Goal: Use online tool/utility: Utilize a website feature to perform a specific function

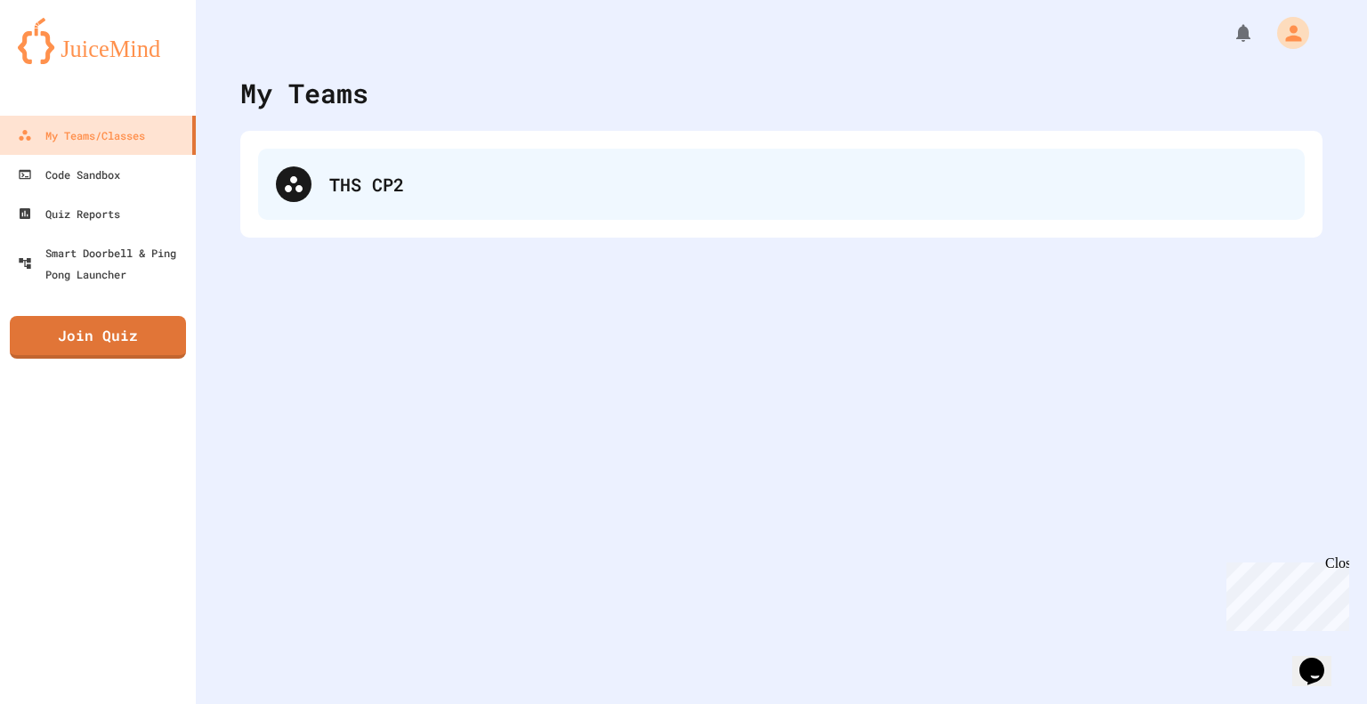
click at [349, 192] on div "THS CP2" at bounding box center [807, 184] width 957 height 27
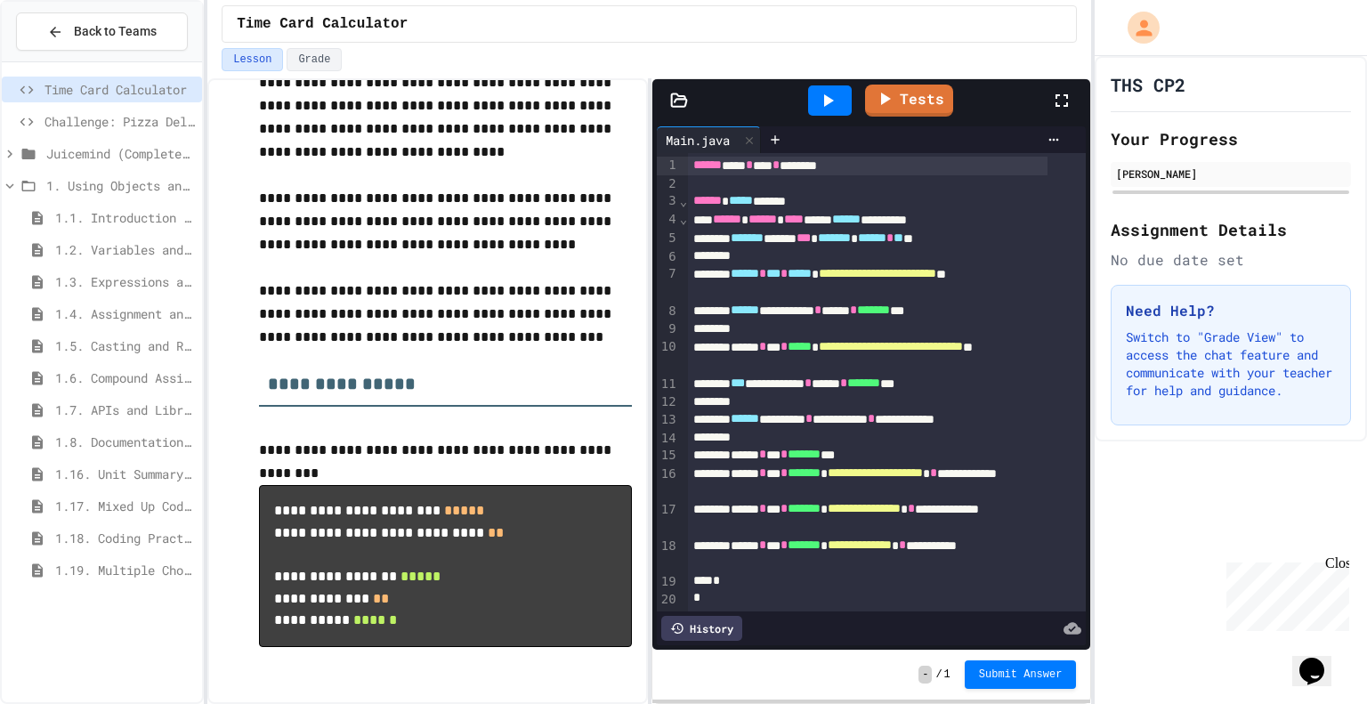
click at [835, 102] on icon at bounding box center [827, 100] width 21 height 21
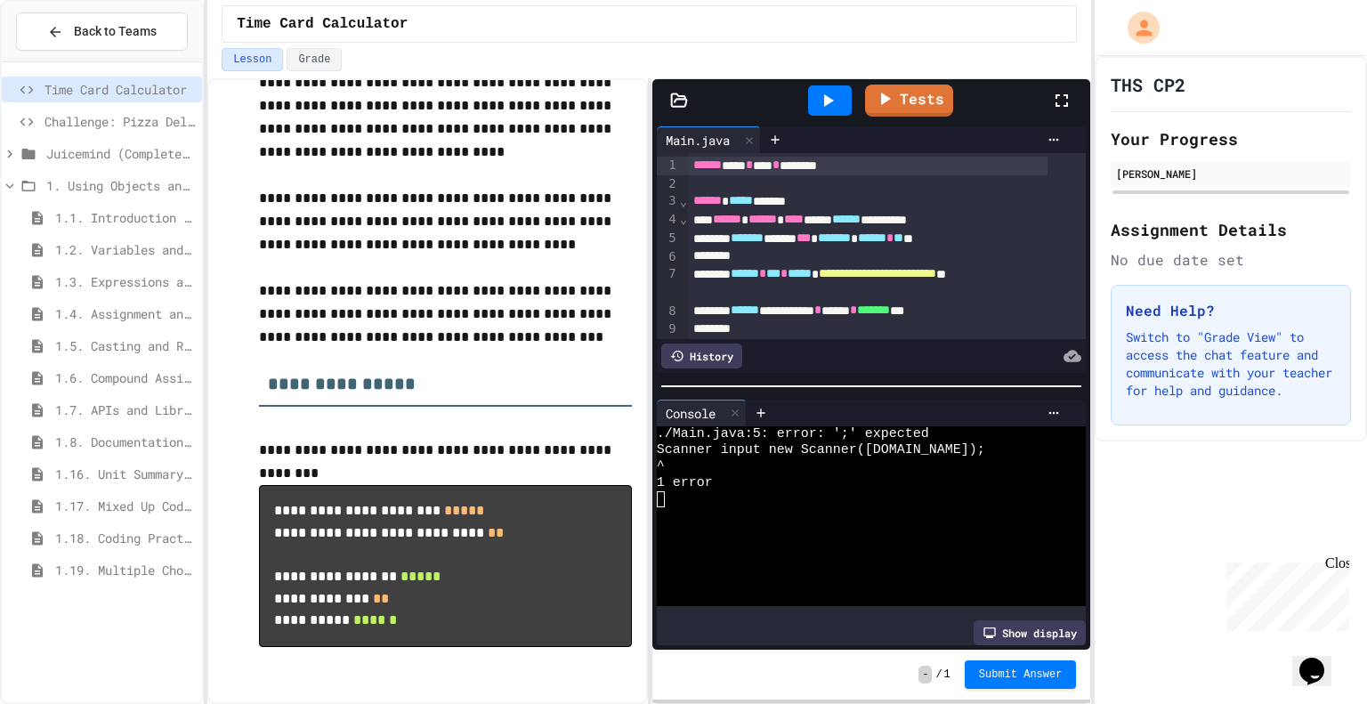
click at [9, 154] on icon at bounding box center [9, 153] width 5 height 8
click at [112, 215] on span "Time Card Calculator" at bounding box center [125, 217] width 140 height 19
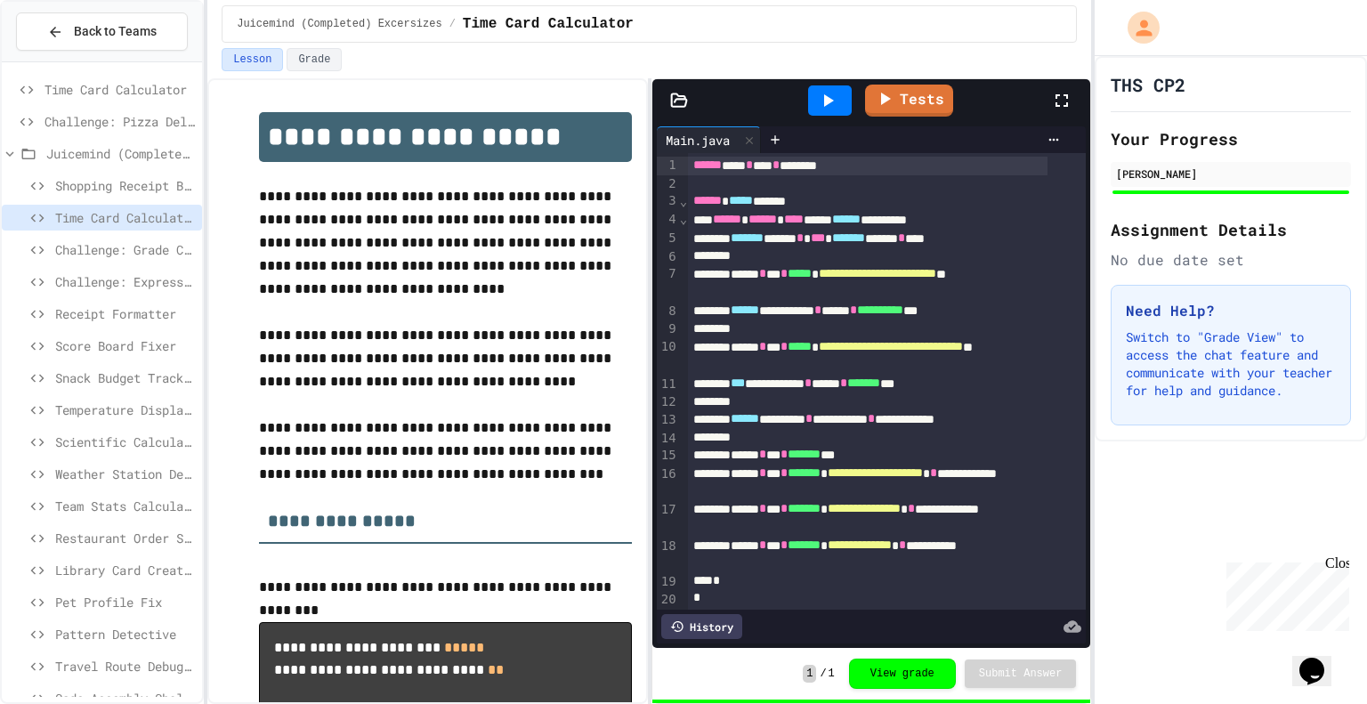
click at [107, 88] on span "Time Card Calculator" at bounding box center [119, 89] width 150 height 19
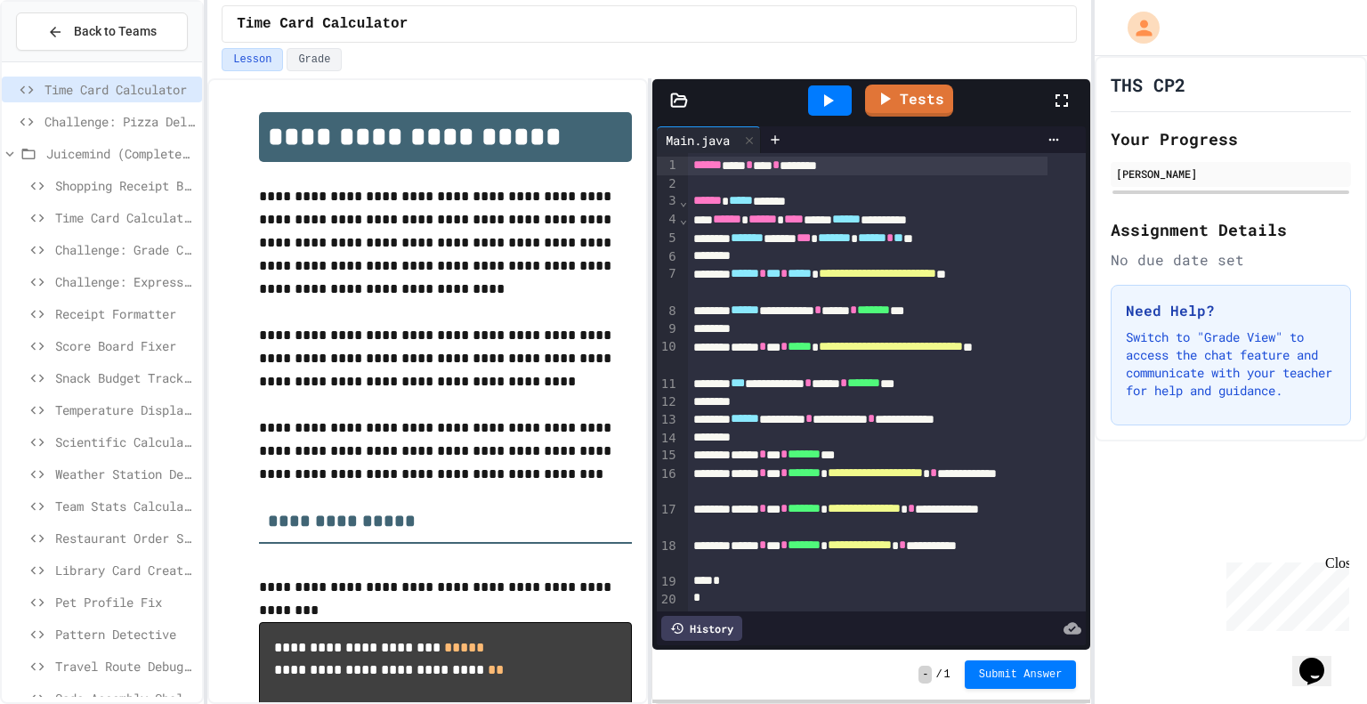
click at [811, 244] on span "***" at bounding box center [803, 237] width 14 height 12
click at [803, 241] on span "*" at bounding box center [799, 237] width 7 height 12
click at [839, 111] on div at bounding box center [830, 100] width 44 height 30
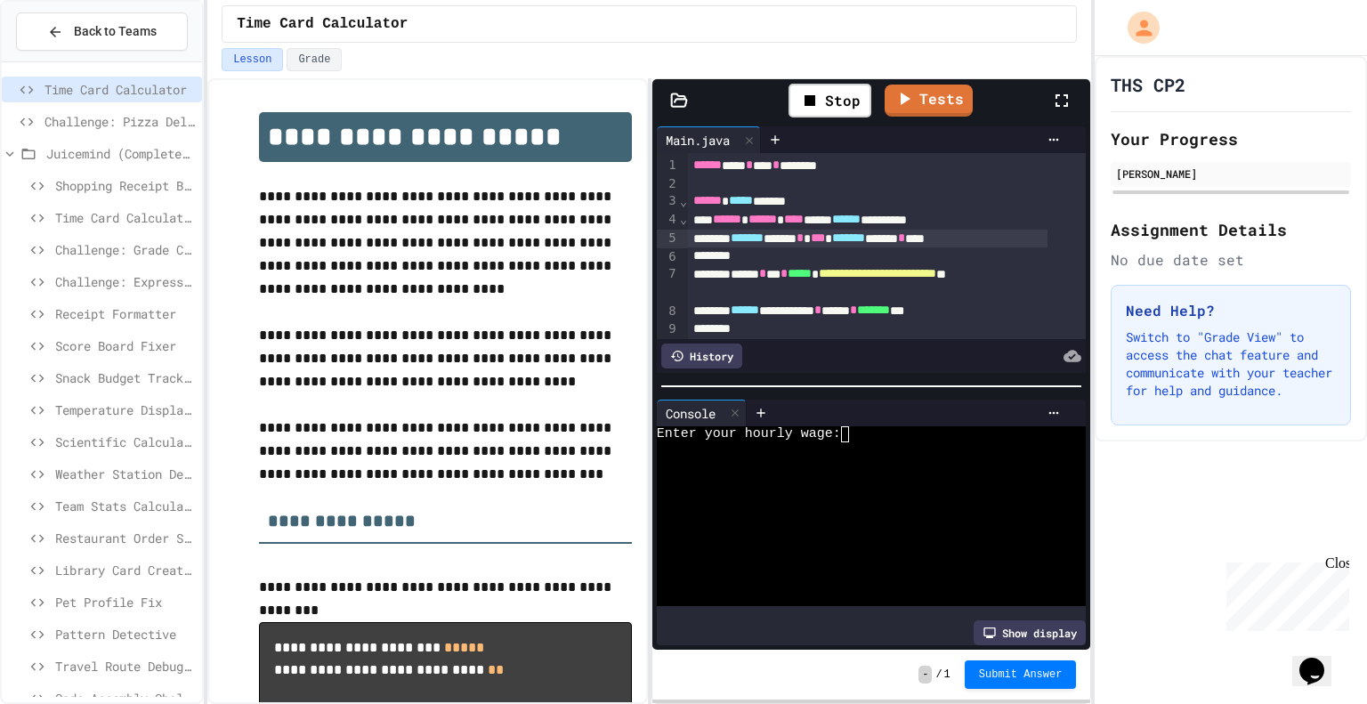
click at [849, 430] on textarea "Terminal input" at bounding box center [853, 434] width 8 height 16
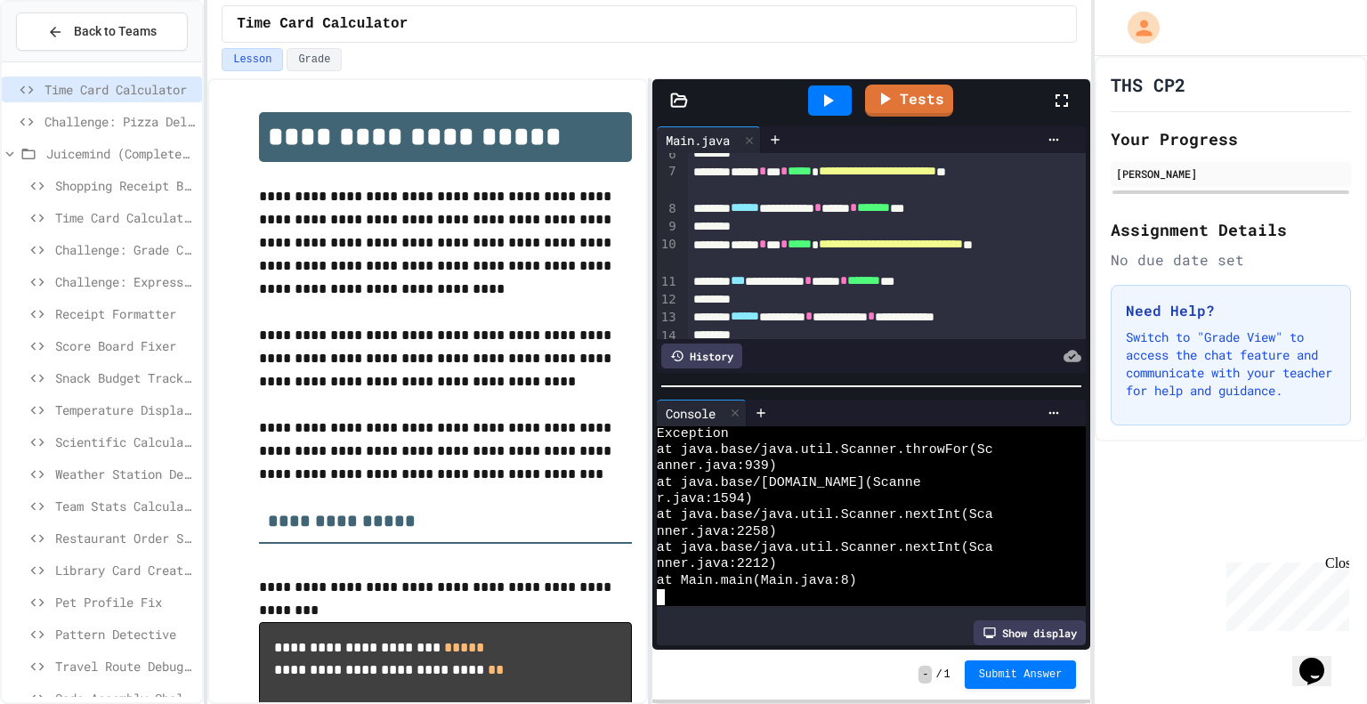
scroll to position [103, 0]
click at [890, 208] on span "*******" at bounding box center [873, 206] width 33 height 12
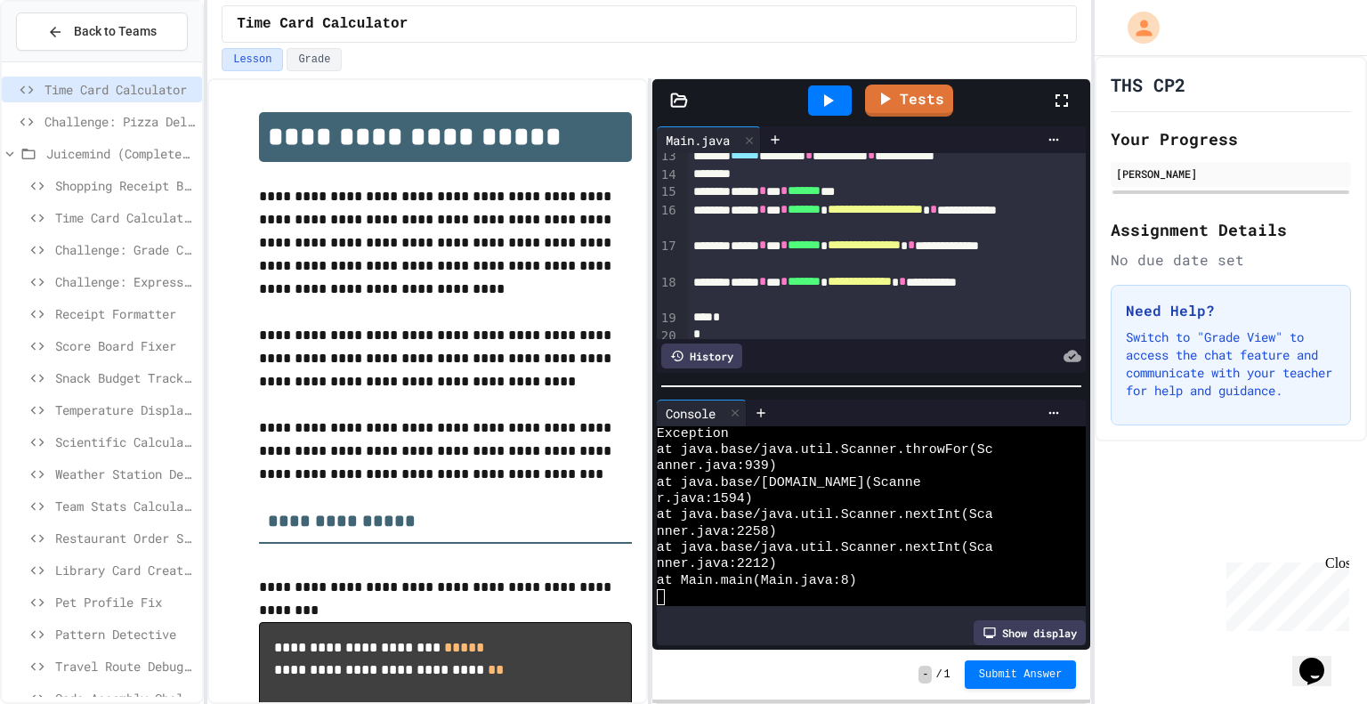
scroll to position [253, 0]
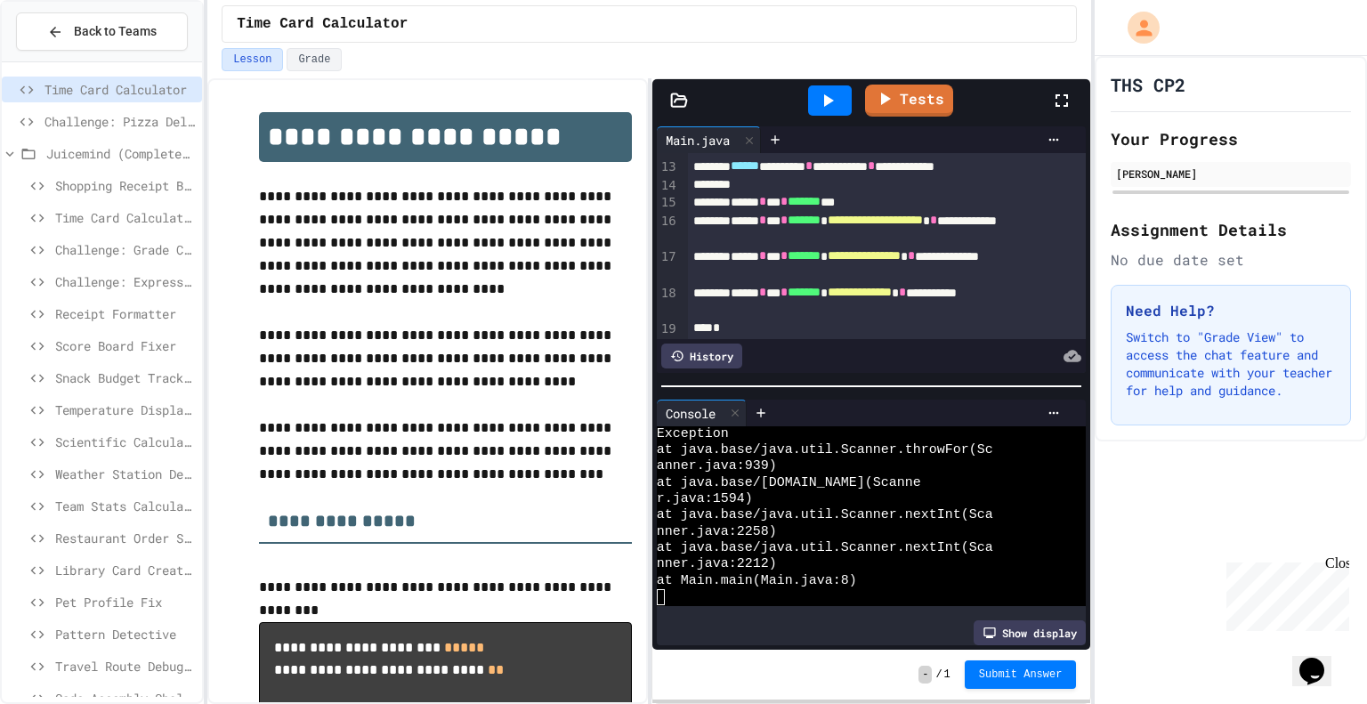
click at [832, 92] on icon at bounding box center [827, 100] width 21 height 21
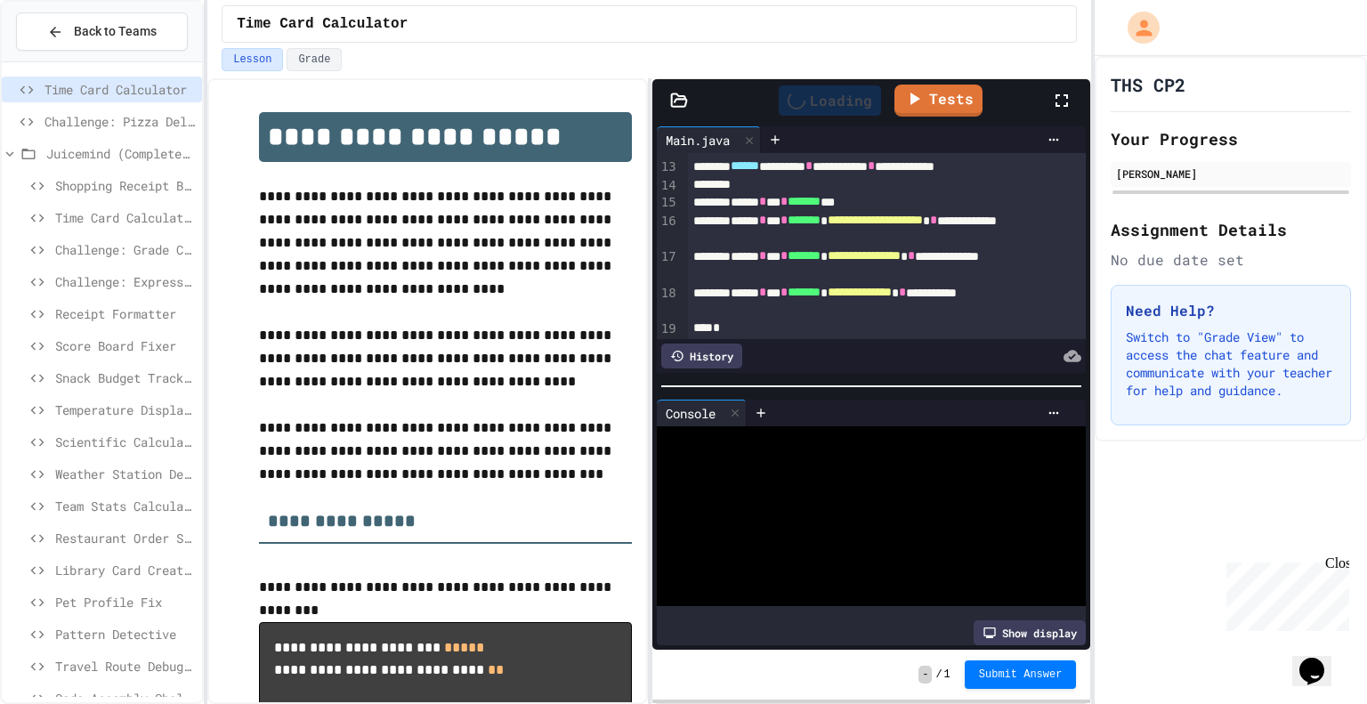
scroll to position [0, 0]
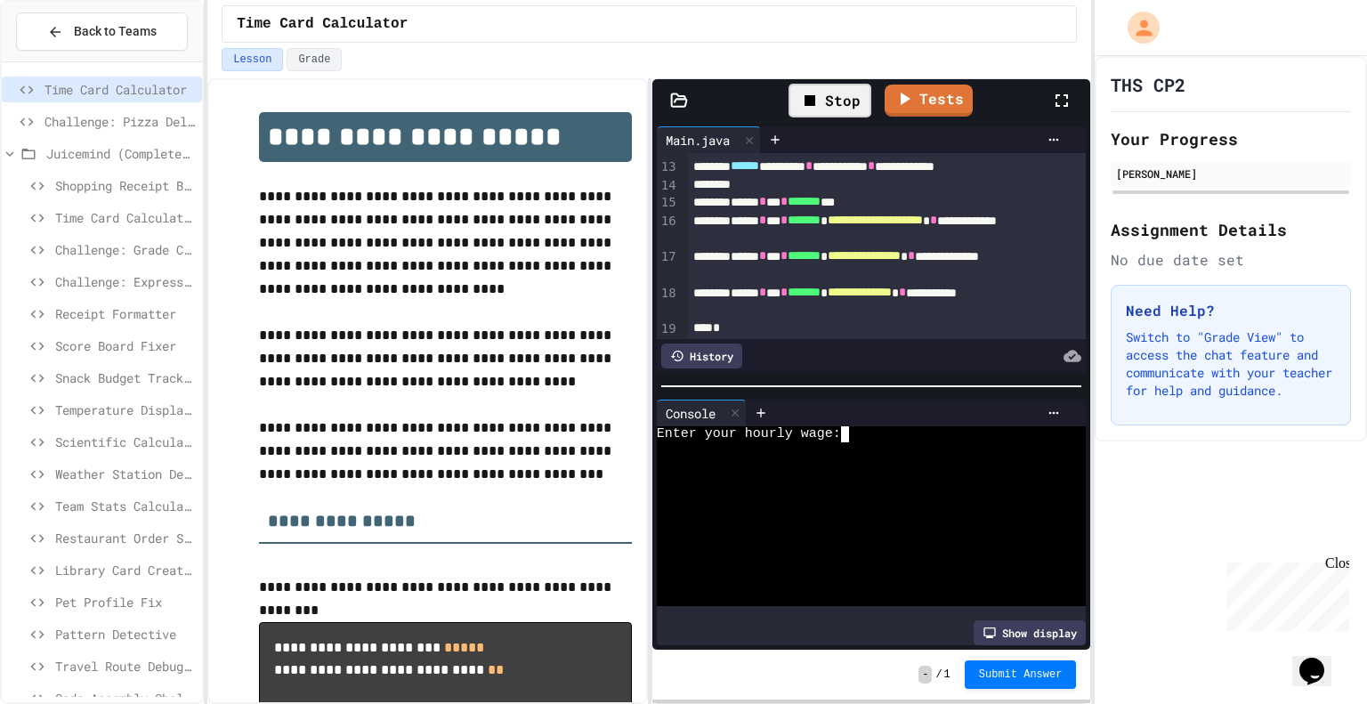
click at [920, 426] on div "Enter your hourly wage:" at bounding box center [857, 434] width 400 height 16
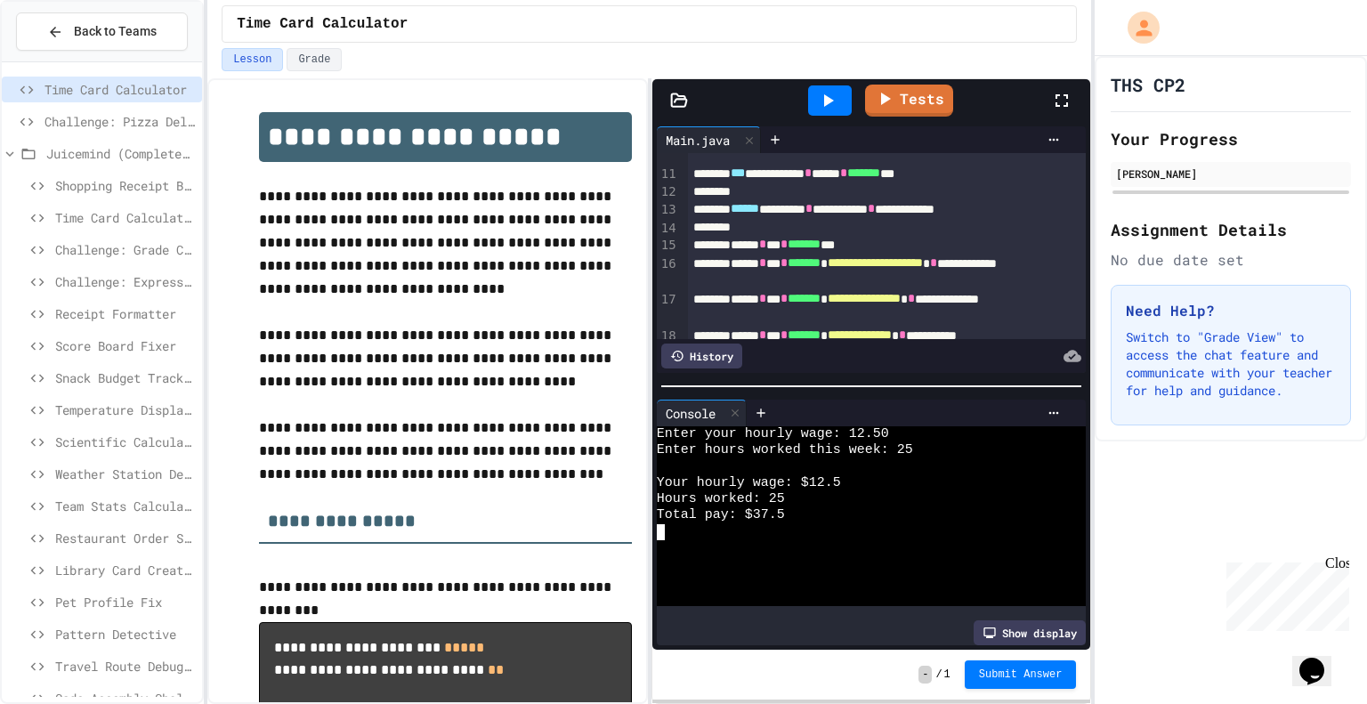
scroll to position [206, 0]
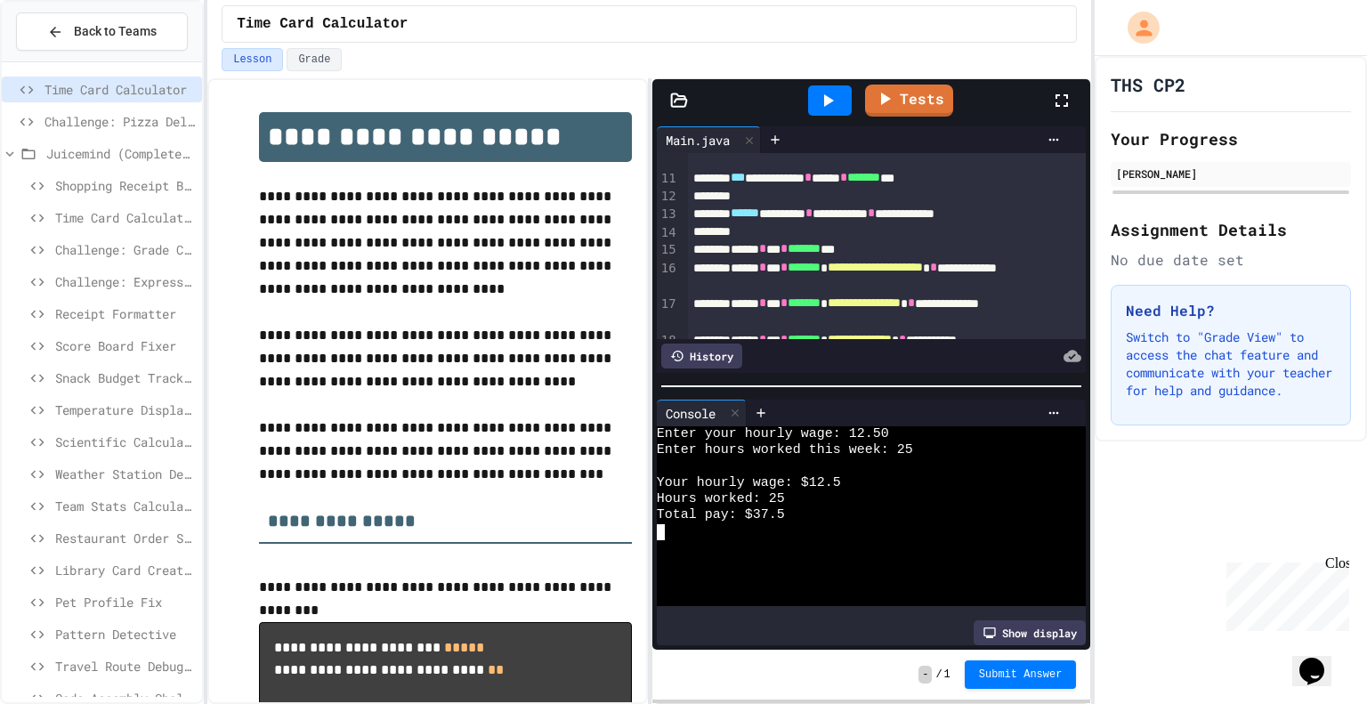
click at [954, 218] on div "**********" at bounding box center [867, 214] width 359 height 19
click at [835, 91] on icon at bounding box center [827, 100] width 21 height 21
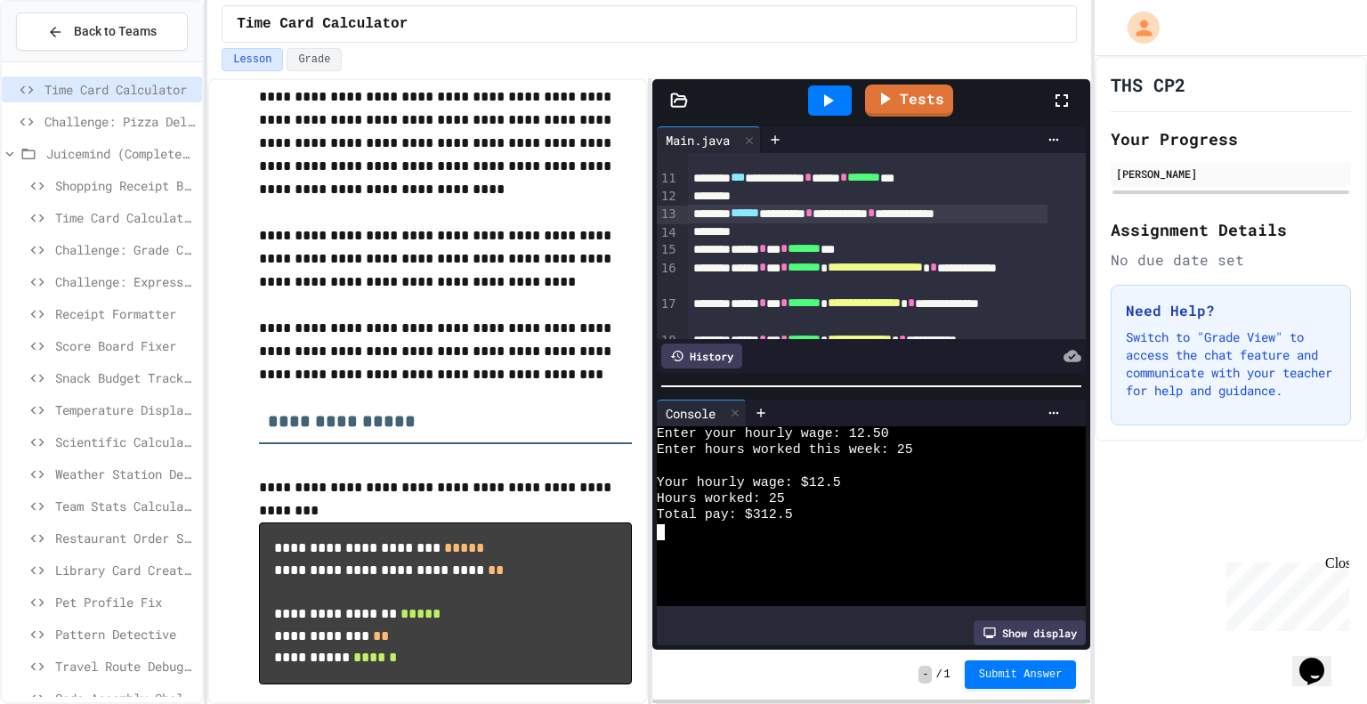
scroll to position [0, 0]
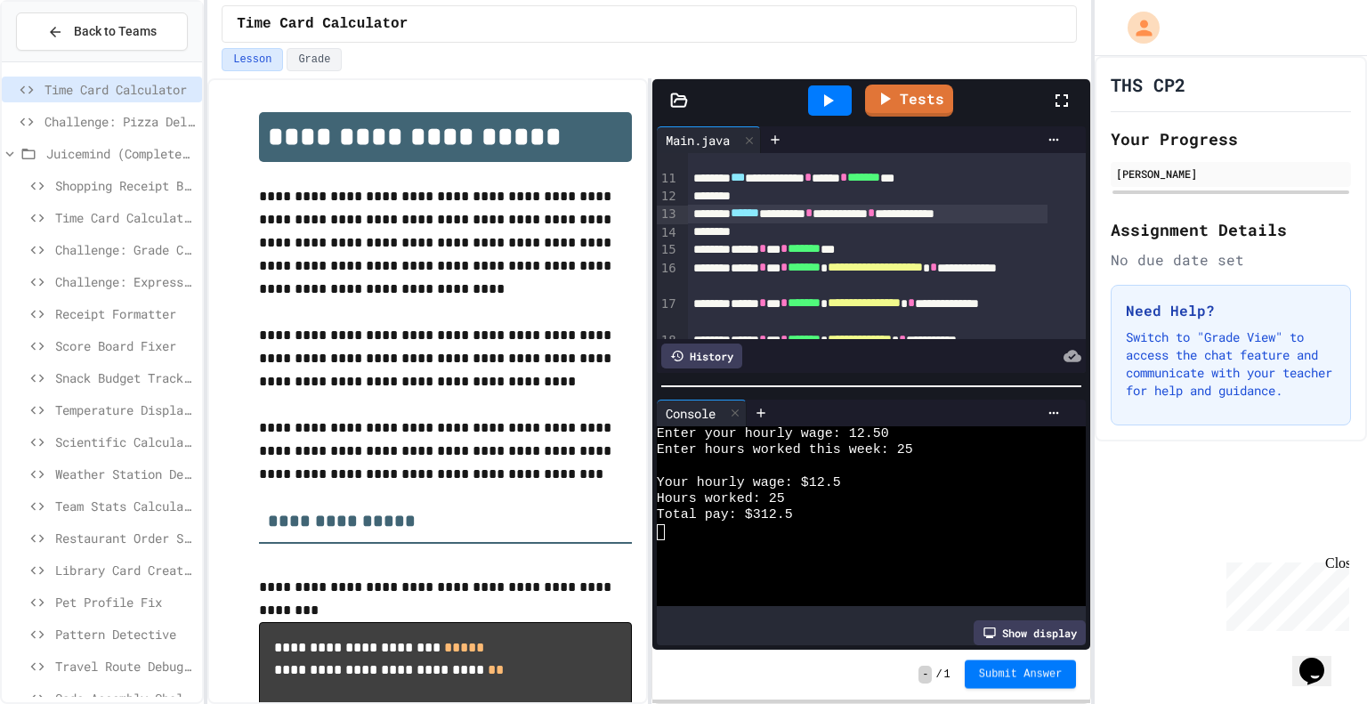
click at [1047, 676] on span "Submit Answer" at bounding box center [1021, 674] width 84 height 14
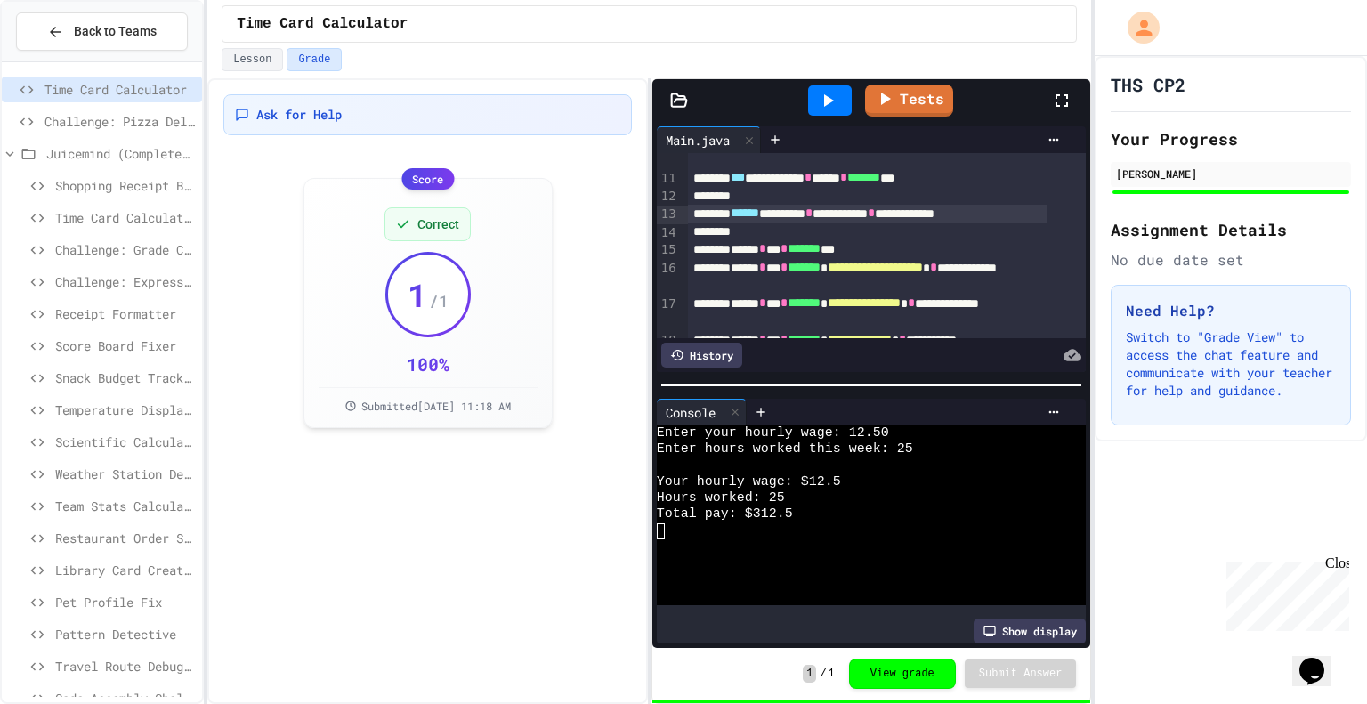
click at [85, 109] on div "Challenge: Pizza Delivery Calculator" at bounding box center [102, 122] width 200 height 26
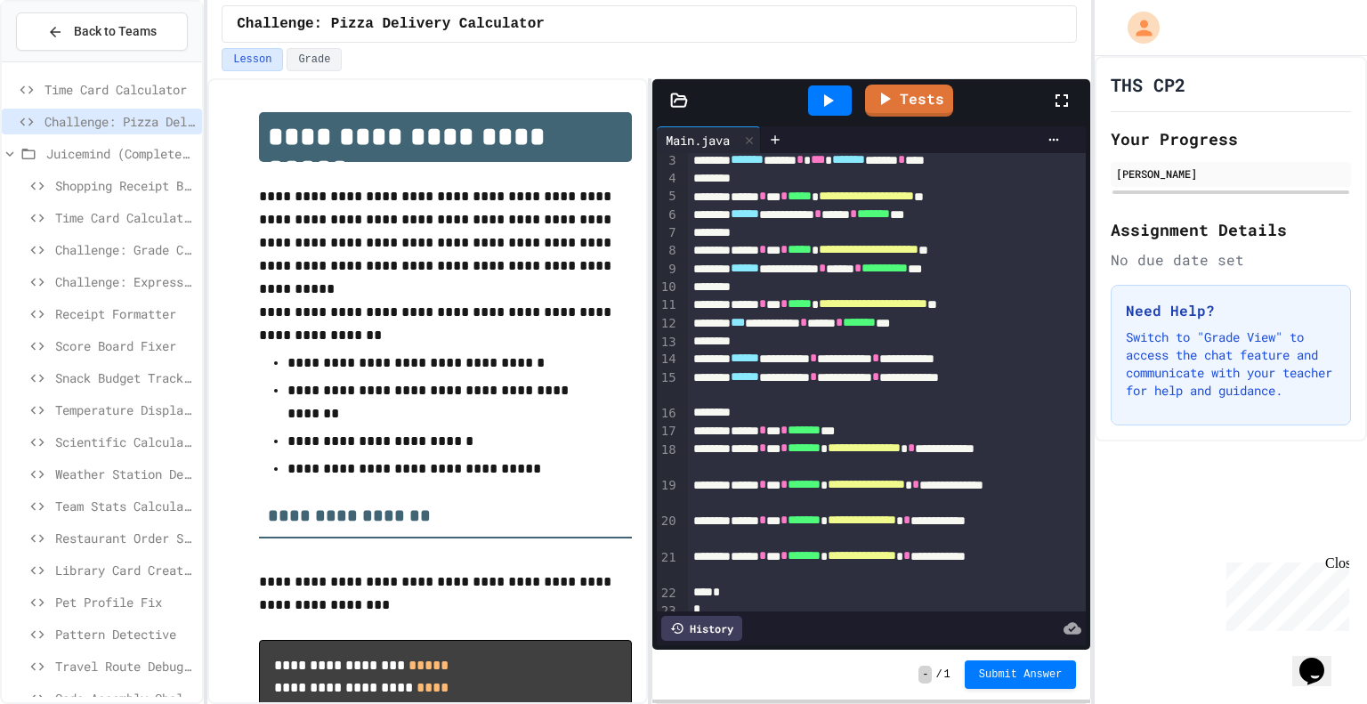
scroll to position [46, 0]
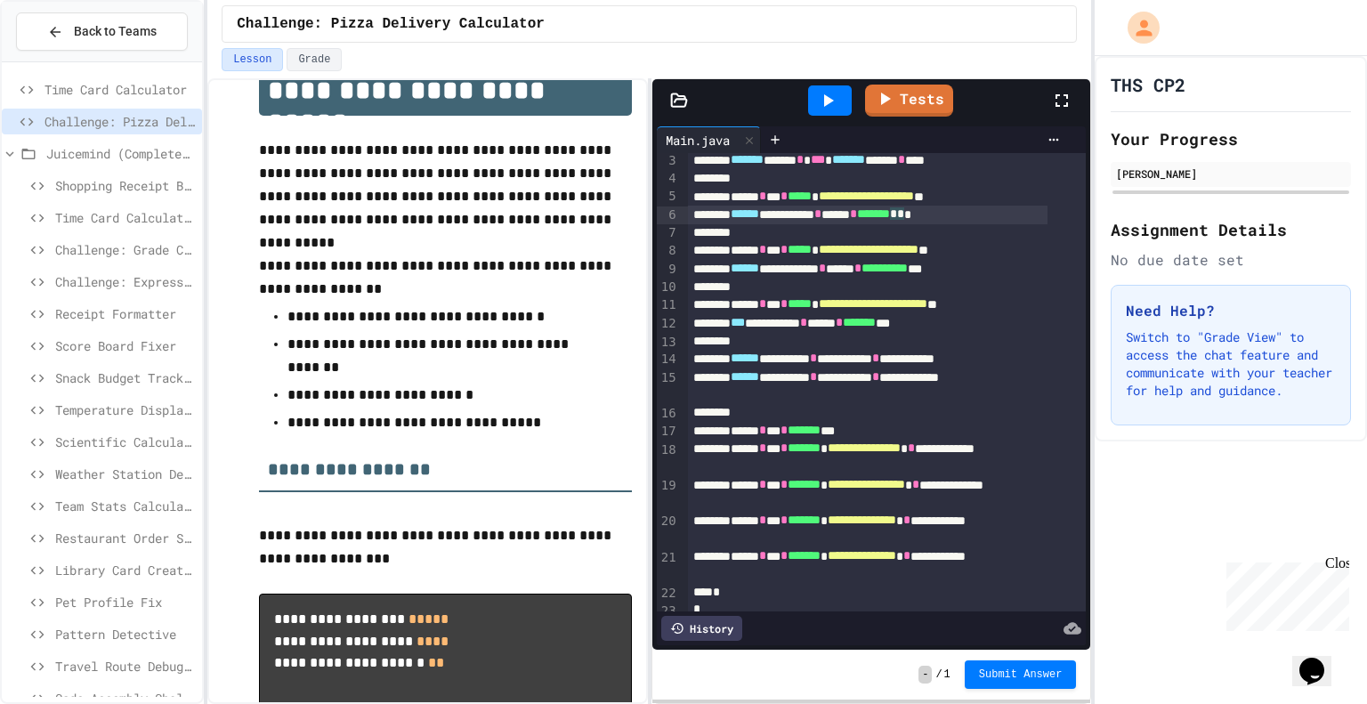
click at [890, 213] on span "*******" at bounding box center [873, 213] width 33 height 12
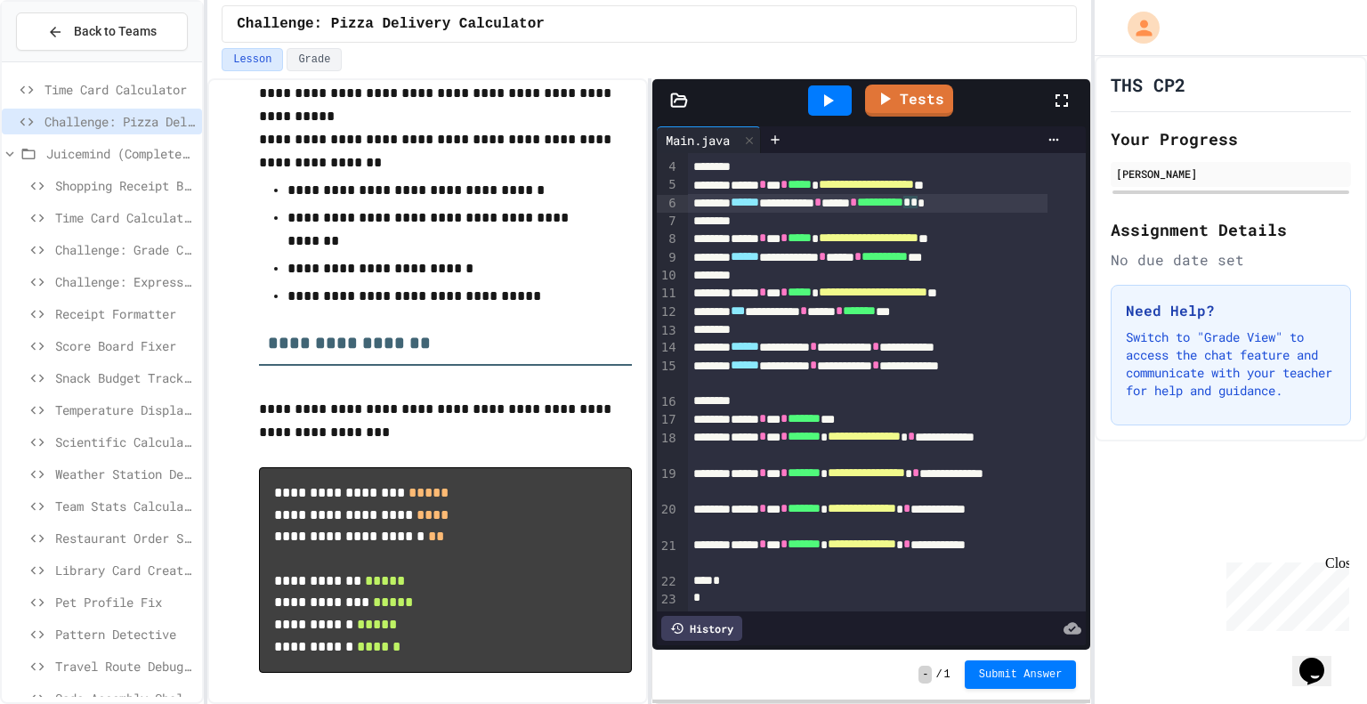
scroll to position [78, 0]
click at [834, 90] on icon at bounding box center [827, 100] width 21 height 21
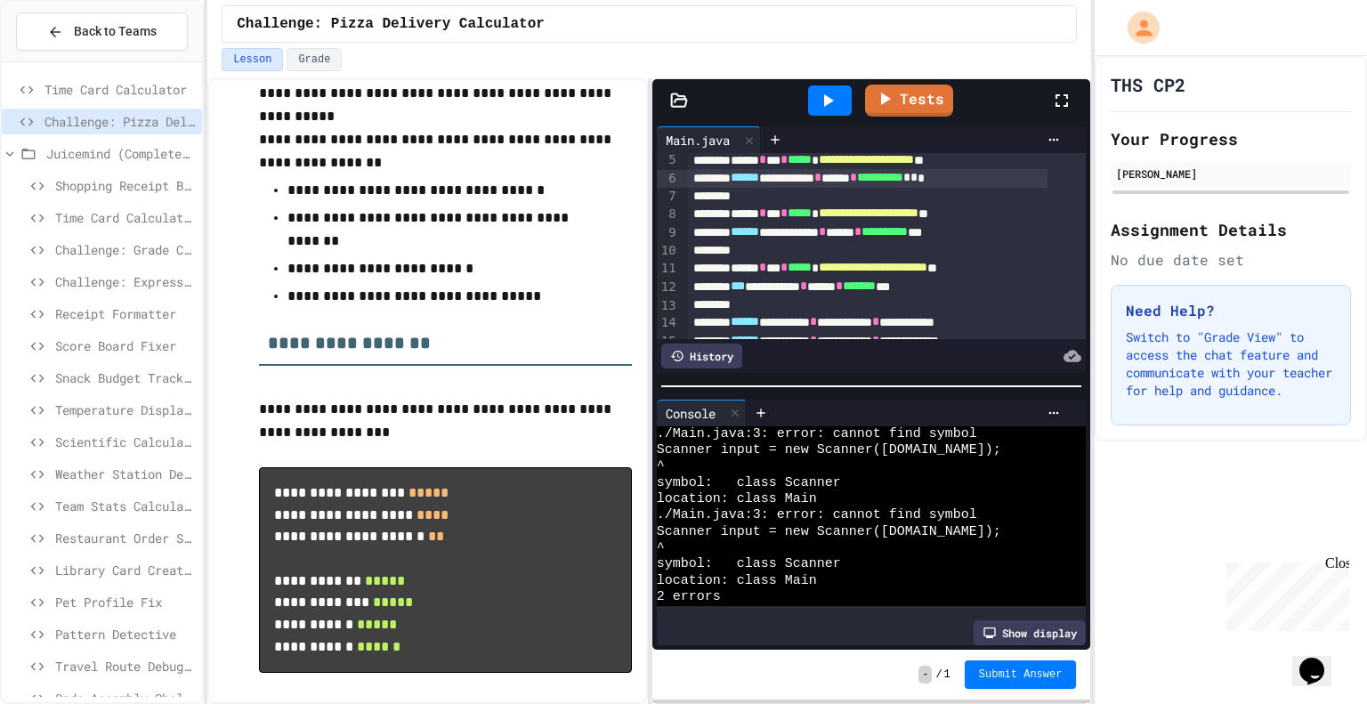
scroll to position [0, 0]
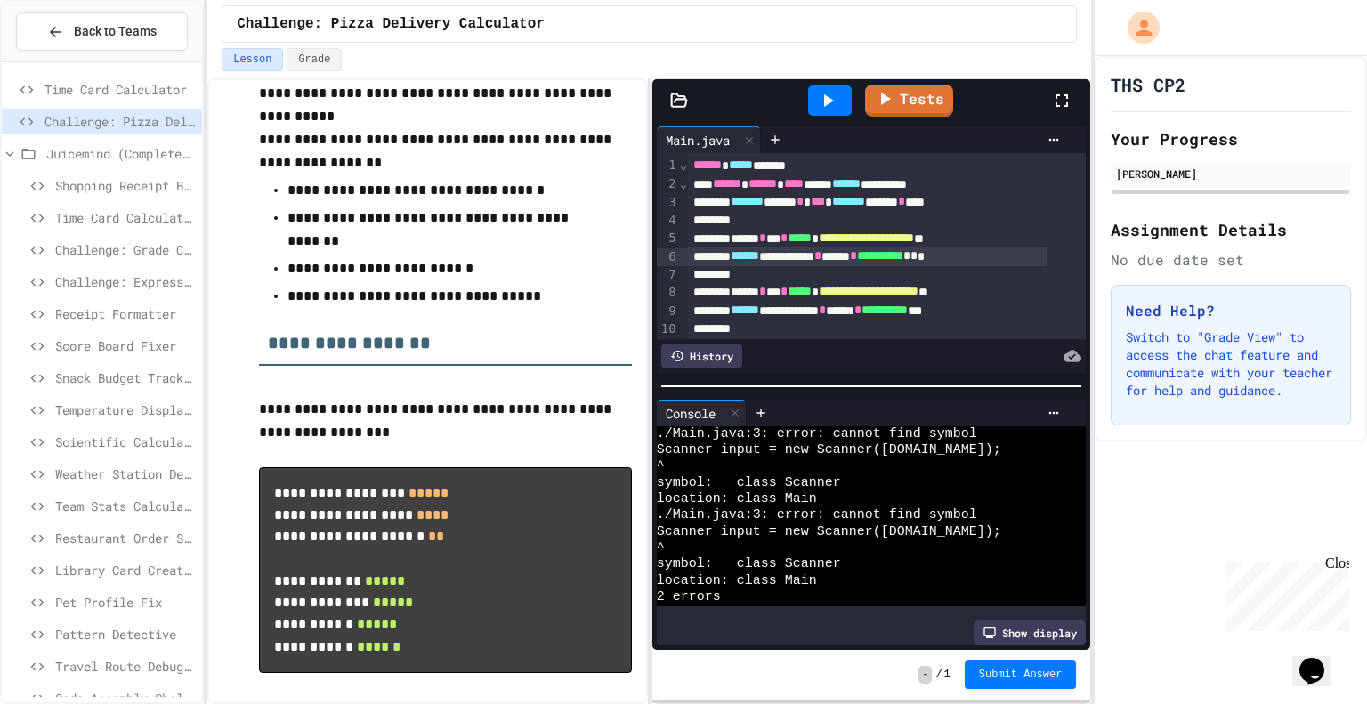
click at [125, 89] on span "Time Card Calculator" at bounding box center [119, 89] width 150 height 19
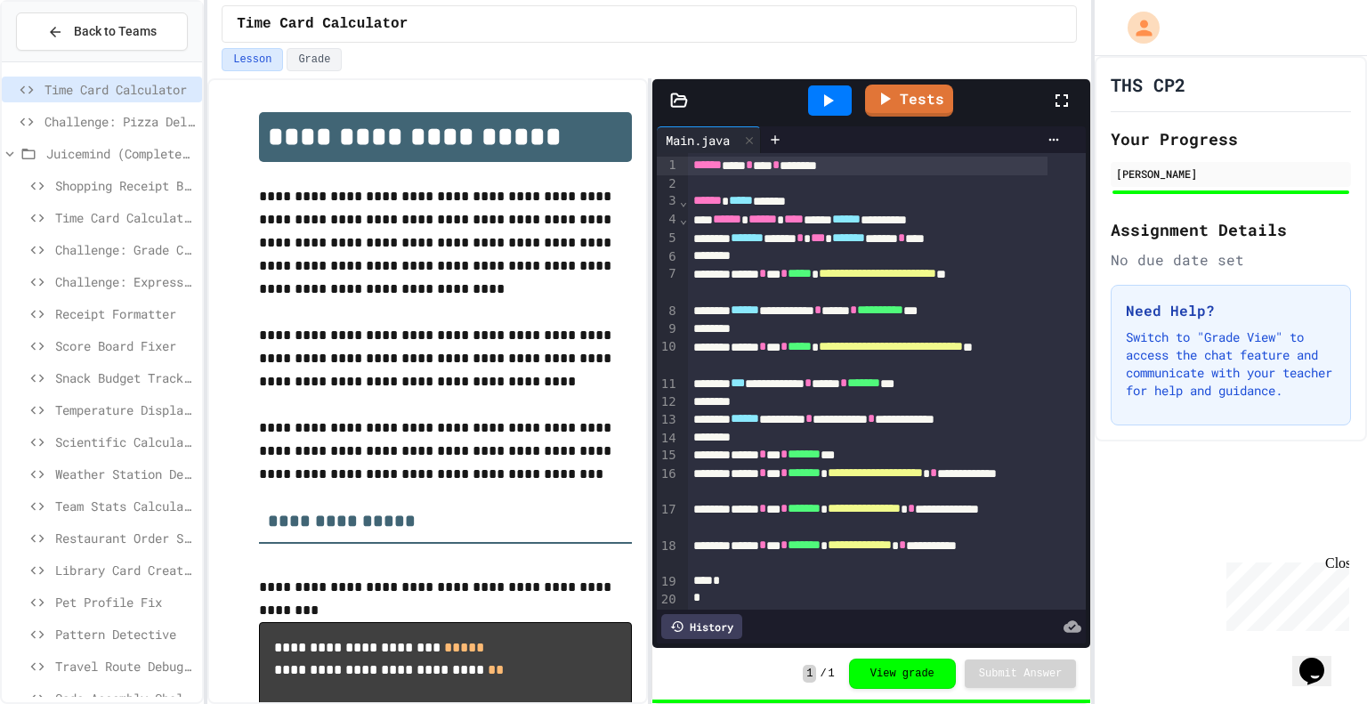
click at [118, 113] on span "Challenge: Pizza Delivery Calculator" at bounding box center [119, 121] width 150 height 19
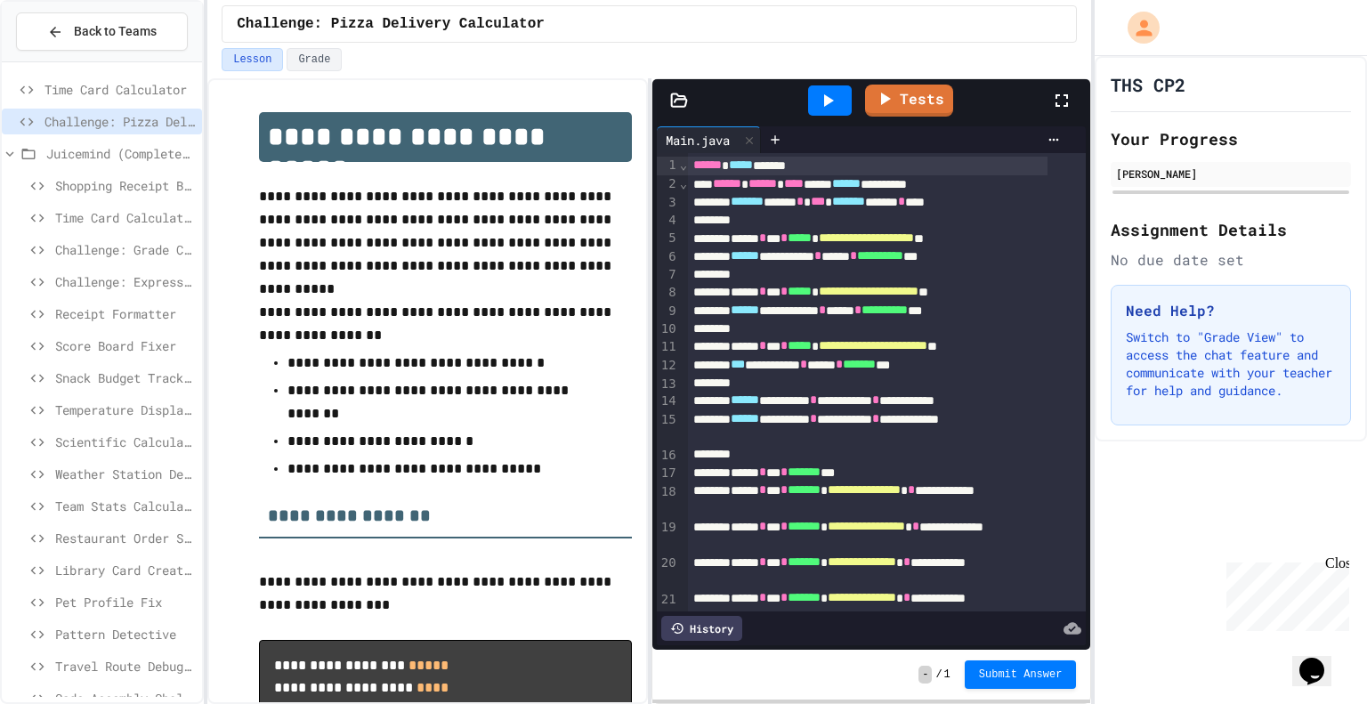
click at [819, 98] on icon at bounding box center [827, 100] width 21 height 21
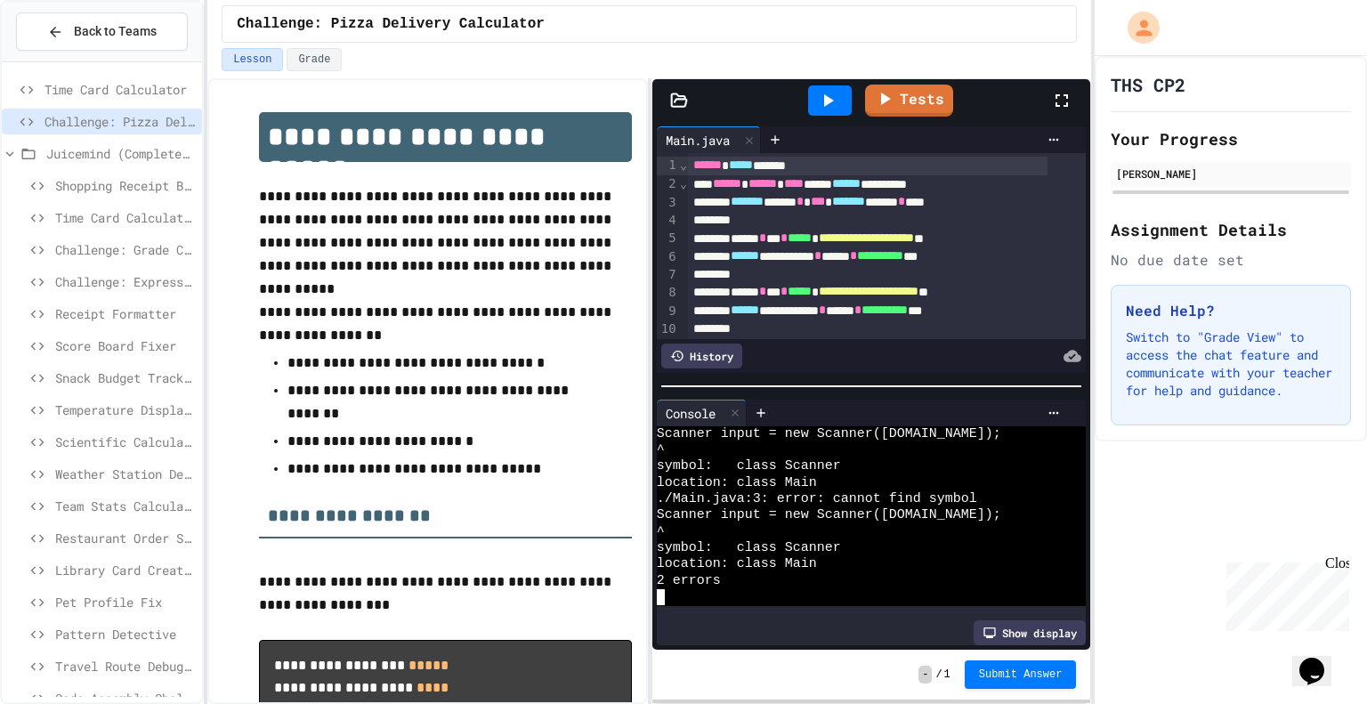
scroll to position [14, 0]
click at [132, 88] on span "Time Card Calculator" at bounding box center [119, 89] width 150 height 19
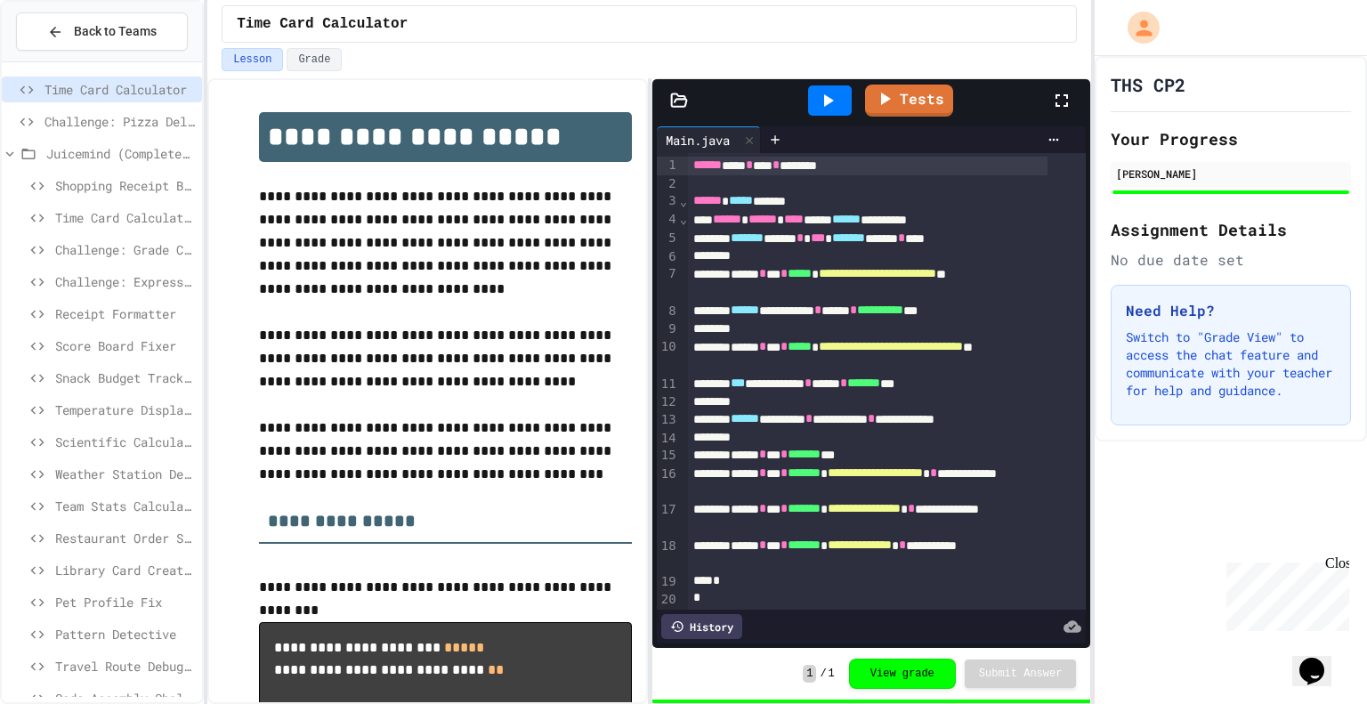
click at [109, 118] on span "Challenge: Pizza Delivery Calculator" at bounding box center [119, 121] width 150 height 19
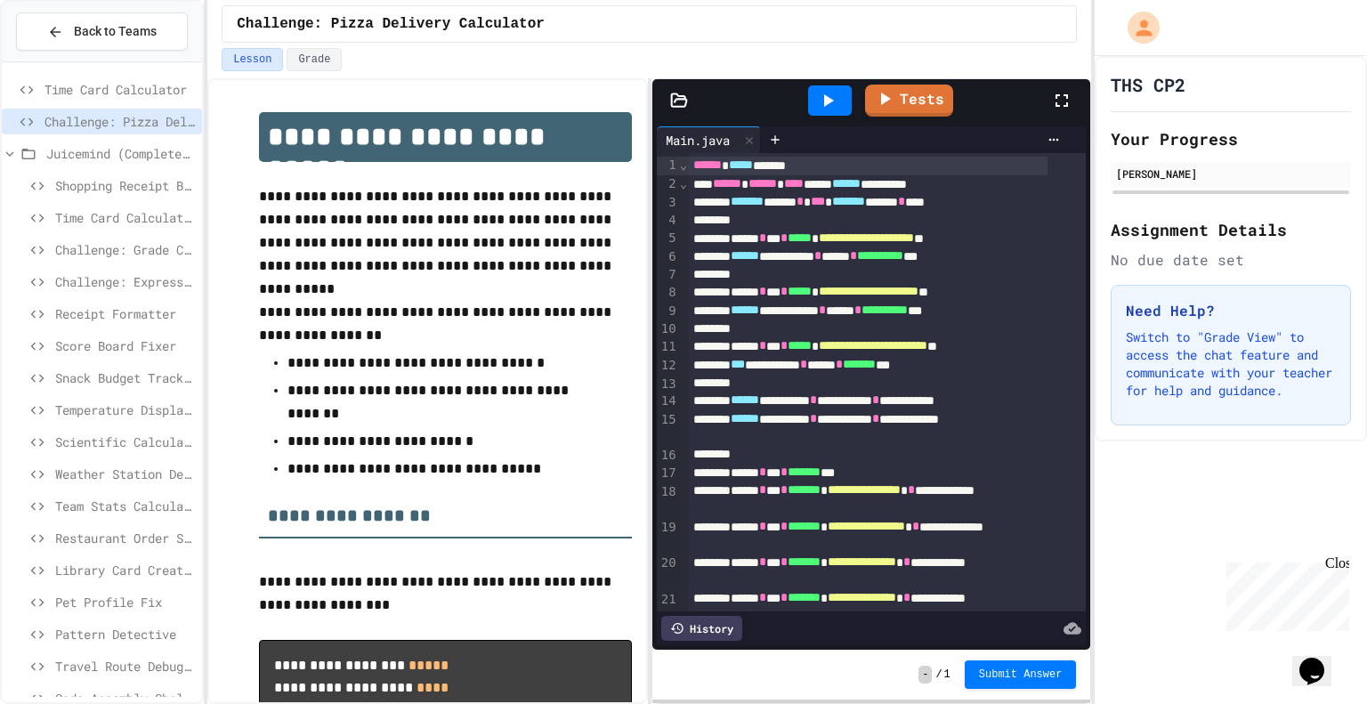
click at [865, 205] on span "*******" at bounding box center [848, 201] width 33 height 12
click at [968, 202] on div "******* ***** * *** ******* ******* * ****" at bounding box center [867, 202] width 359 height 19
click at [119, 92] on span "Time Card Calculator" at bounding box center [119, 89] width 150 height 19
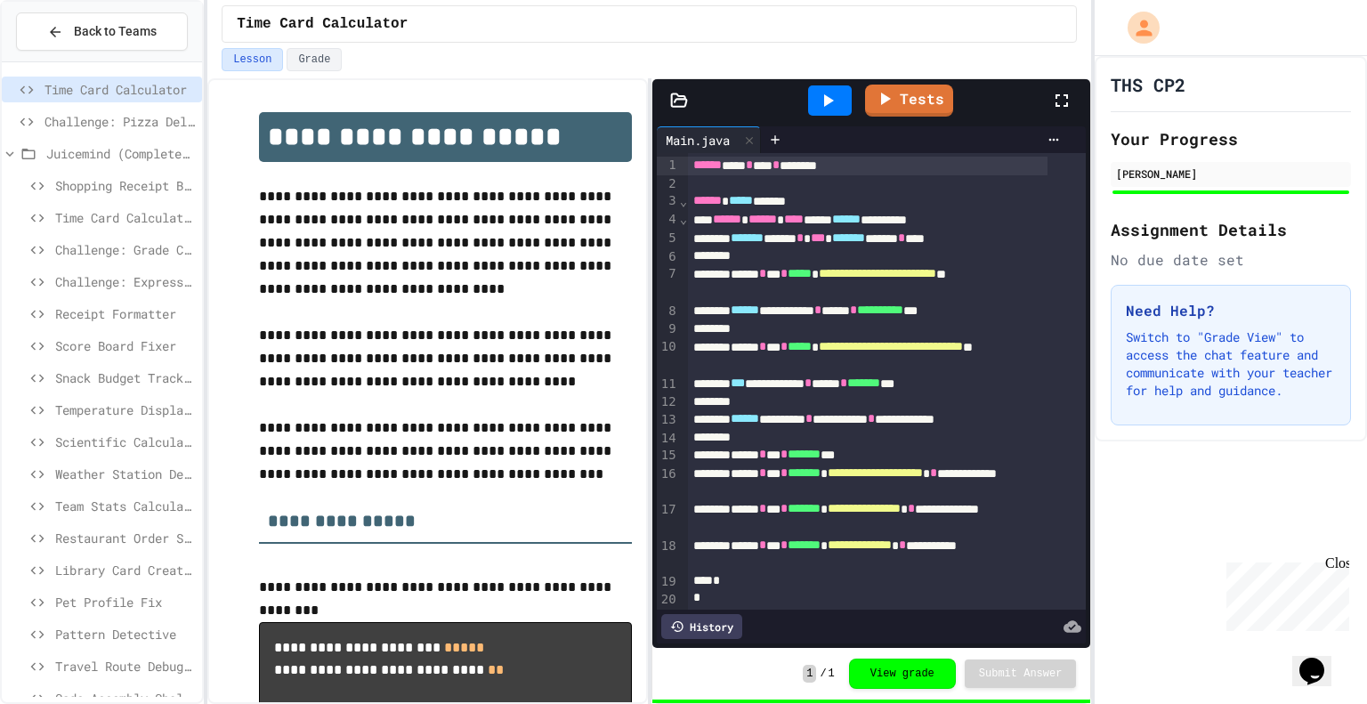
click at [85, 112] on span "Challenge: Pizza Delivery Calculator" at bounding box center [119, 121] width 150 height 19
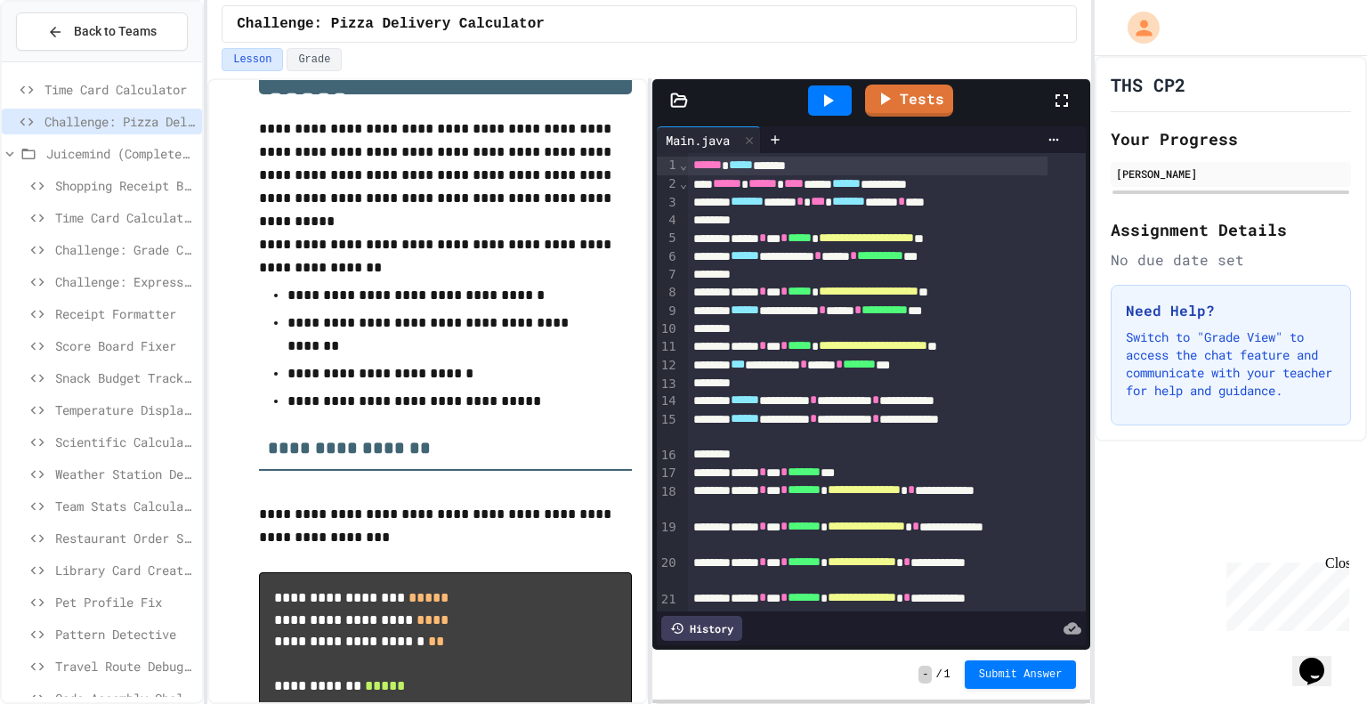
click at [694, 167] on span "******" at bounding box center [707, 164] width 28 height 12
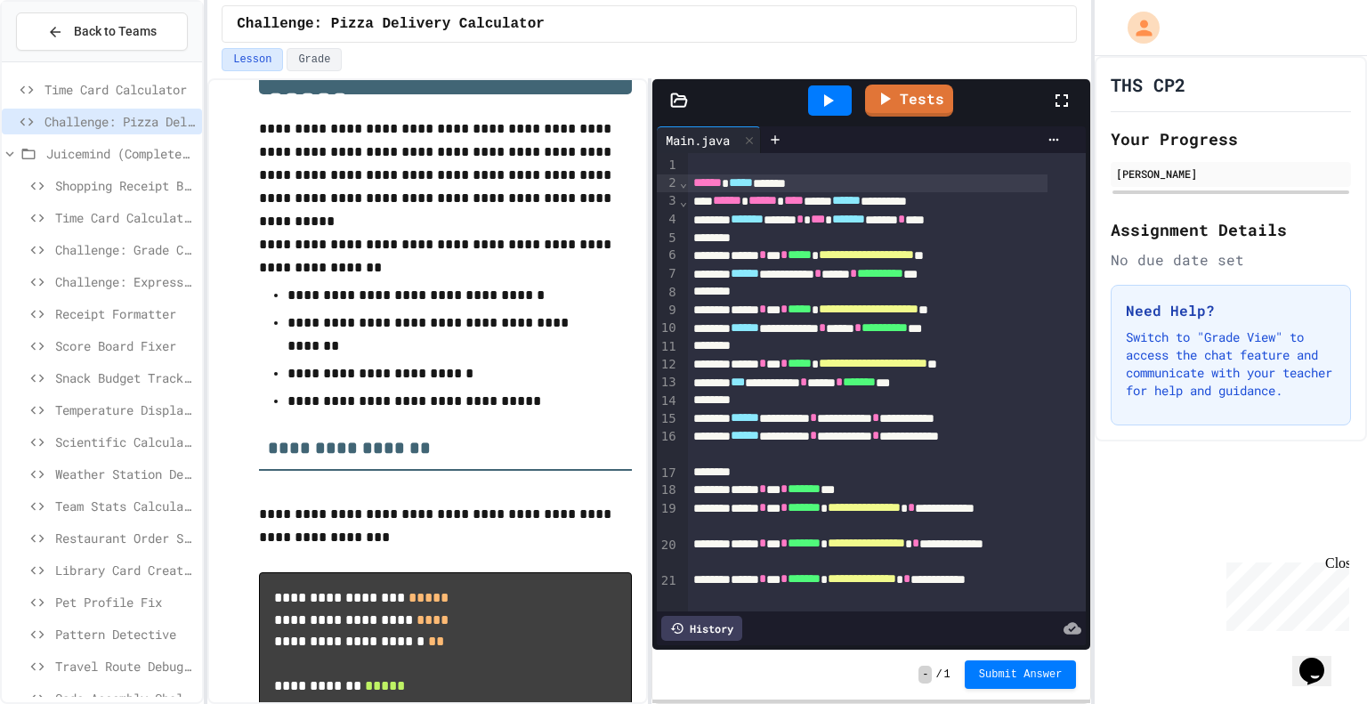
click at [705, 164] on div at bounding box center [867, 166] width 359 height 18
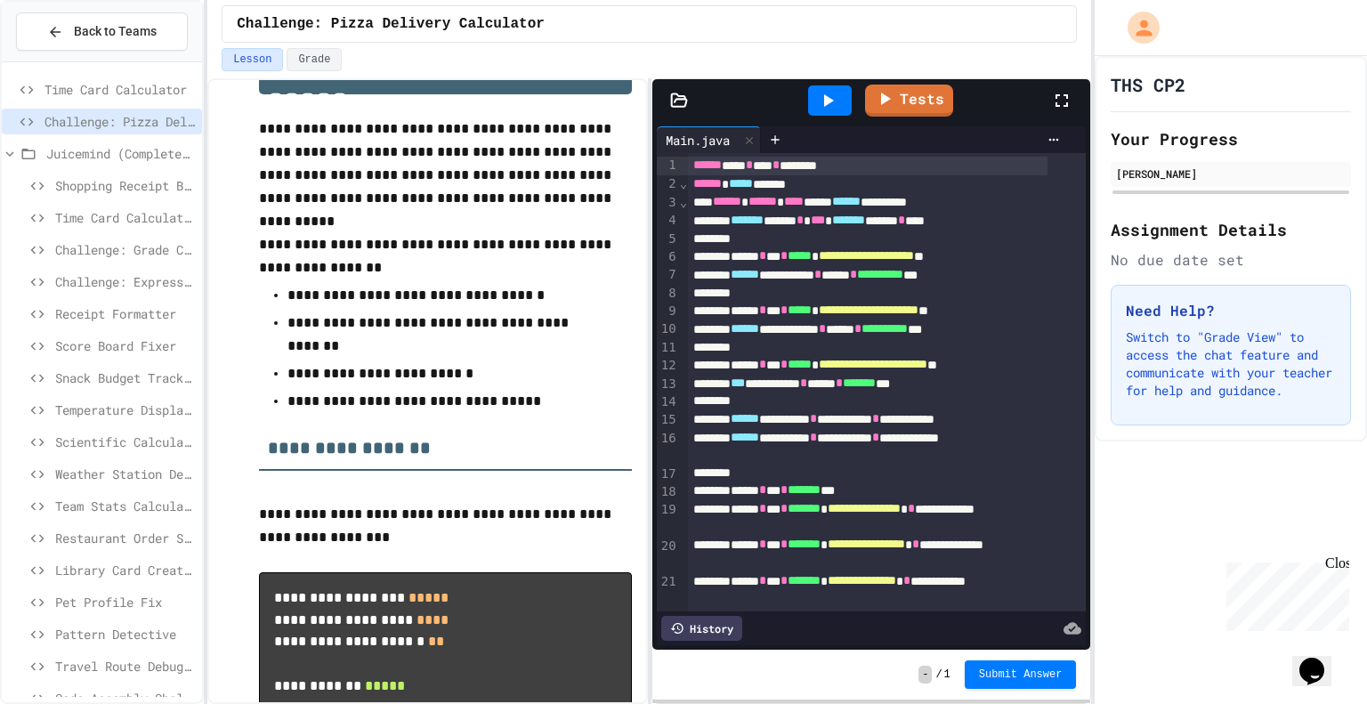
click at [827, 93] on icon at bounding box center [827, 100] width 21 height 21
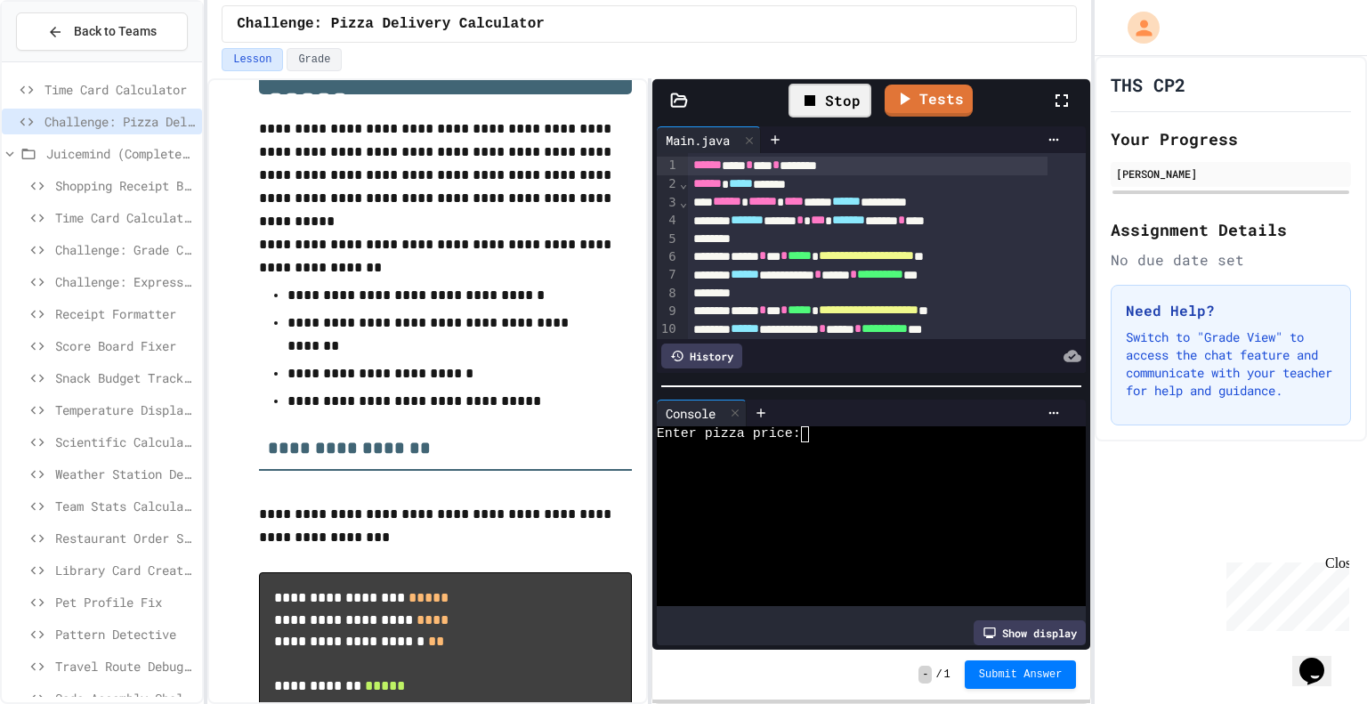
click at [833, 426] on div "Enter pizza price:" at bounding box center [857, 434] width 400 height 16
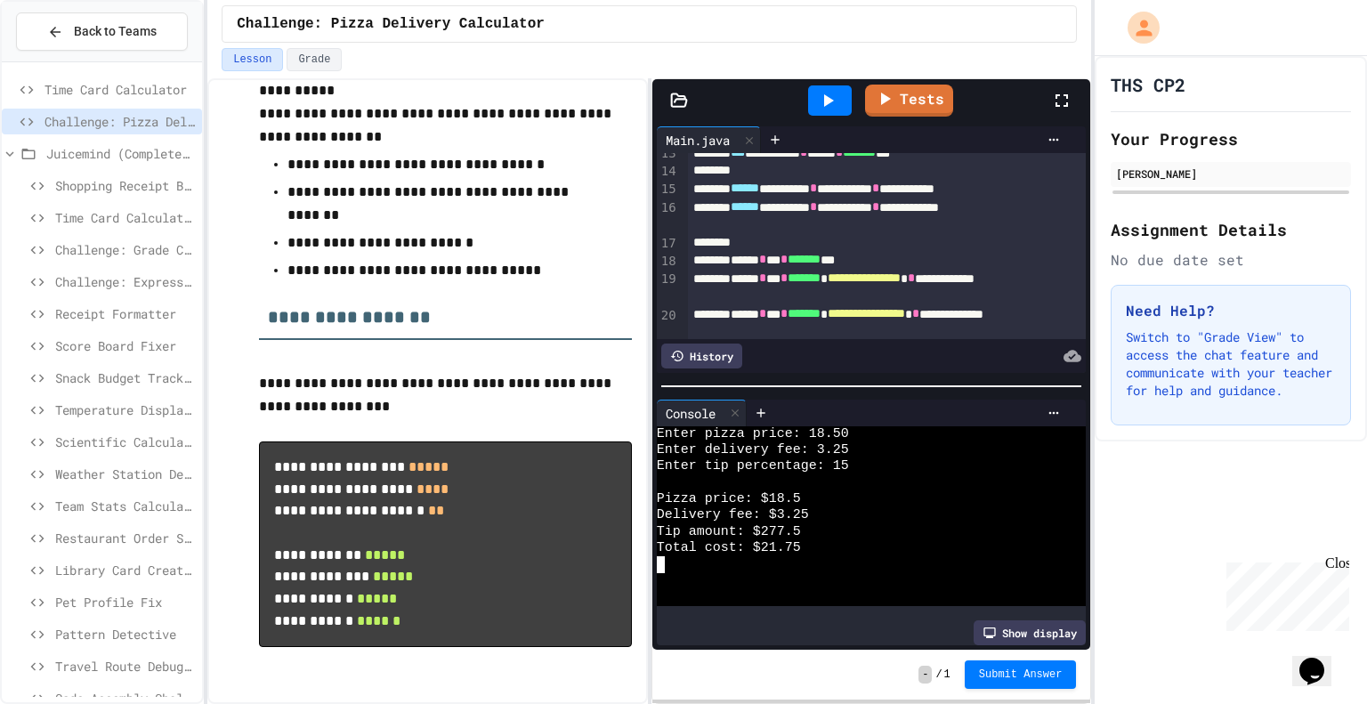
scroll to position [230, 0]
click at [879, 188] on span "*" at bounding box center [875, 188] width 7 height 12
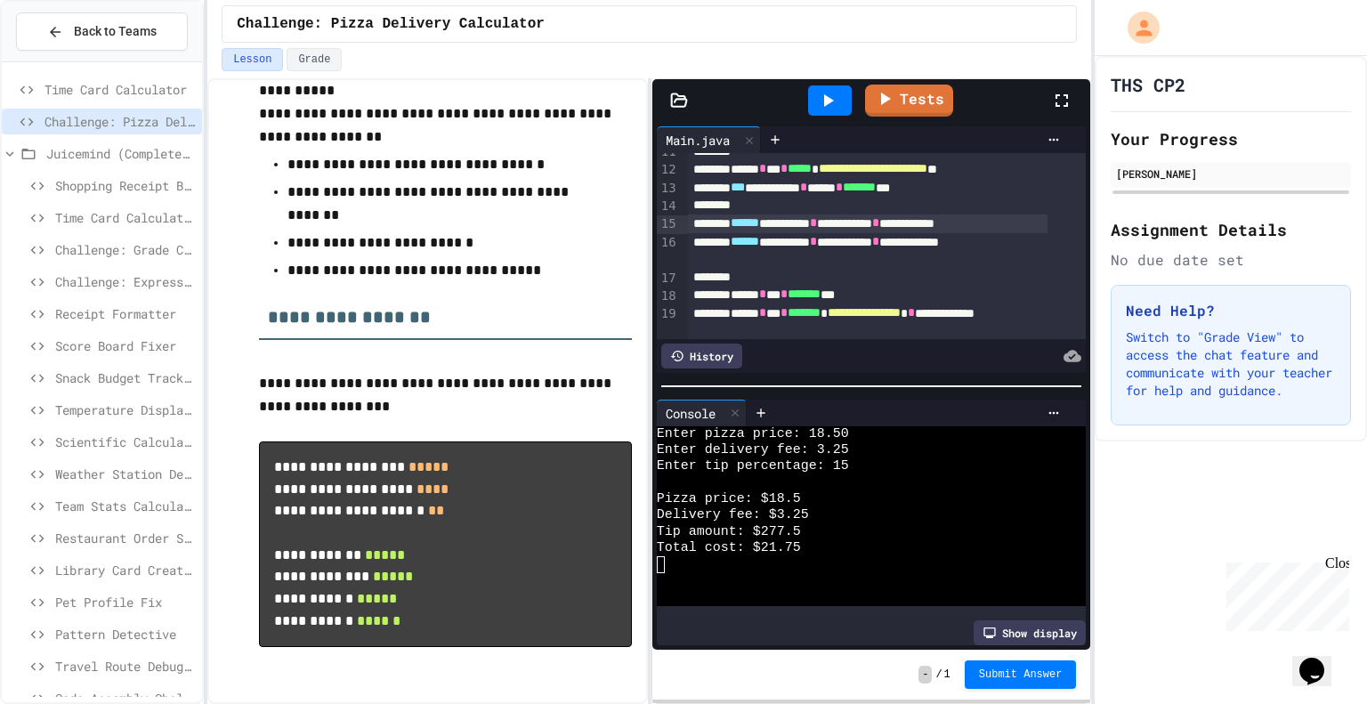
scroll to position [199, 0]
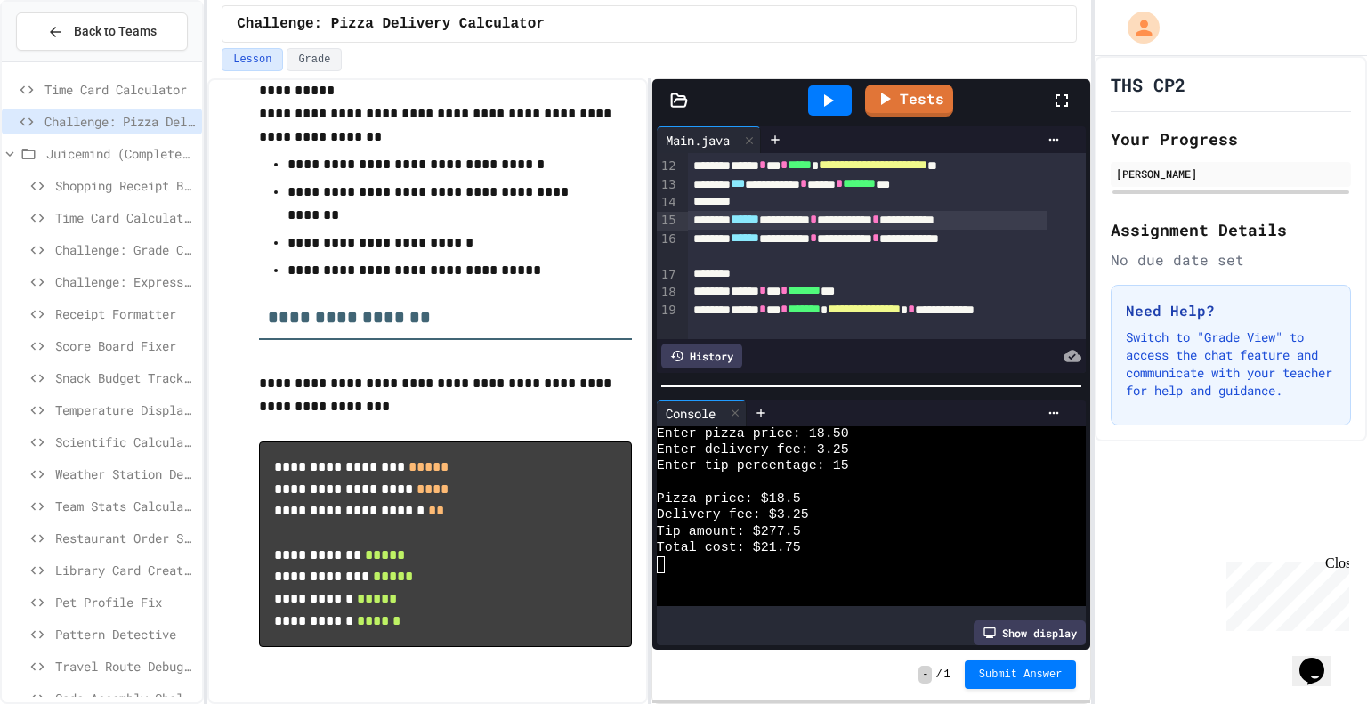
click at [826, 101] on icon at bounding box center [829, 100] width 10 height 12
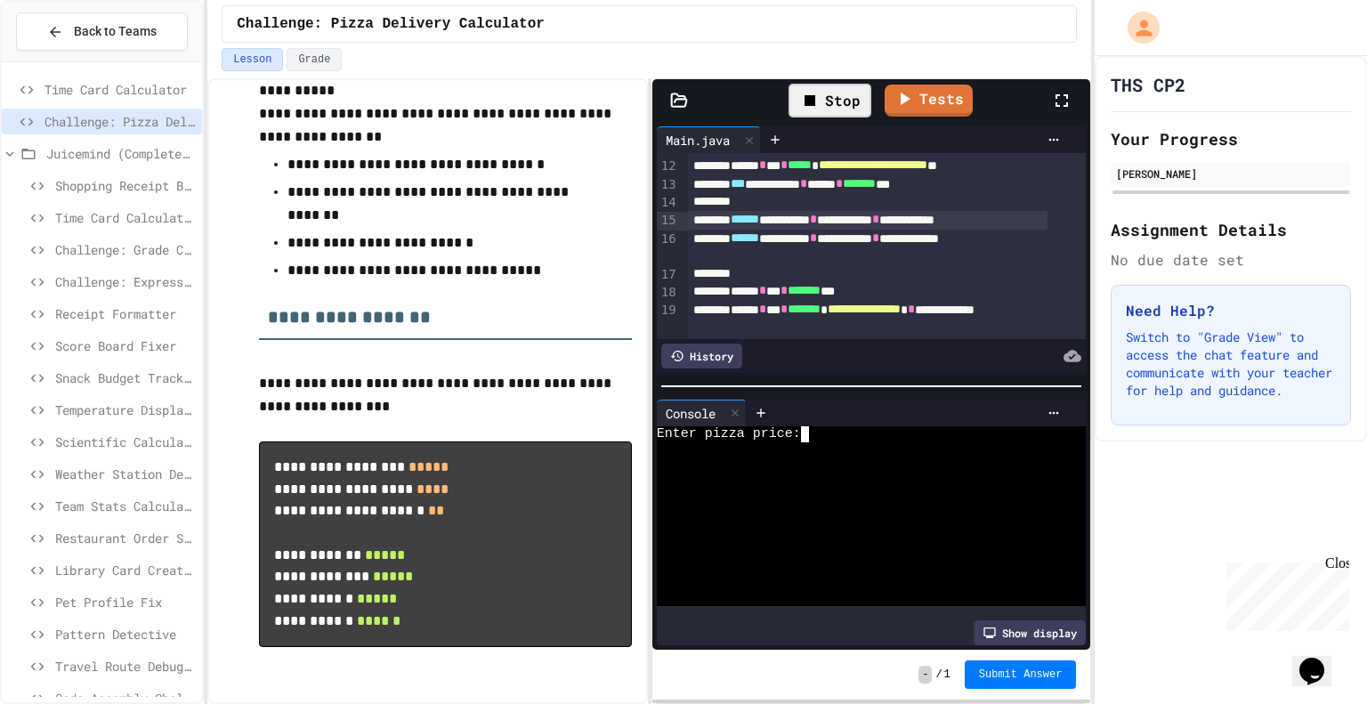
click at [833, 442] on div at bounding box center [857, 450] width 400 height 16
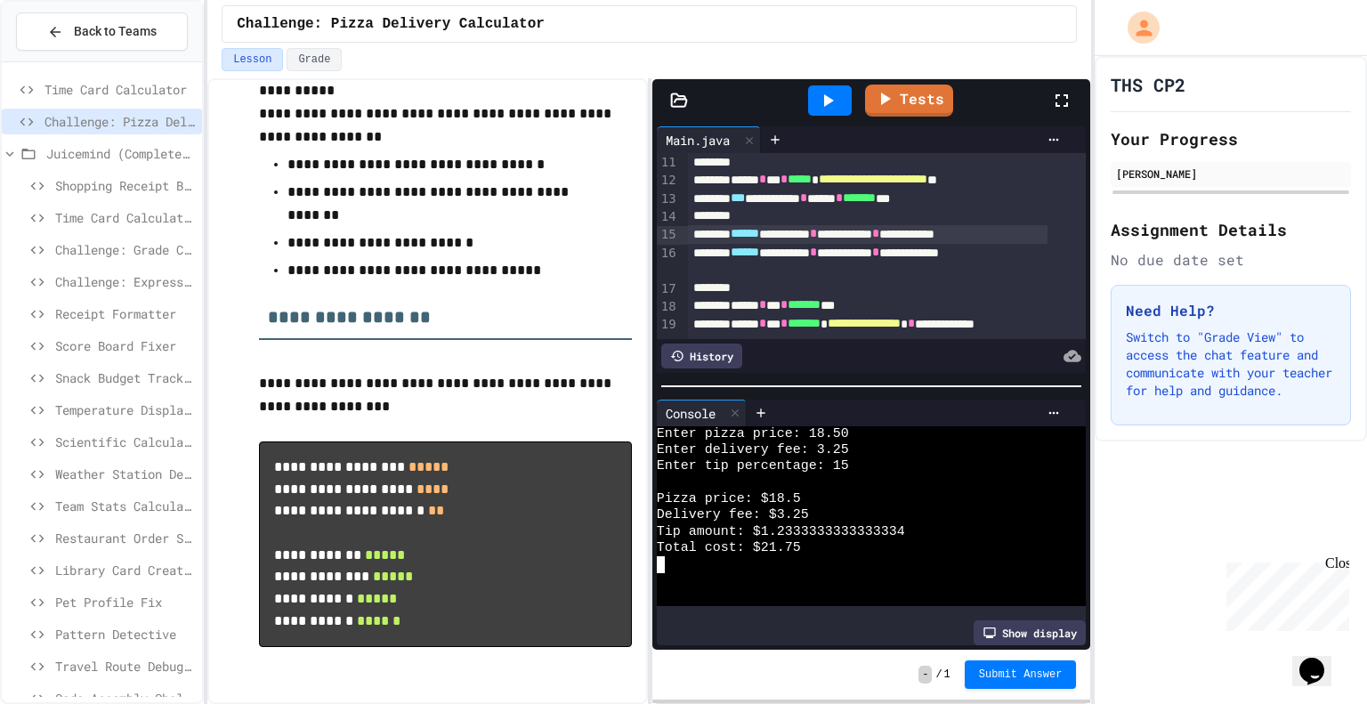
scroll to position [185, 0]
click at [768, 273] on div "**********" at bounding box center [867, 262] width 359 height 36
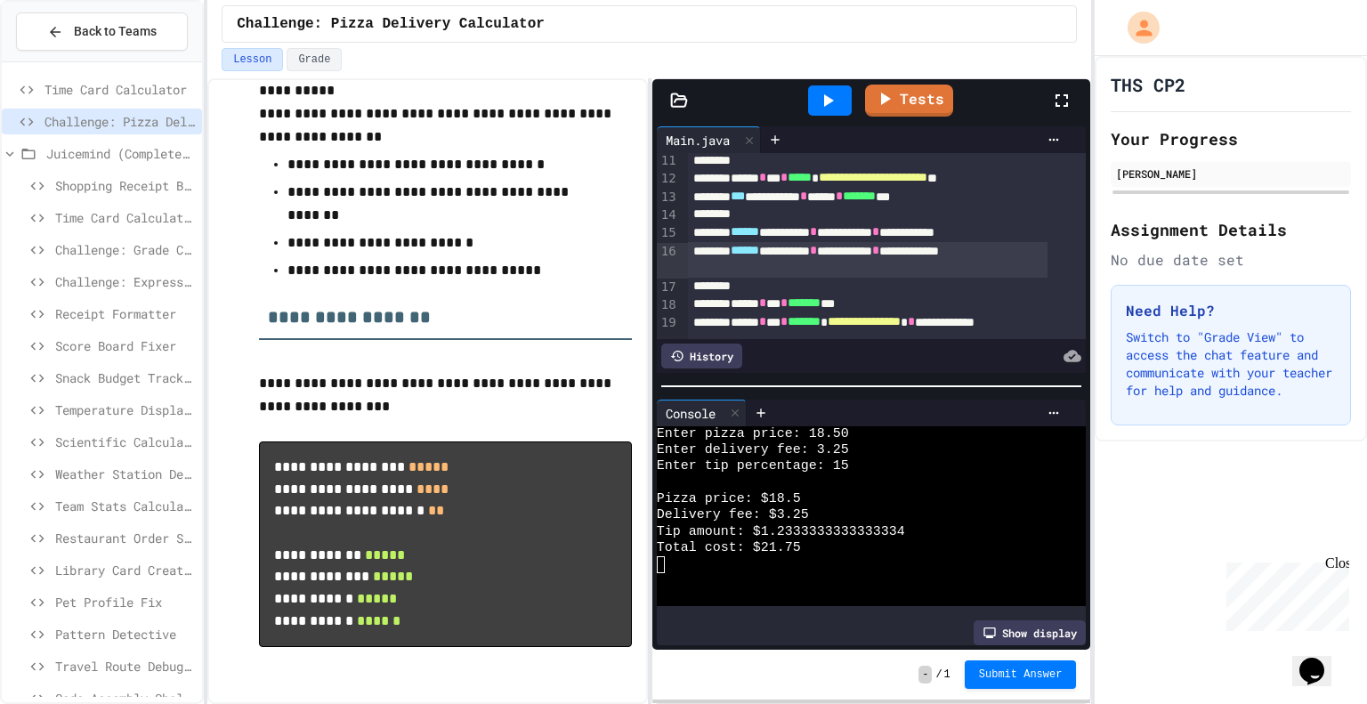
scroll to position [200, 0]
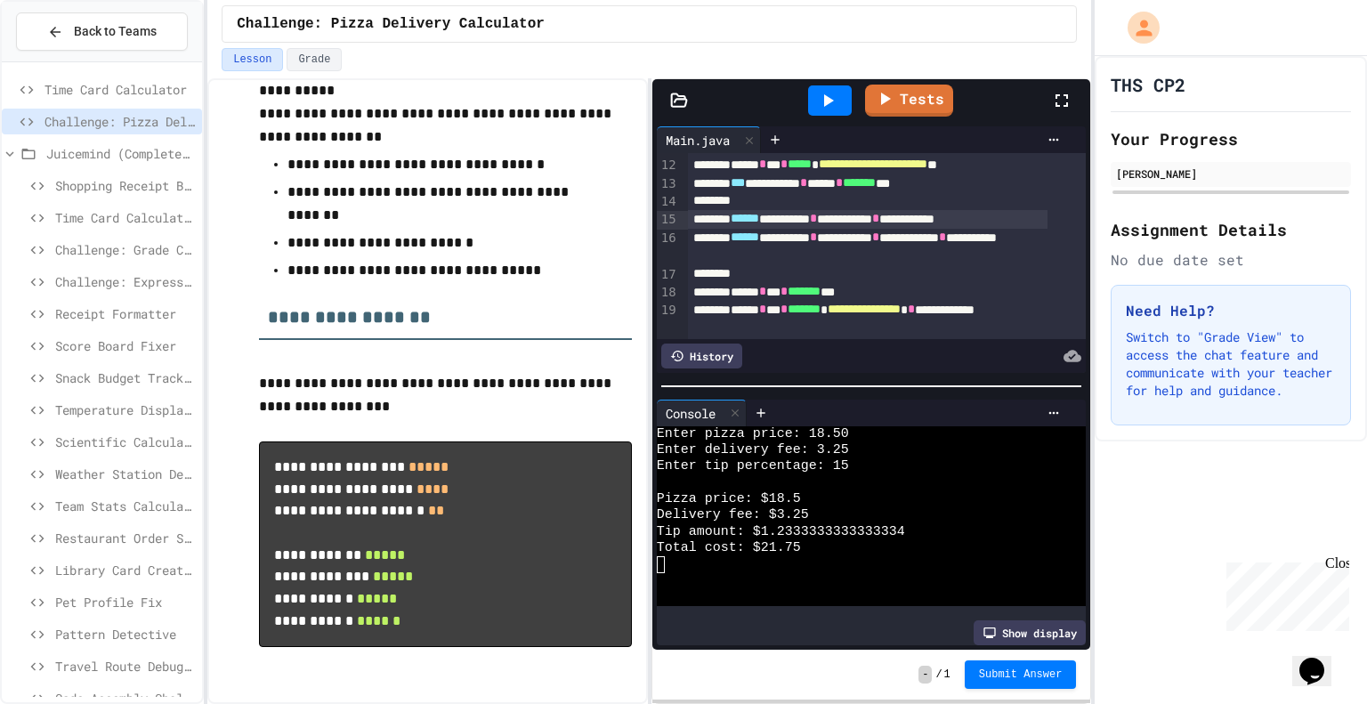
click at [879, 219] on span "*" at bounding box center [875, 218] width 7 height 12
click at [837, 108] on icon at bounding box center [827, 100] width 21 height 21
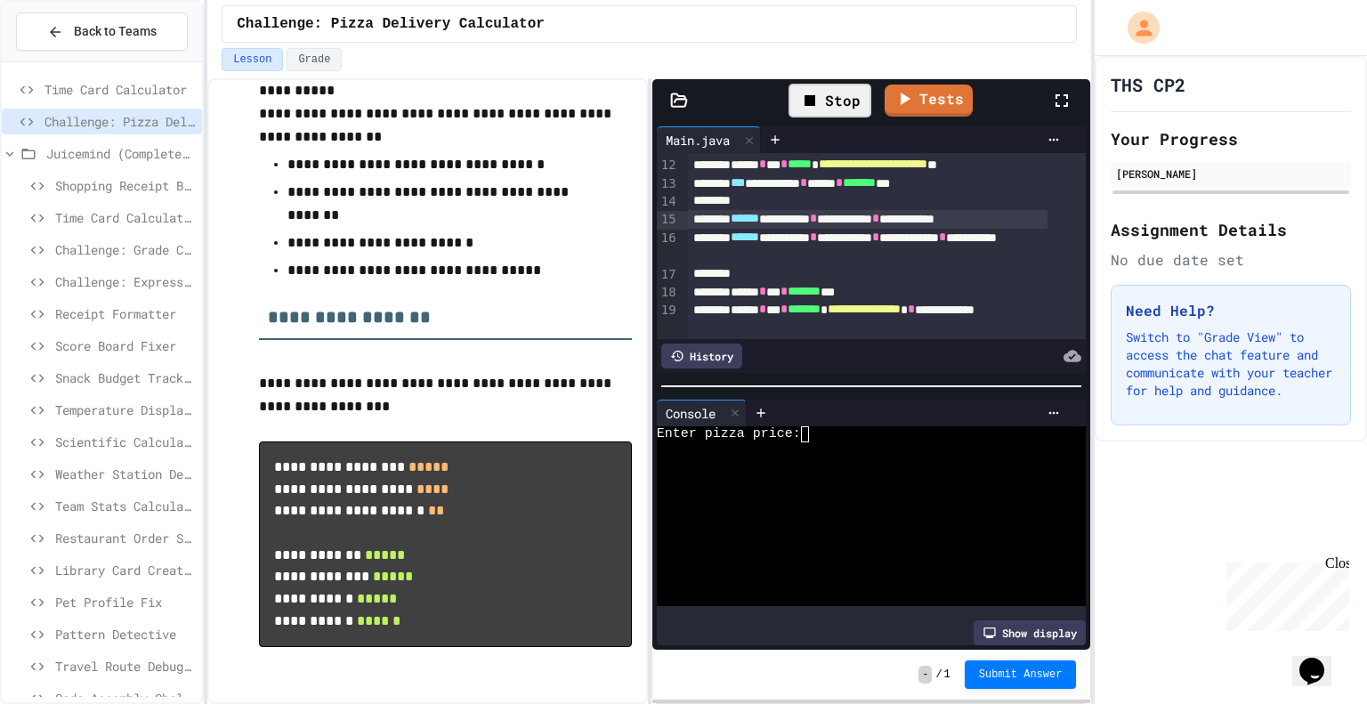
click at [819, 447] on div at bounding box center [857, 450] width 400 height 16
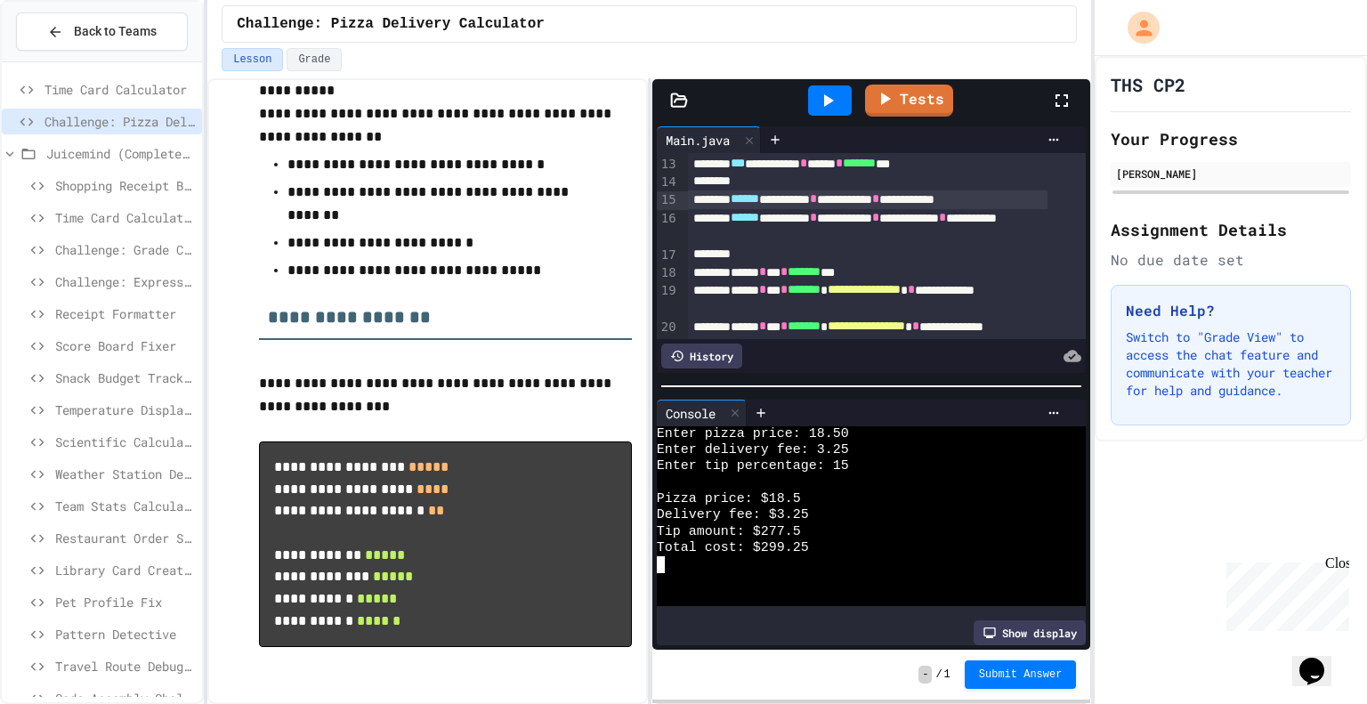
scroll to position [218, 0]
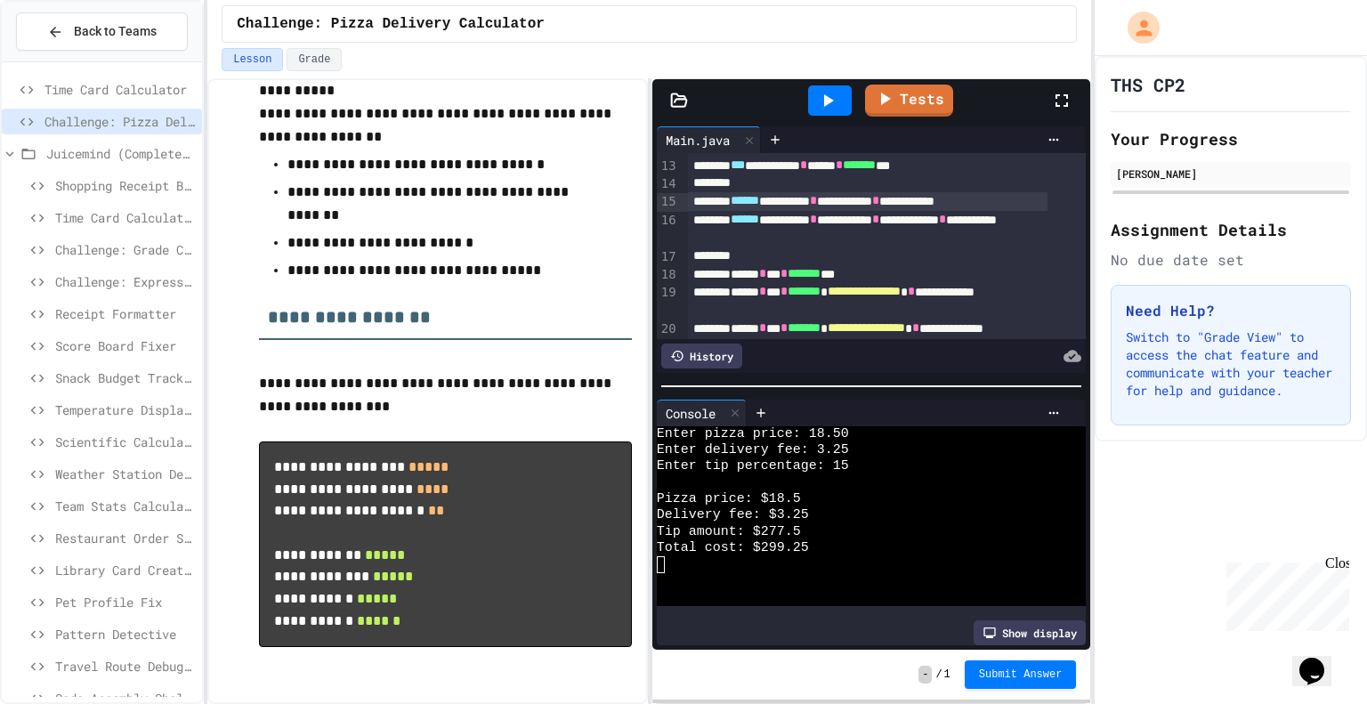
click at [879, 198] on span "*" at bounding box center [875, 200] width 7 height 12
click at [947, 202] on div "**********" at bounding box center [867, 201] width 359 height 19
click at [1032, 198] on div "**********" at bounding box center [867, 201] width 359 height 19
click at [833, 95] on icon at bounding box center [827, 100] width 21 height 21
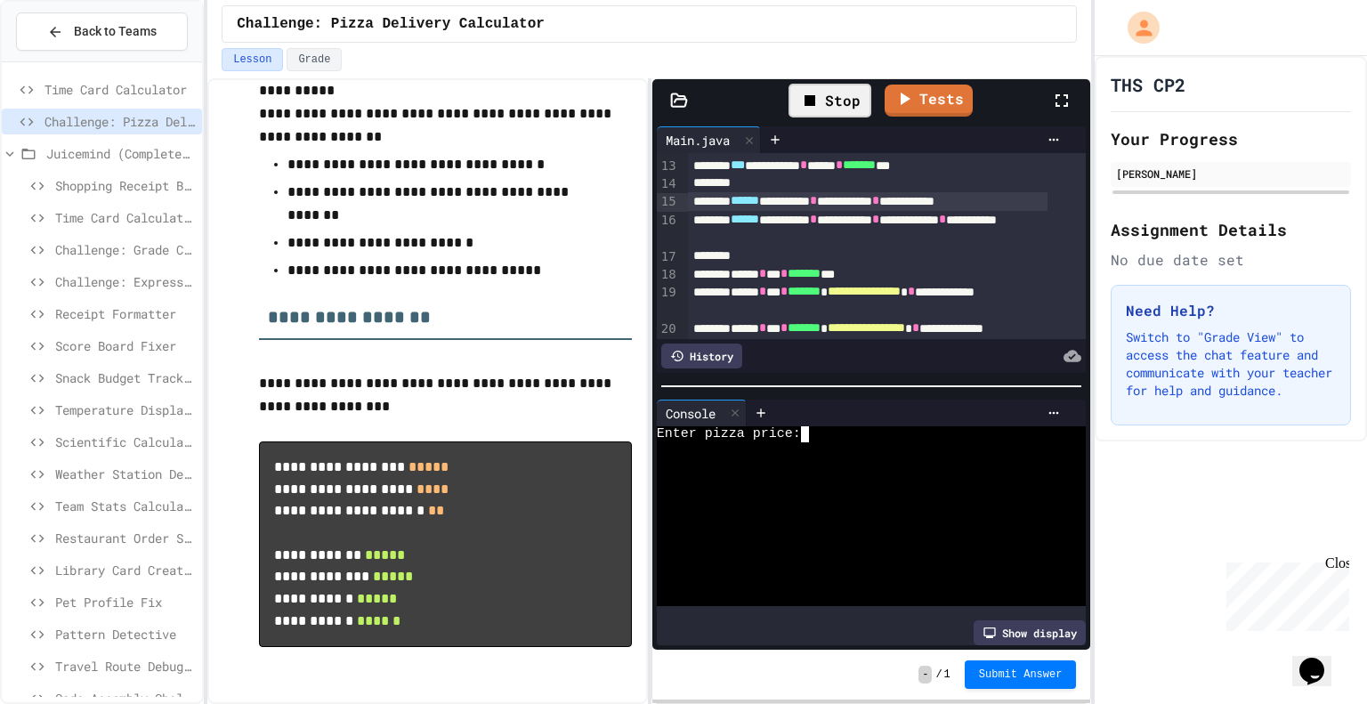
click at [852, 447] on div at bounding box center [857, 450] width 400 height 16
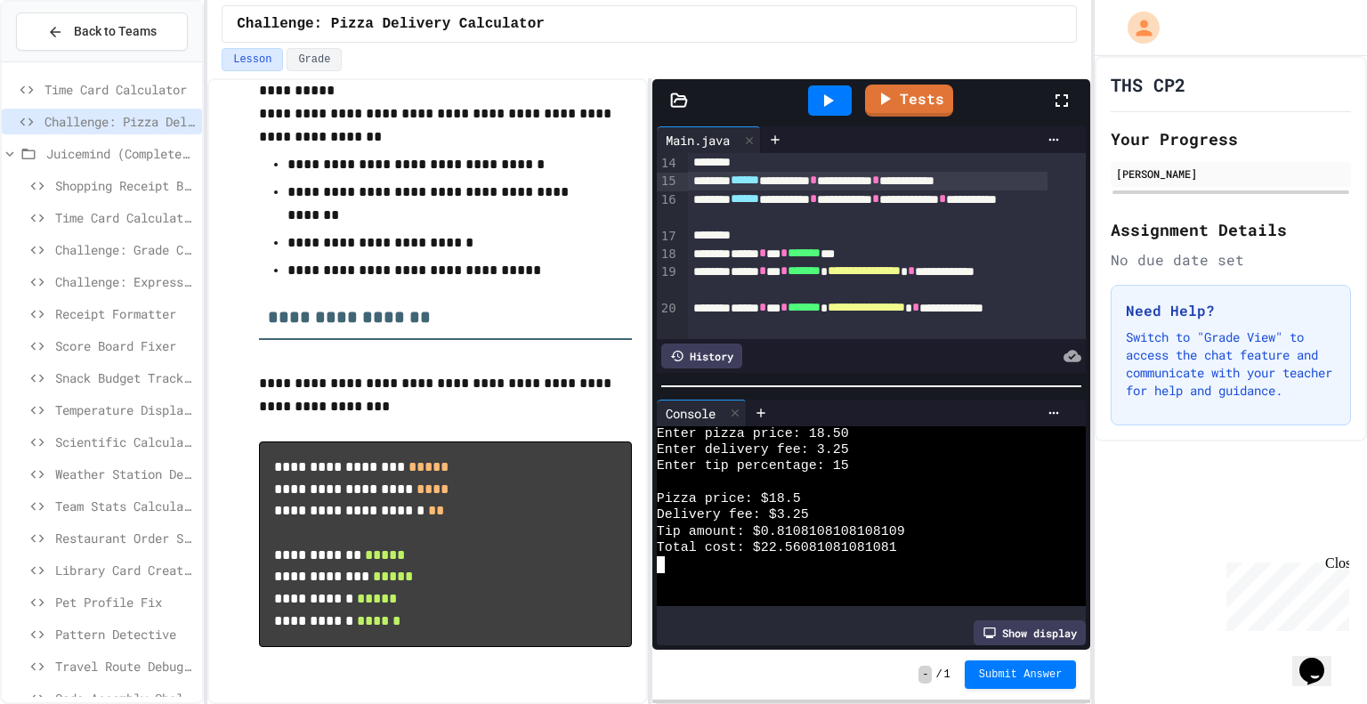
scroll to position [232, 0]
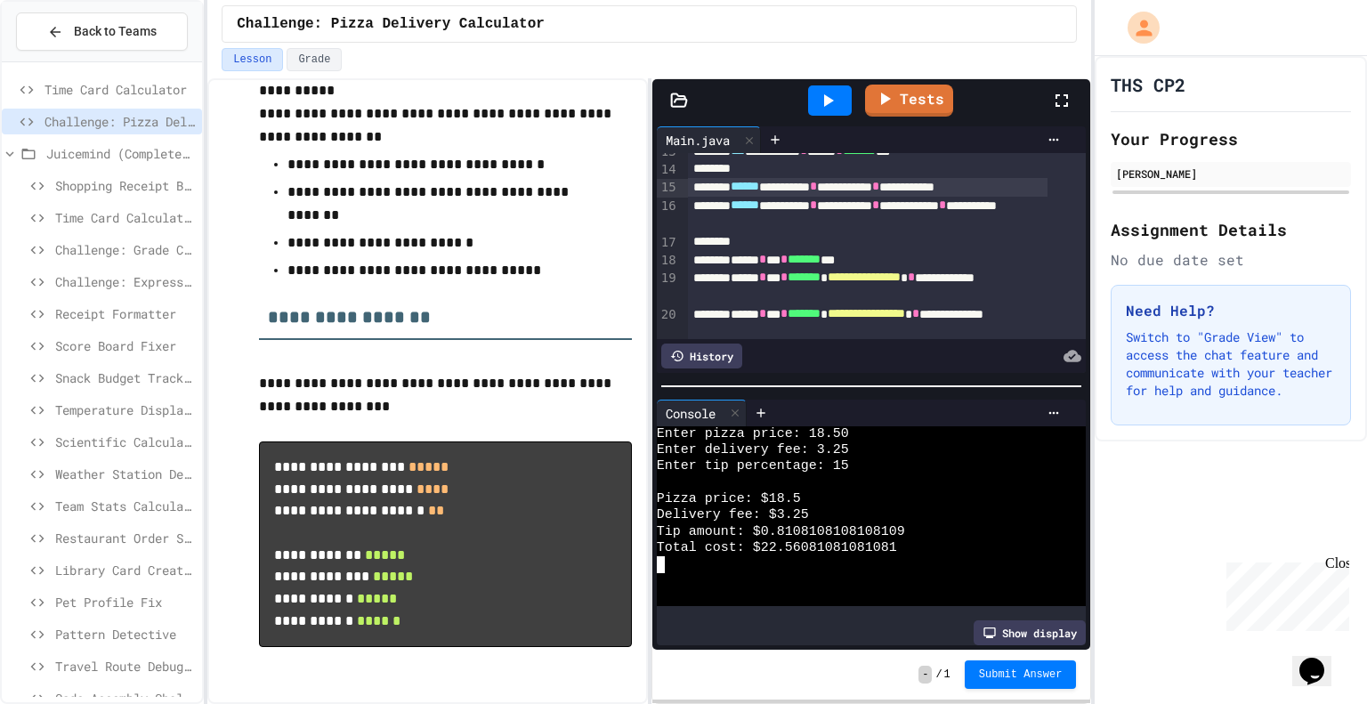
click at [1033, 186] on div "**********" at bounding box center [867, 187] width 359 height 19
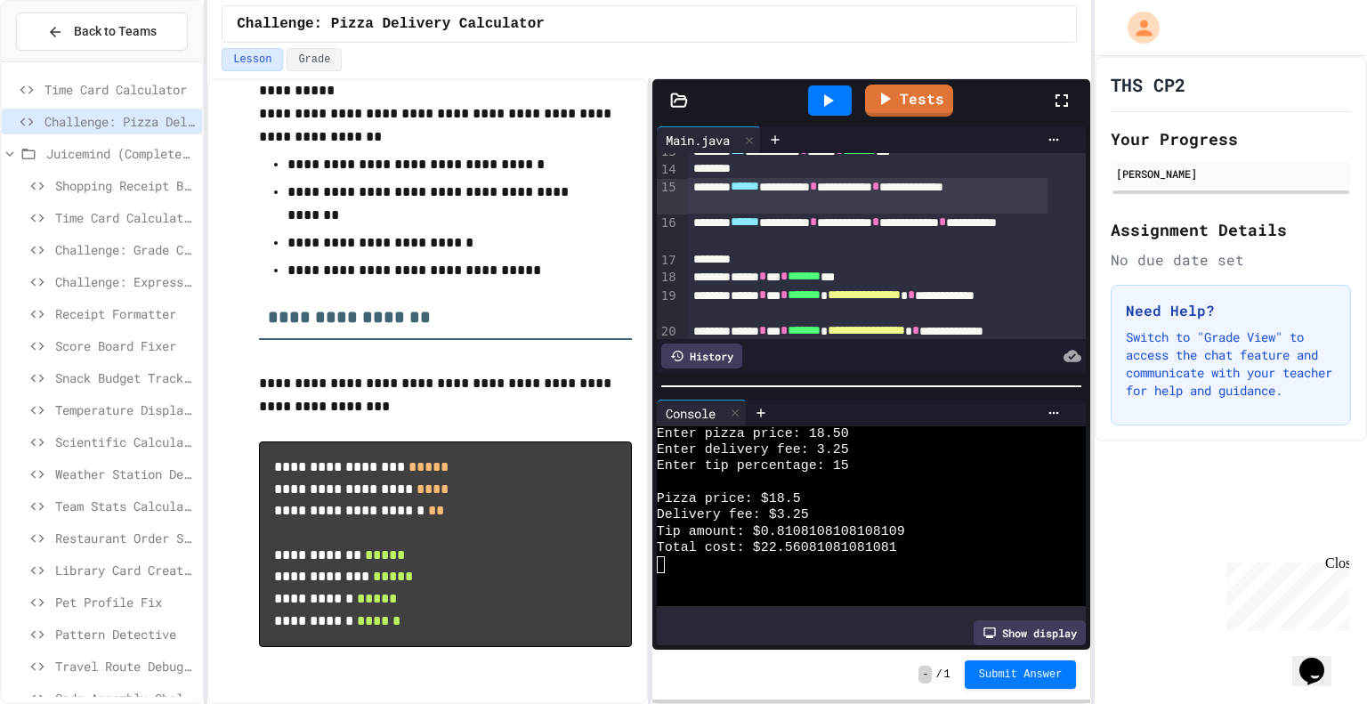
click at [831, 97] on icon at bounding box center [827, 100] width 21 height 21
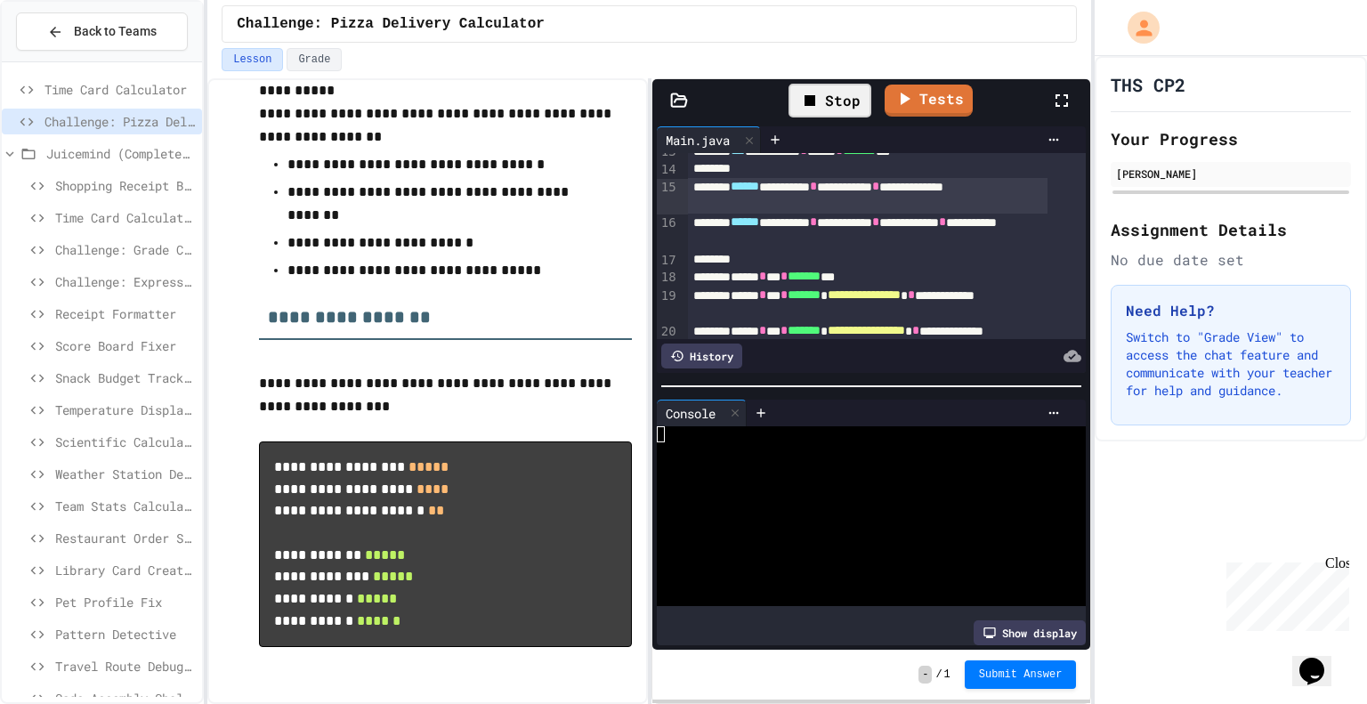
click at [758, 202] on div "**********" at bounding box center [867, 196] width 359 height 36
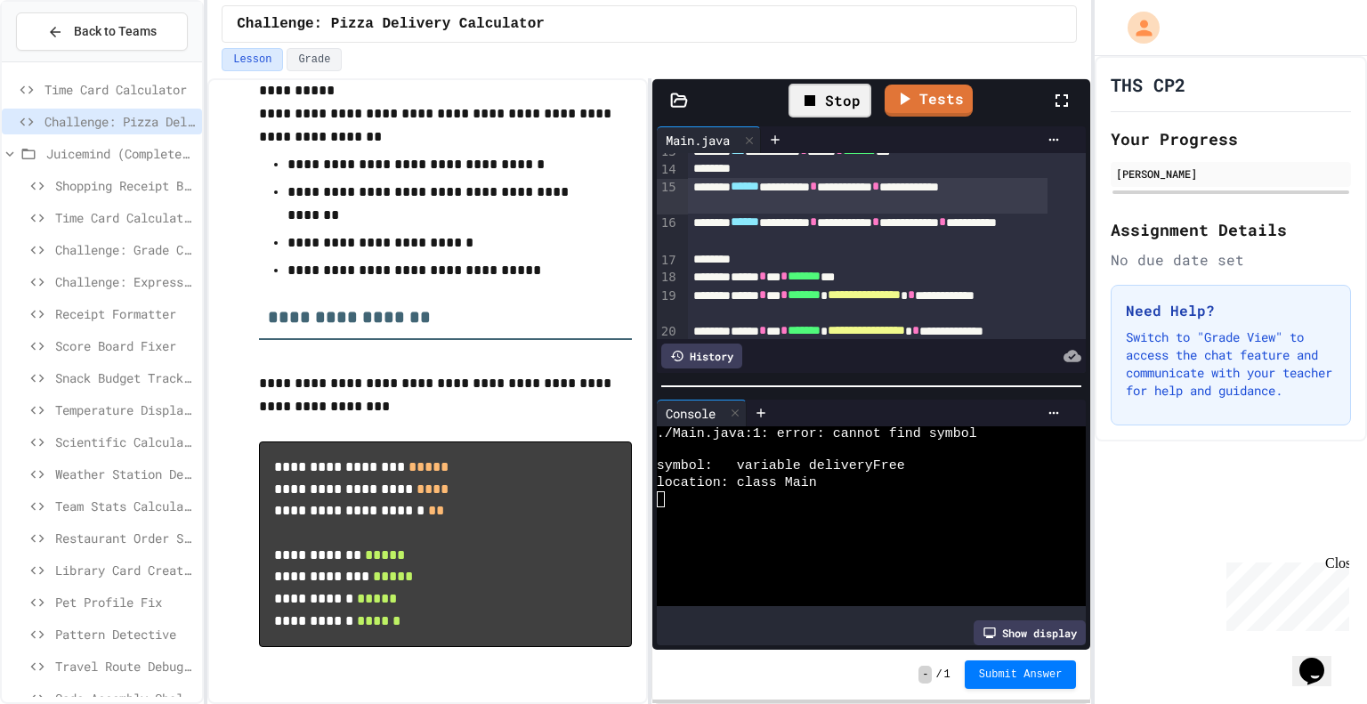
click at [818, 96] on icon at bounding box center [809, 100] width 21 height 21
click at [818, 96] on icon at bounding box center [827, 100] width 21 height 21
click at [835, 449] on div at bounding box center [857, 450] width 400 height 16
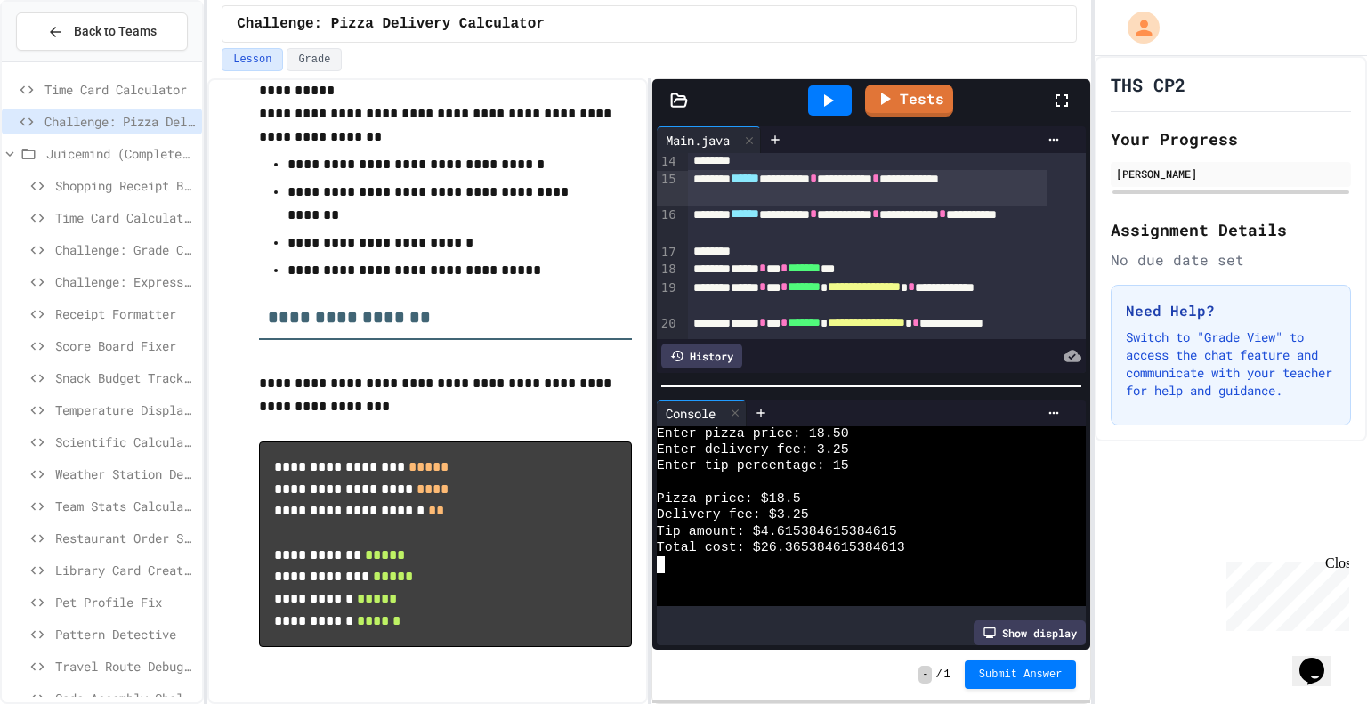
scroll to position [241, 0]
click at [890, 189] on div "**********" at bounding box center [867, 187] width 359 height 36
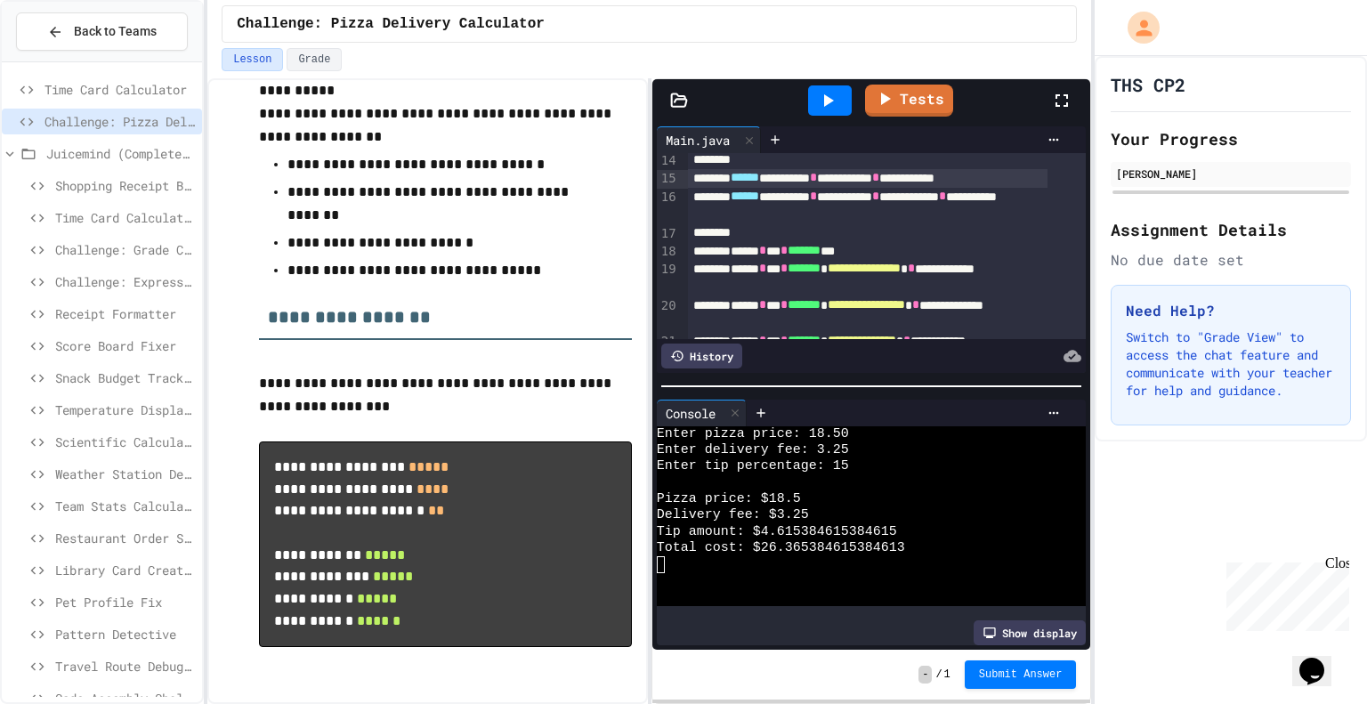
click at [827, 100] on icon at bounding box center [829, 100] width 10 height 12
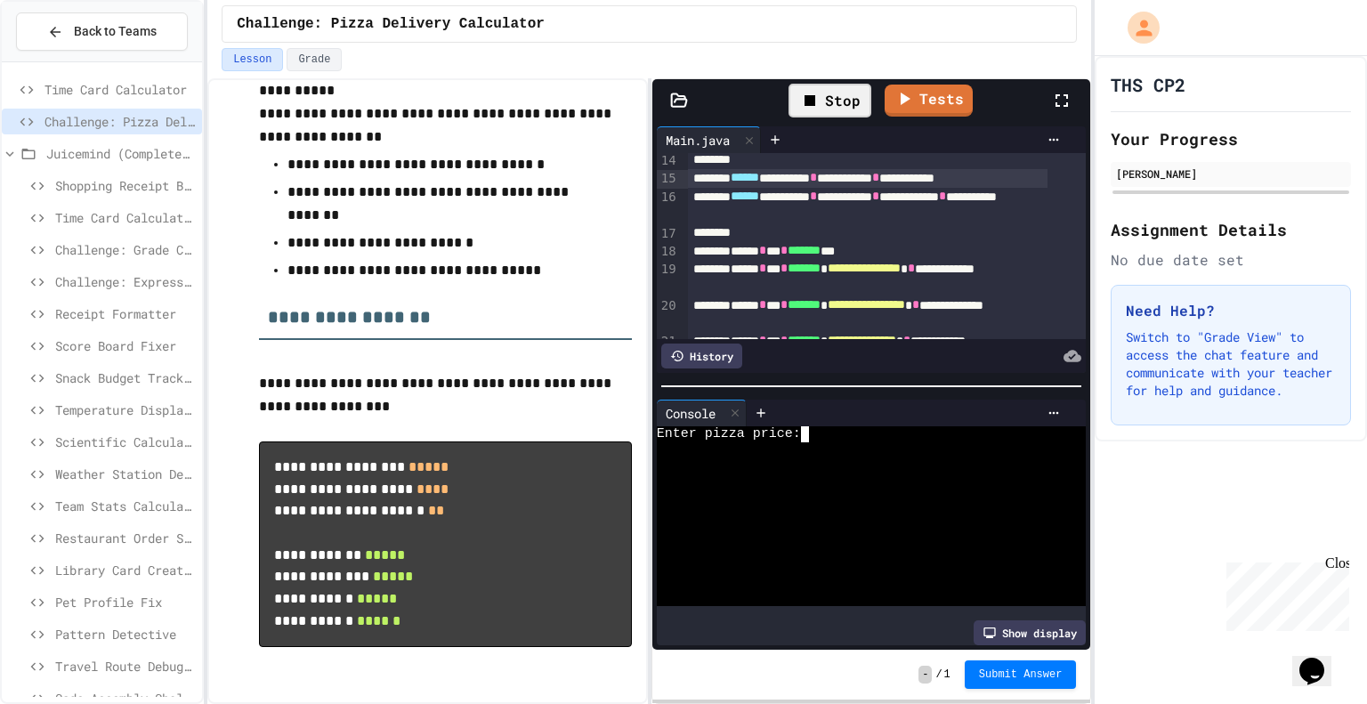
click at [819, 426] on div "Enter pizza price:" at bounding box center [857, 434] width 400 height 16
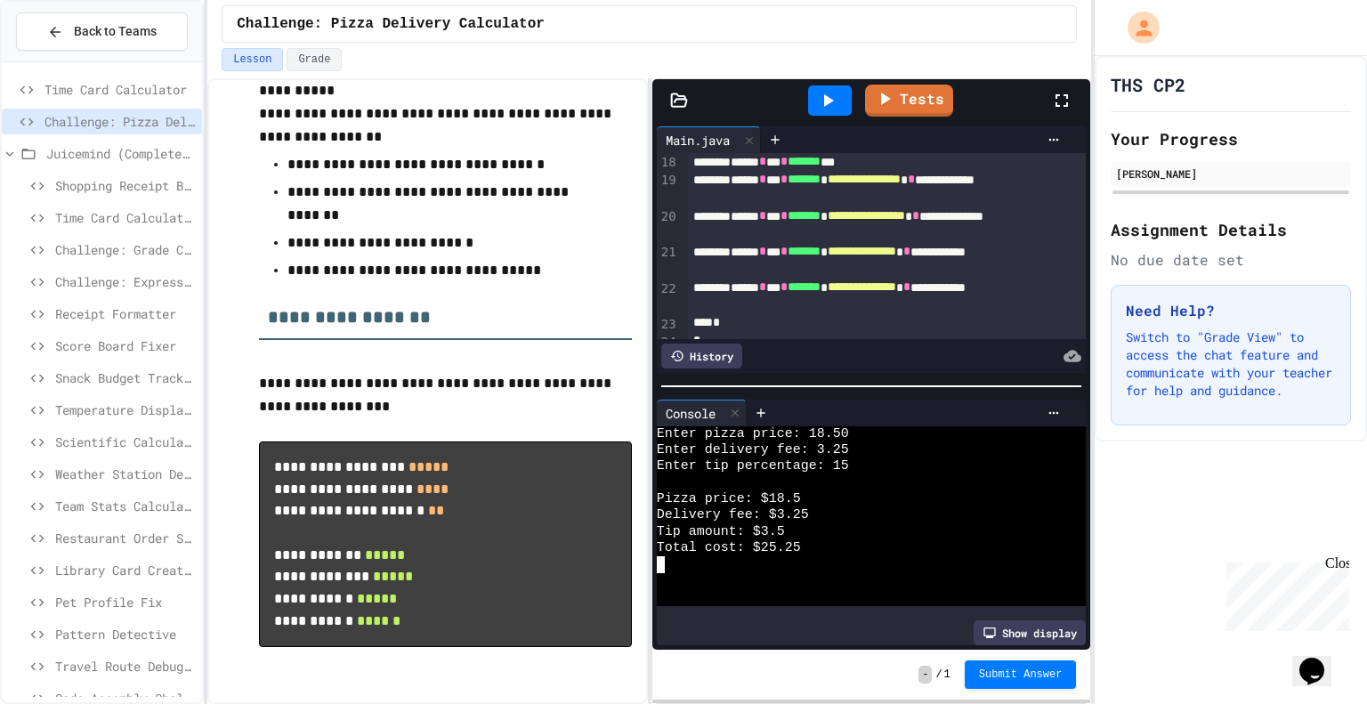
scroll to position [352, 0]
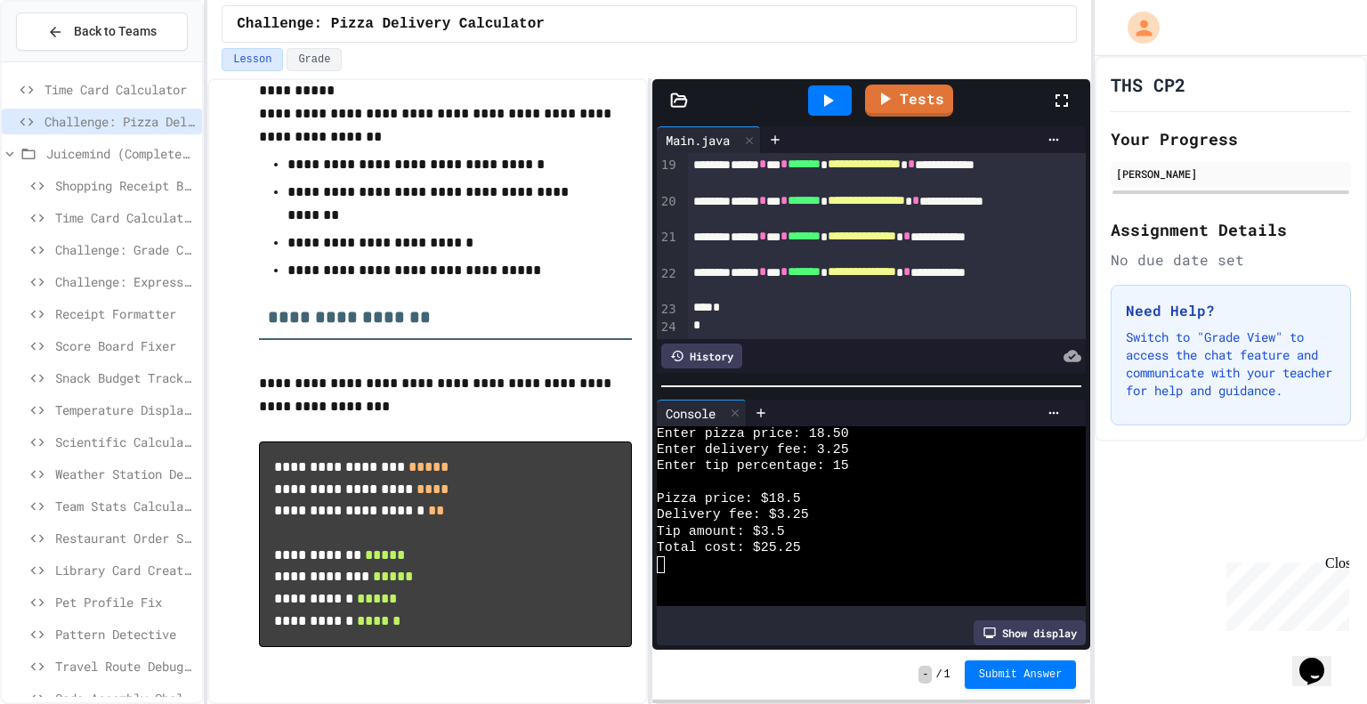
click at [91, 188] on span "Shopping Receipt Builder" at bounding box center [125, 185] width 140 height 19
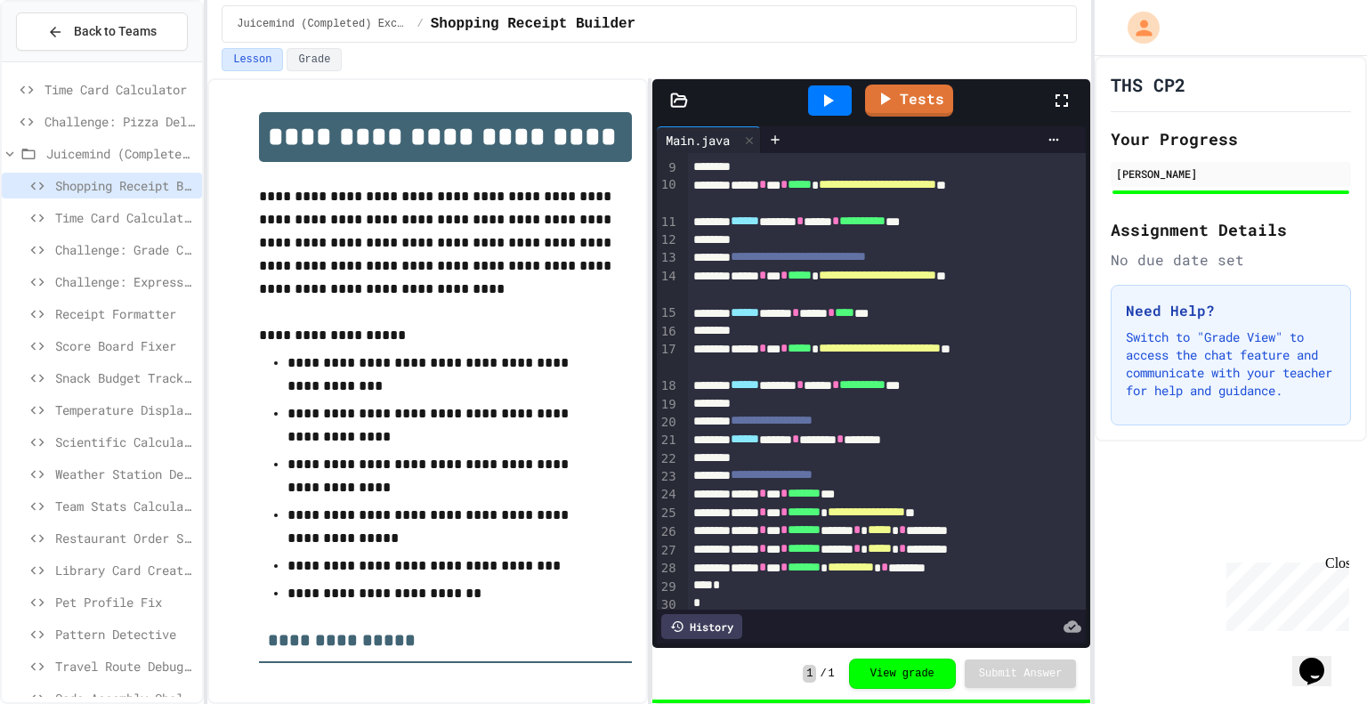
scroll to position [164, 0]
click at [114, 216] on span "Time Card Calculator" at bounding box center [125, 217] width 140 height 19
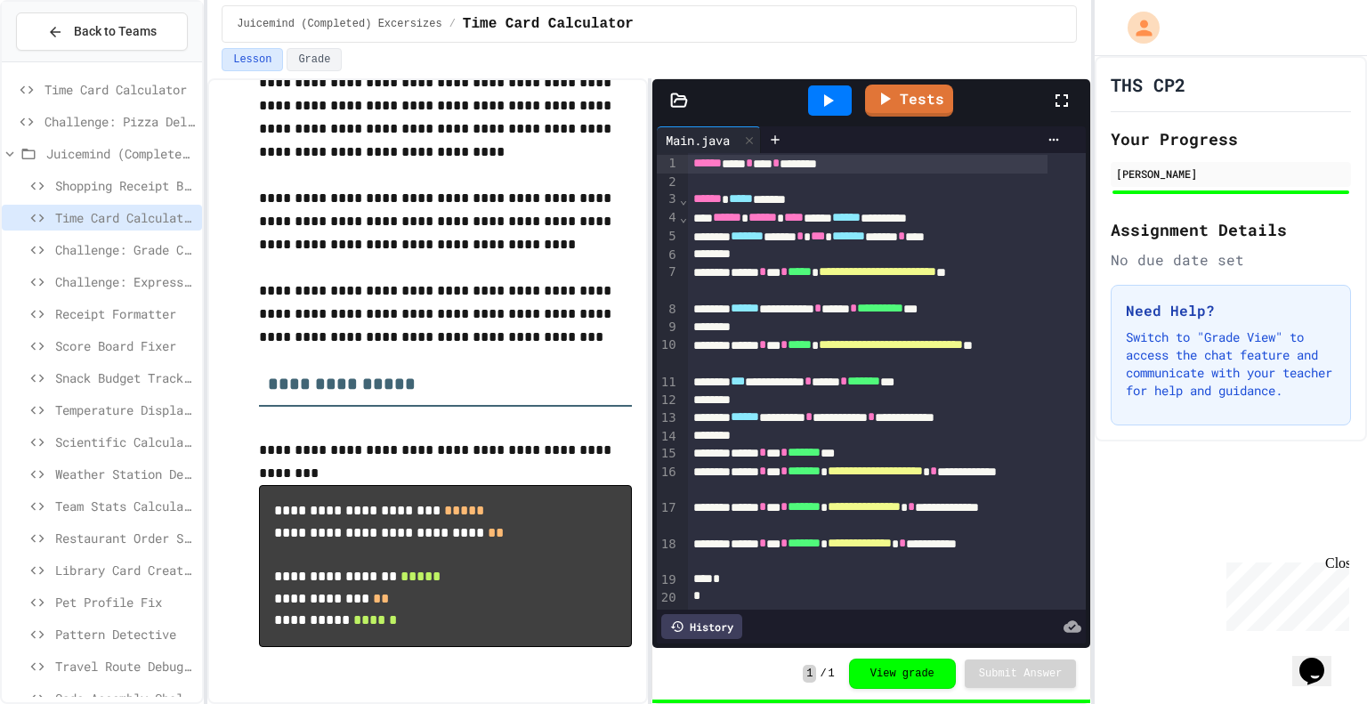
scroll to position [137, 0]
click at [107, 251] on span "Challenge: Grade Calculator Pro" at bounding box center [125, 249] width 140 height 19
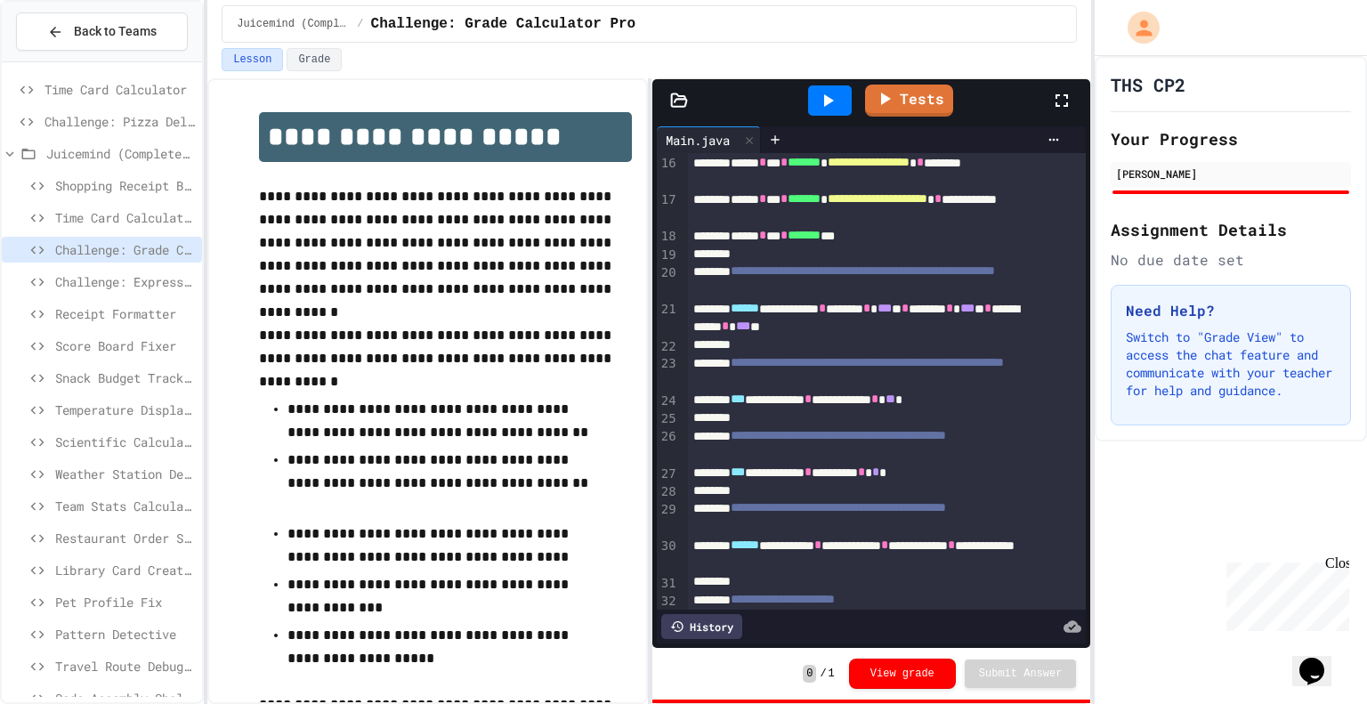
scroll to position [315, 0]
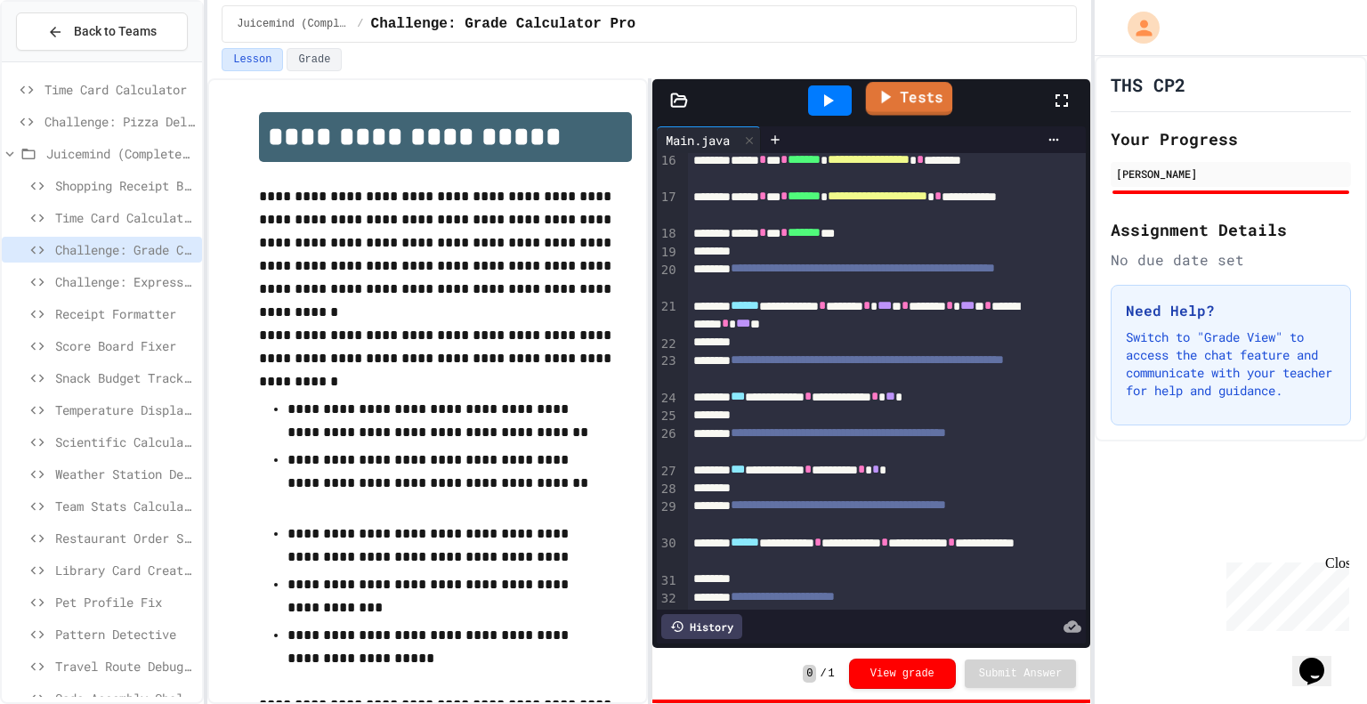
click at [911, 95] on link "Tests" at bounding box center [909, 99] width 87 height 34
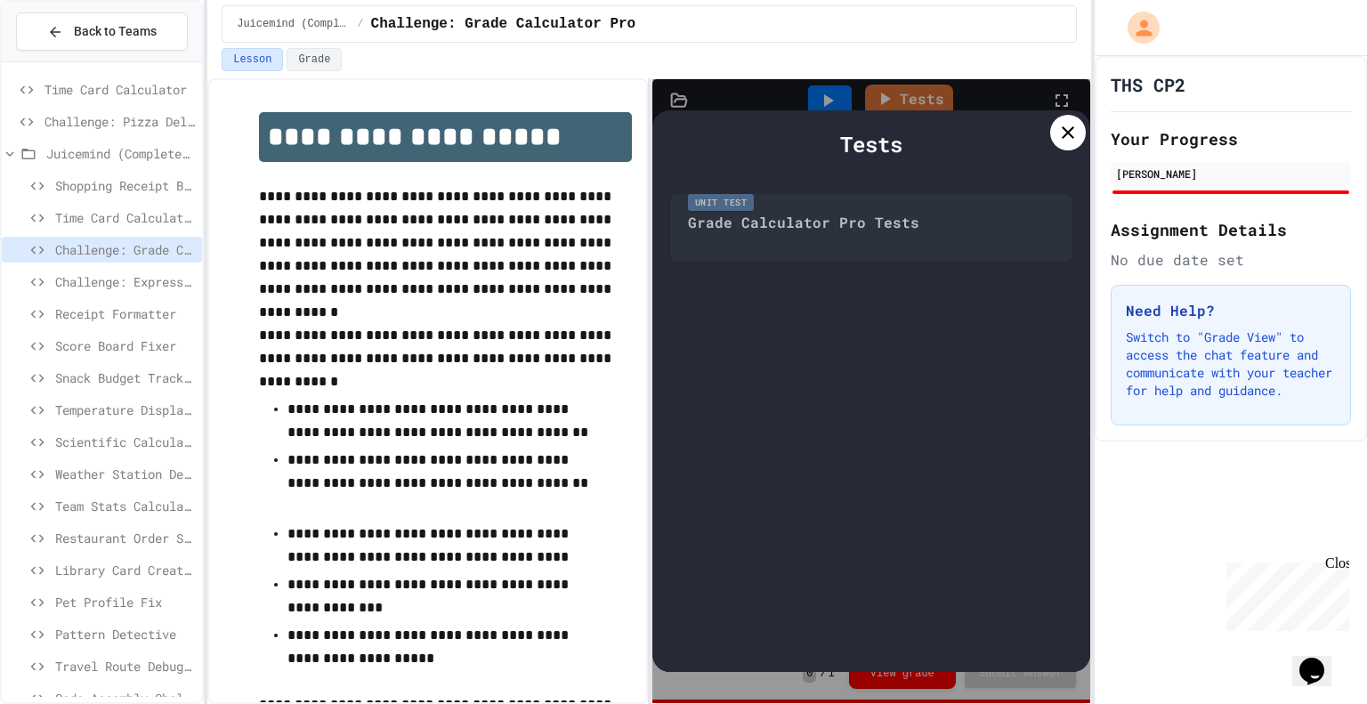
click at [868, 245] on div "Unit Test Grade Calculator Pro Tests" at bounding box center [871, 223] width 403 height 77
click at [742, 216] on div "Tests Unit Test Grade Calculator Pro Tests" at bounding box center [871, 390] width 439 height 561
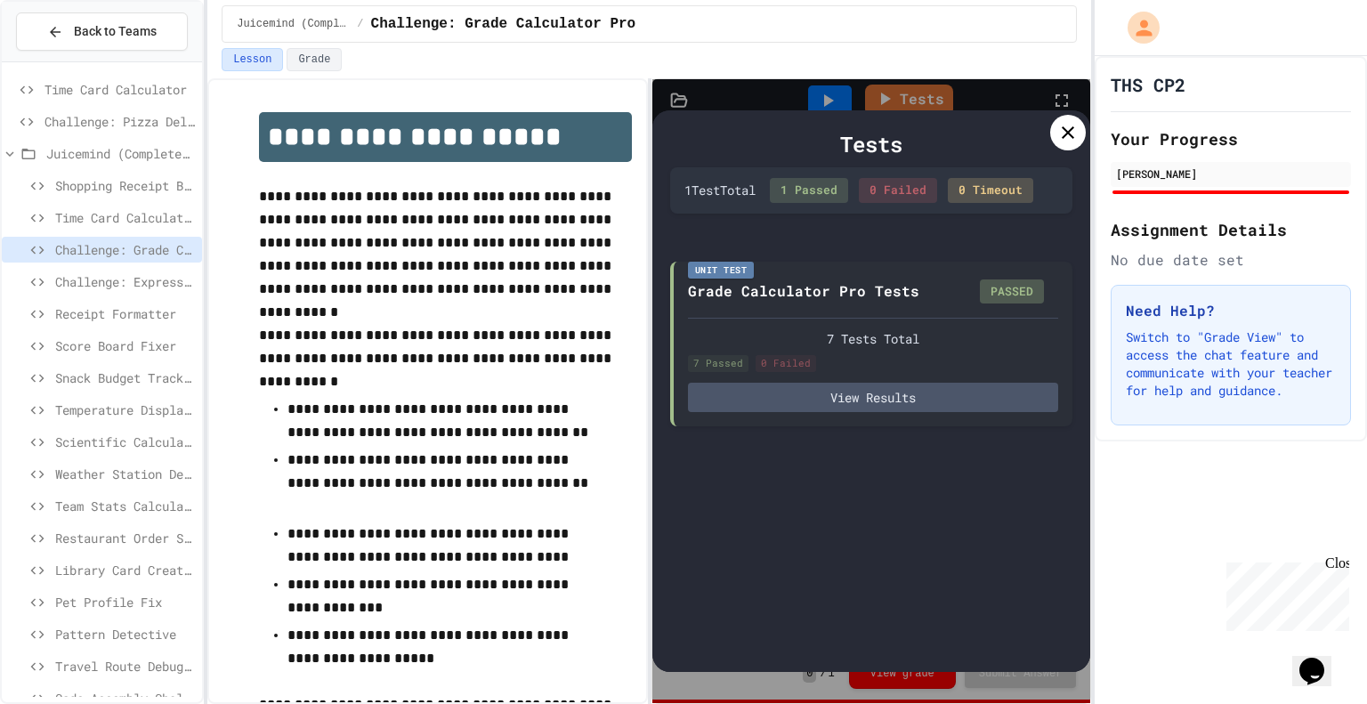
click at [1070, 131] on icon at bounding box center [1067, 132] width 21 height 21
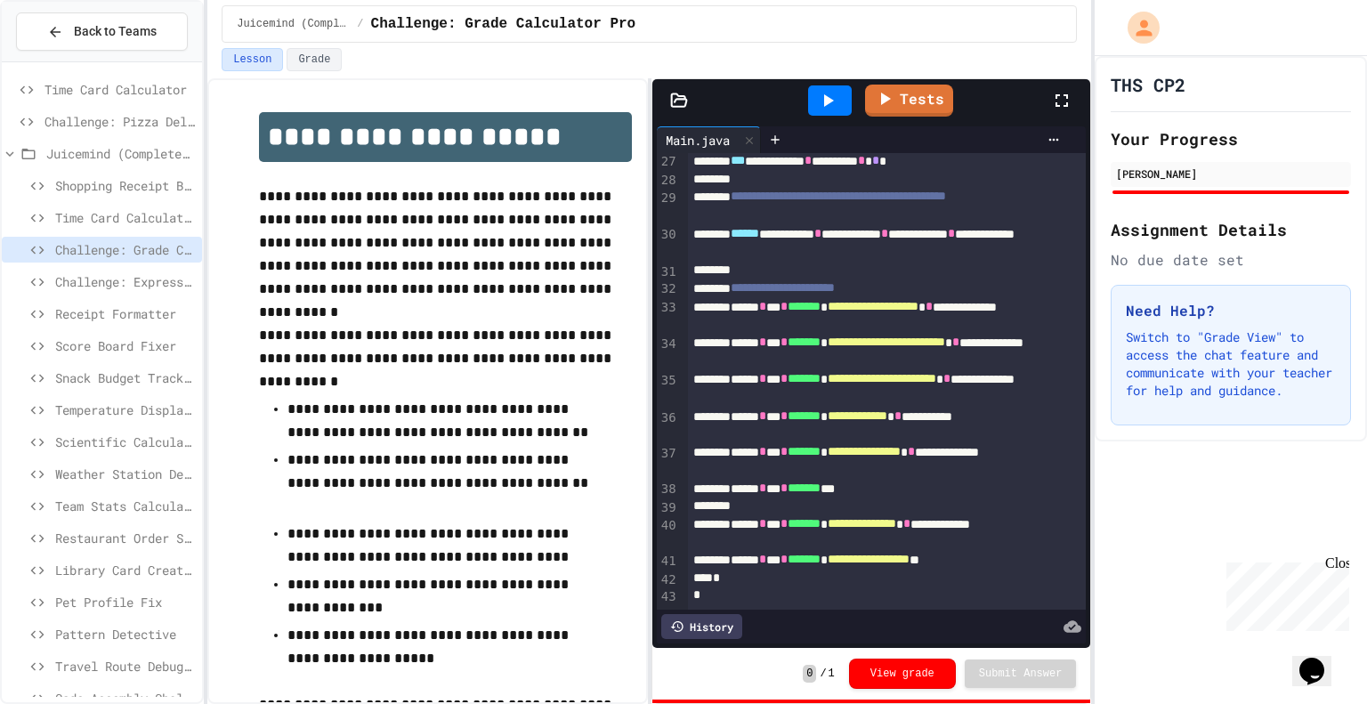
scroll to position [648, 0]
click at [125, 307] on span "Receipt Formatter" at bounding box center [125, 313] width 140 height 19
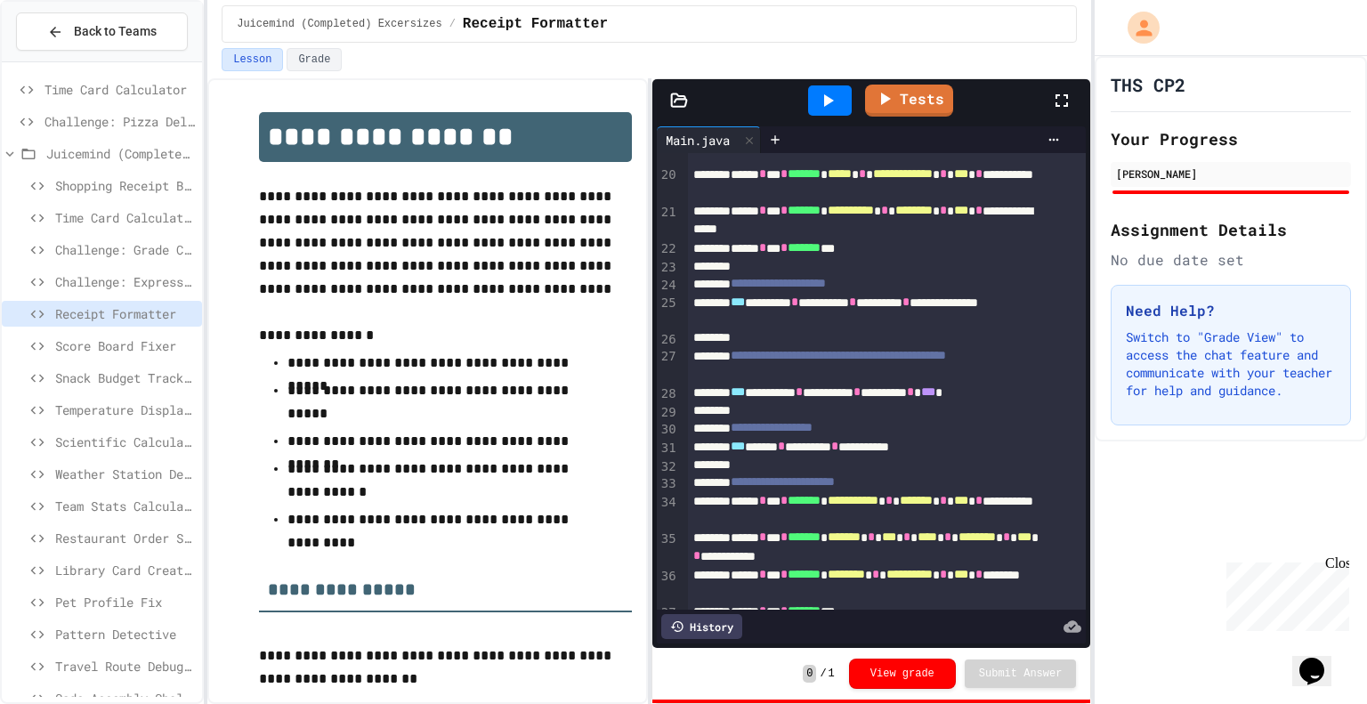
scroll to position [383, 0]
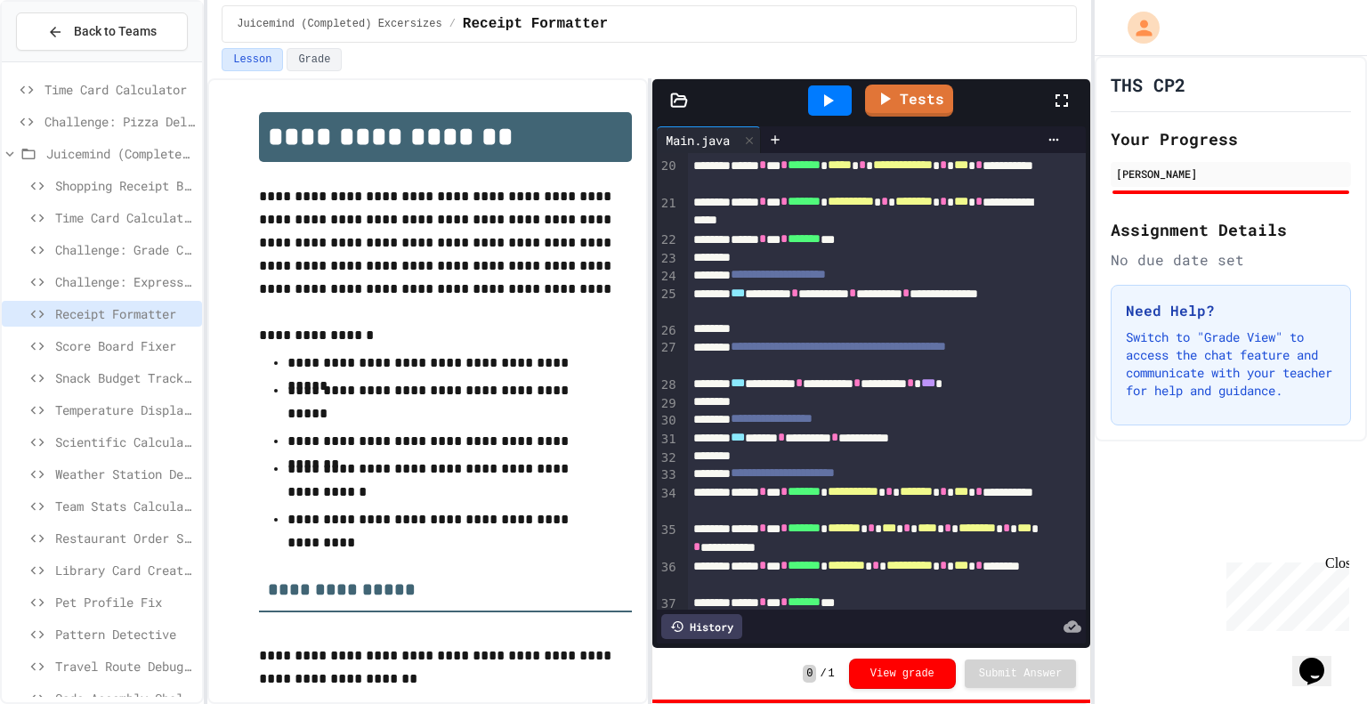
click at [137, 93] on span "Time Card Calculator" at bounding box center [119, 89] width 150 height 19
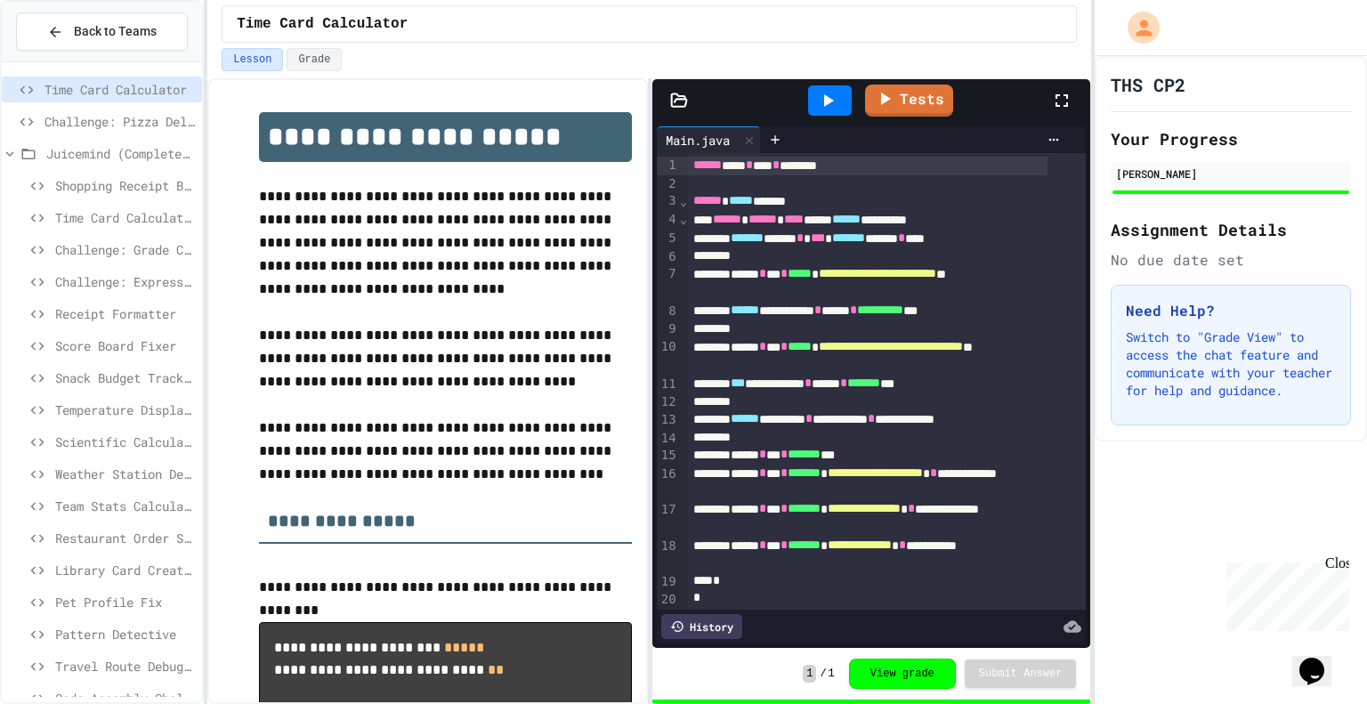
scroll to position [27, 0]
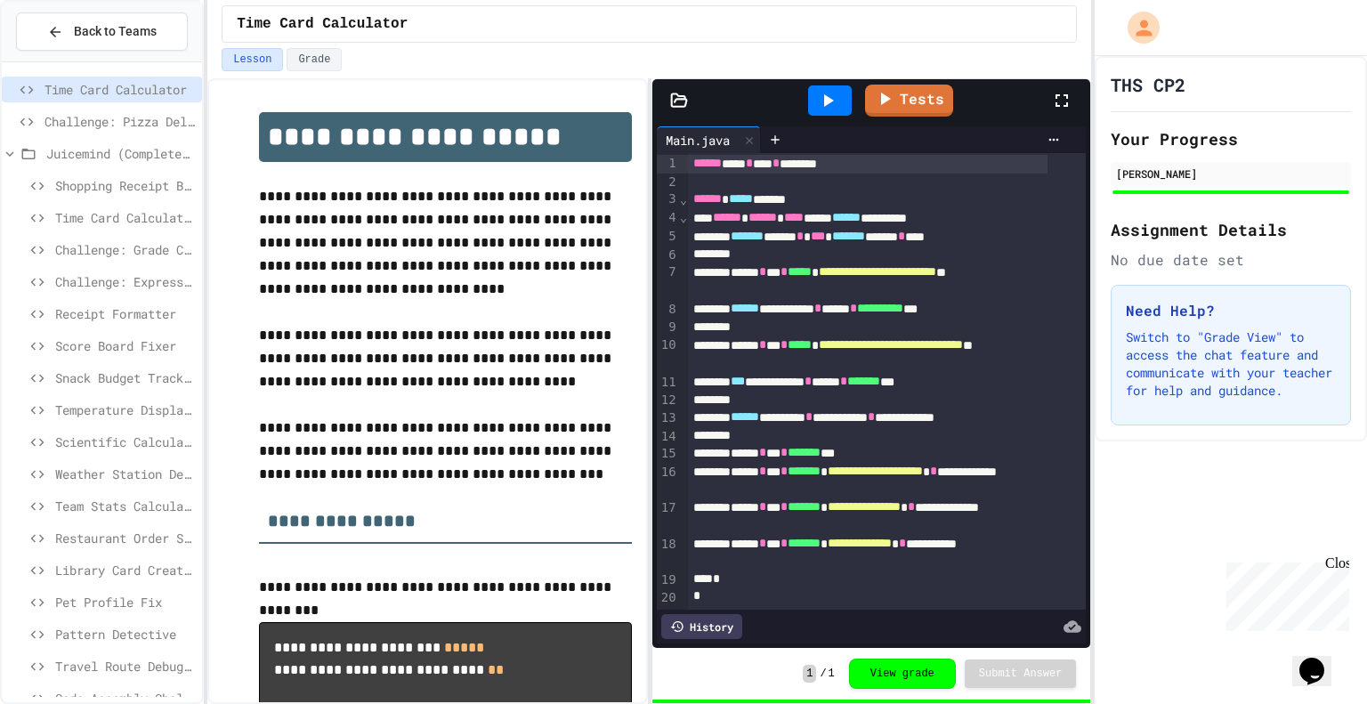
click at [135, 118] on span "Challenge: Pizza Delivery Calculator" at bounding box center [119, 121] width 150 height 19
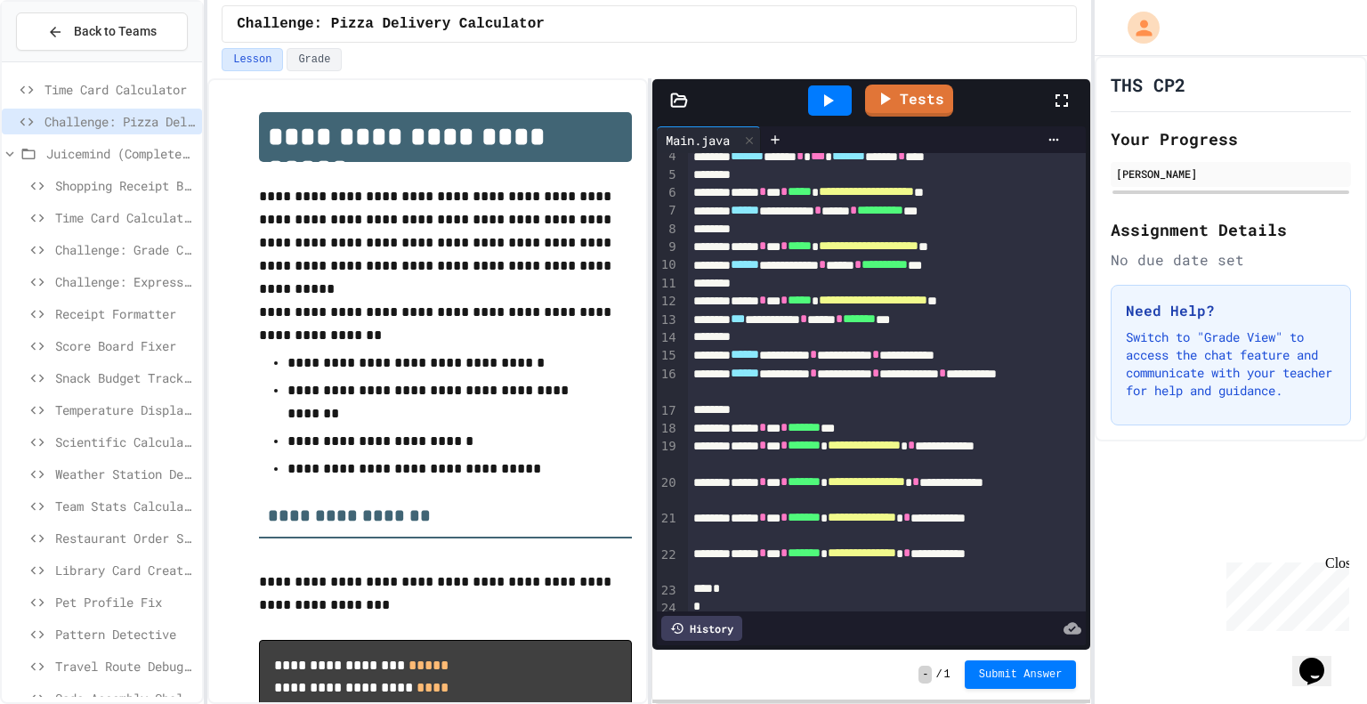
scroll to position [99, 0]
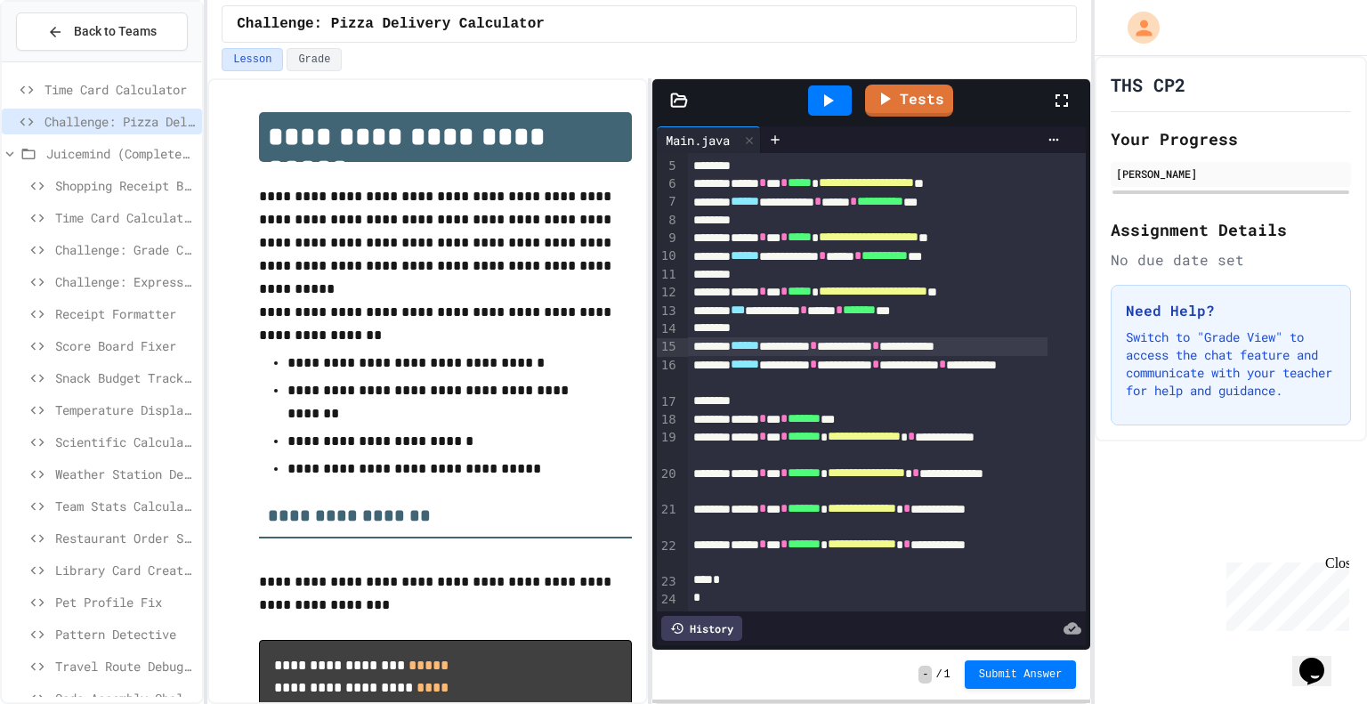
click at [1035, 337] on div "**********" at bounding box center [867, 346] width 359 height 19
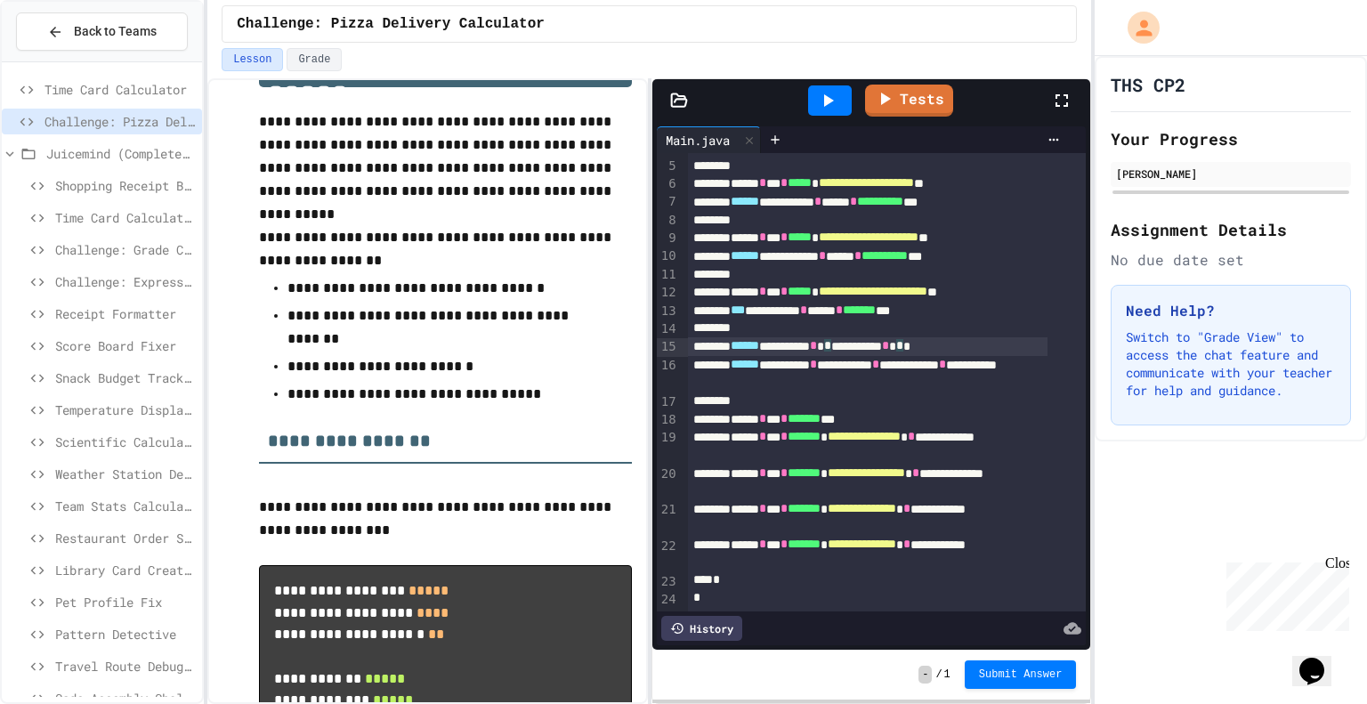
scroll to position [75, 0]
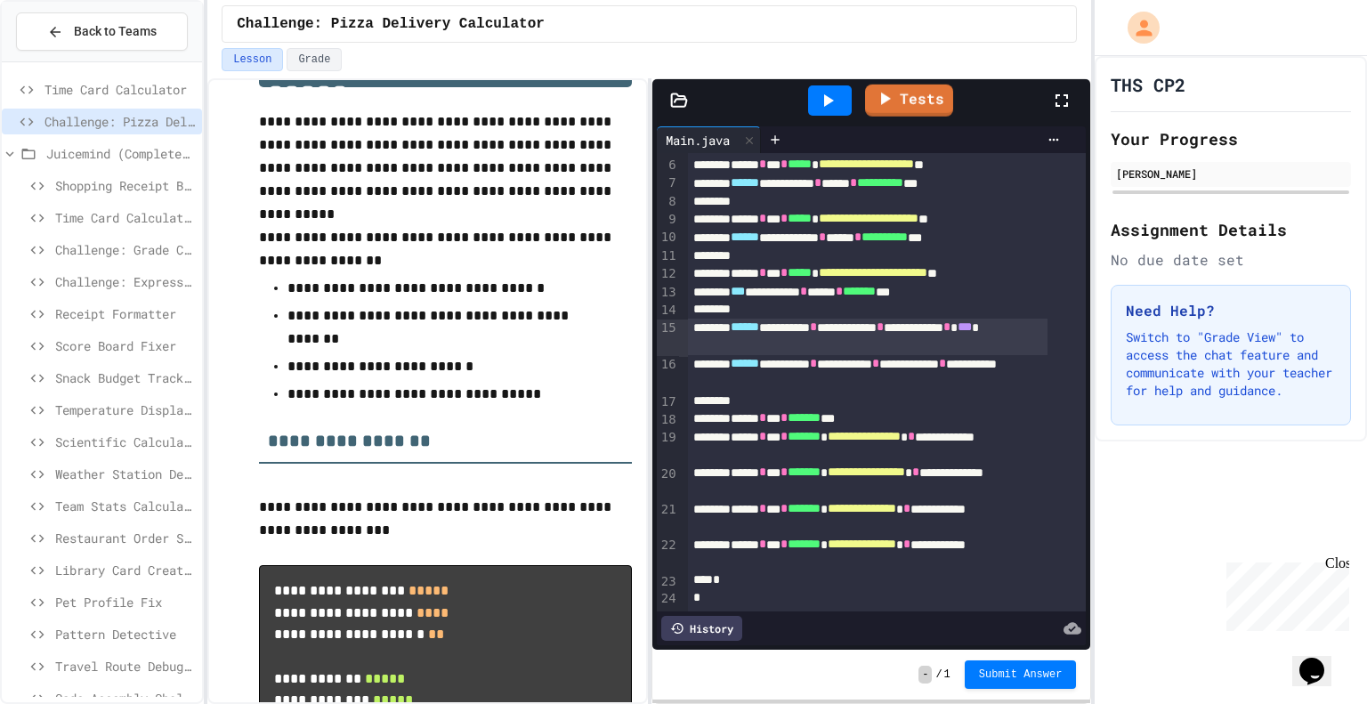
click at [836, 99] on icon at bounding box center [827, 100] width 21 height 21
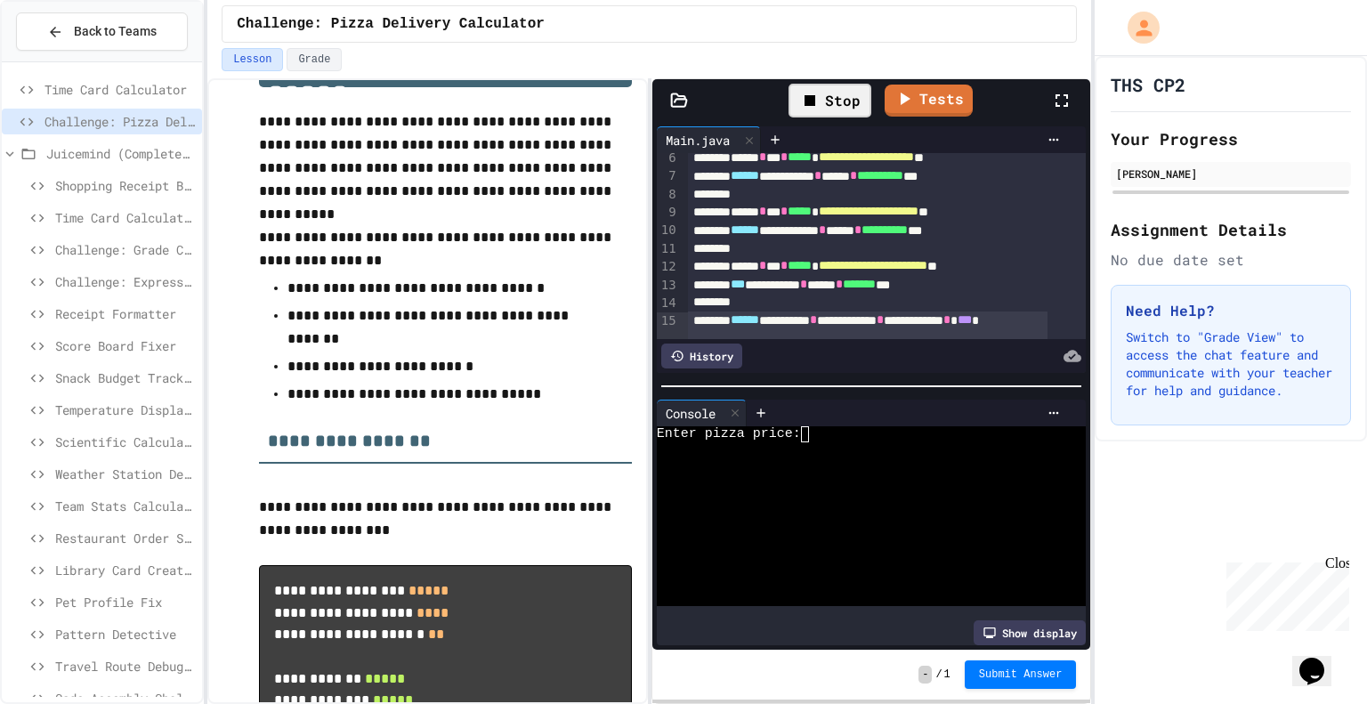
click at [815, 433] on textarea "Terminal input" at bounding box center [813, 434] width 8 height 16
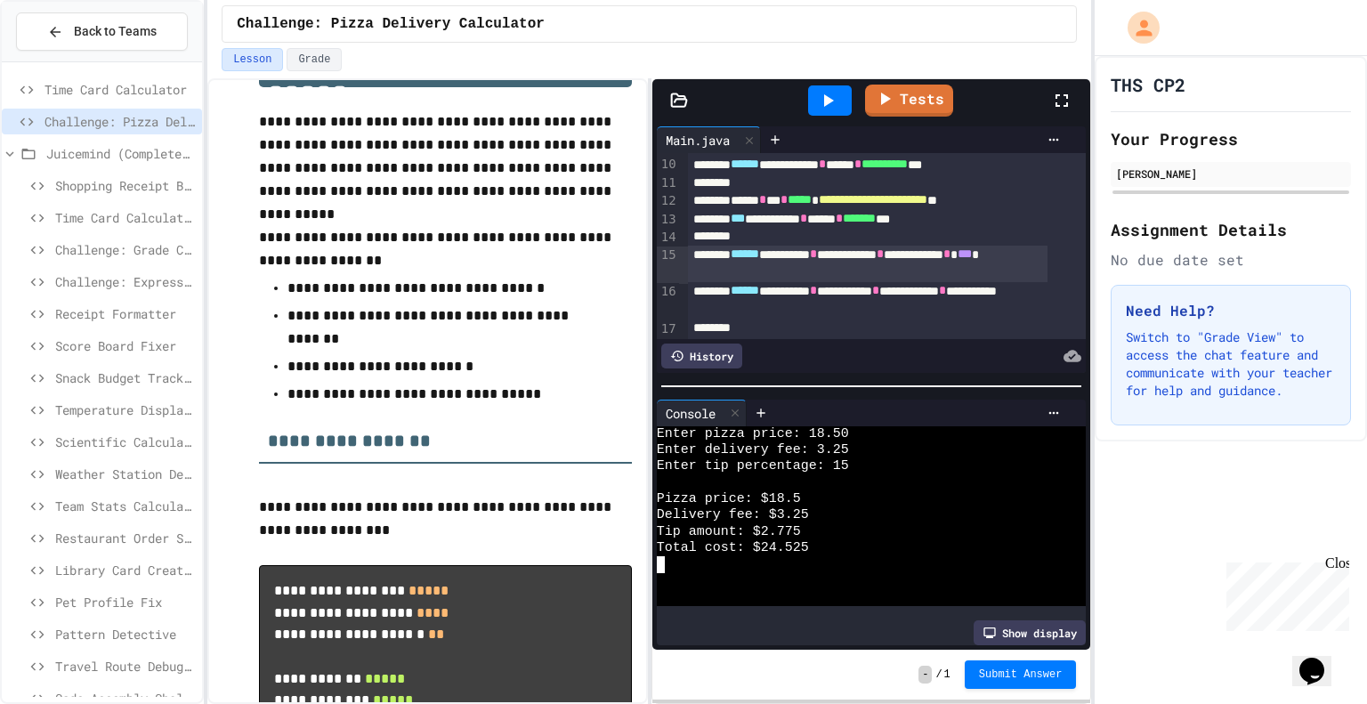
scroll to position [170, 0]
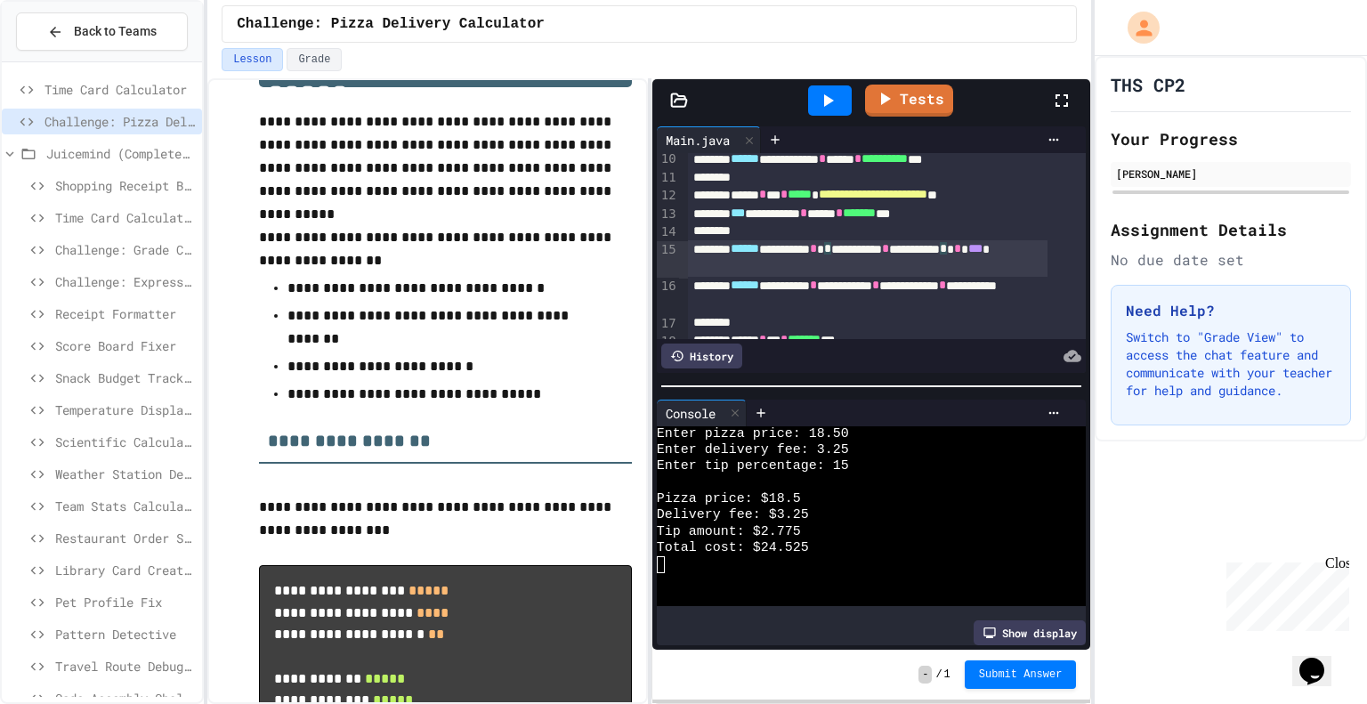
click at [761, 270] on div "**********" at bounding box center [867, 258] width 359 height 37
click at [952, 248] on div "**********" at bounding box center [867, 258] width 359 height 37
click at [760, 269] on div "**********" at bounding box center [867, 258] width 359 height 37
click at [824, 95] on icon at bounding box center [827, 100] width 21 height 21
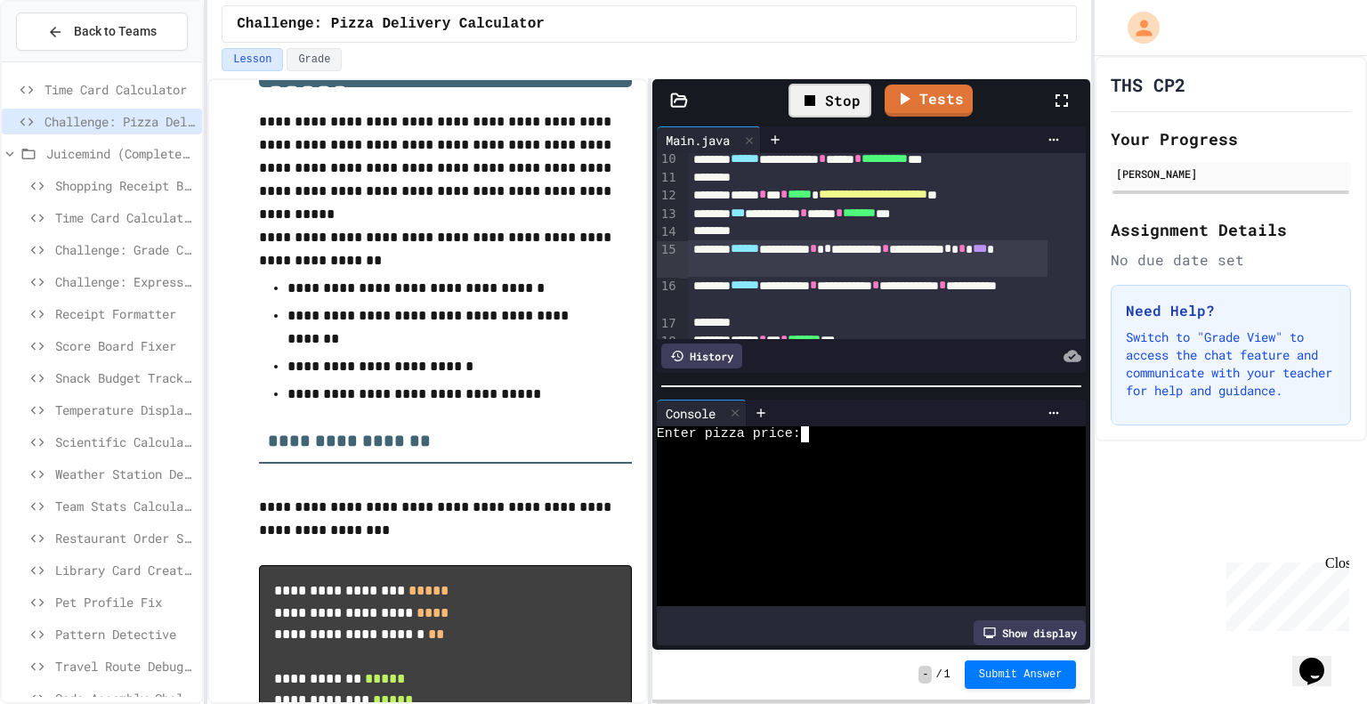
click at [850, 430] on div "Enter pizza price:" at bounding box center [857, 434] width 400 height 16
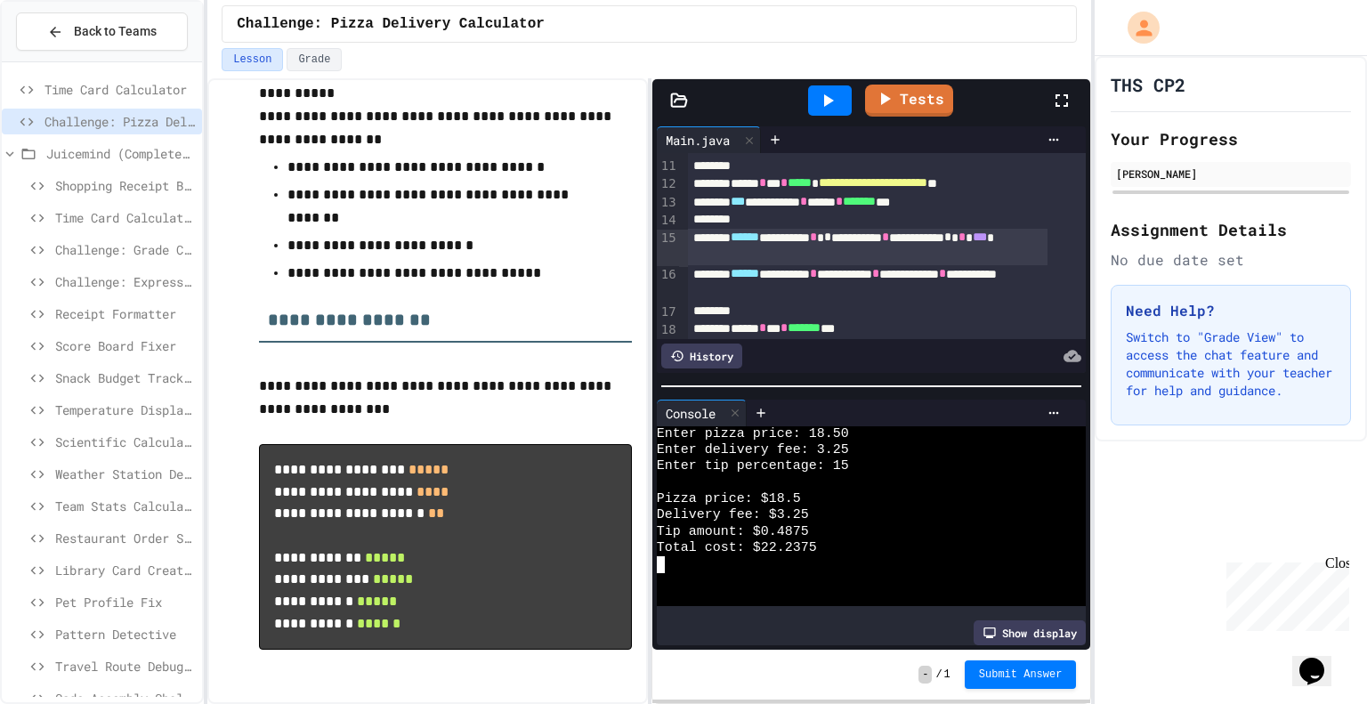
scroll to position [195, 0]
click at [765, 255] on div "**********" at bounding box center [867, 247] width 359 height 37
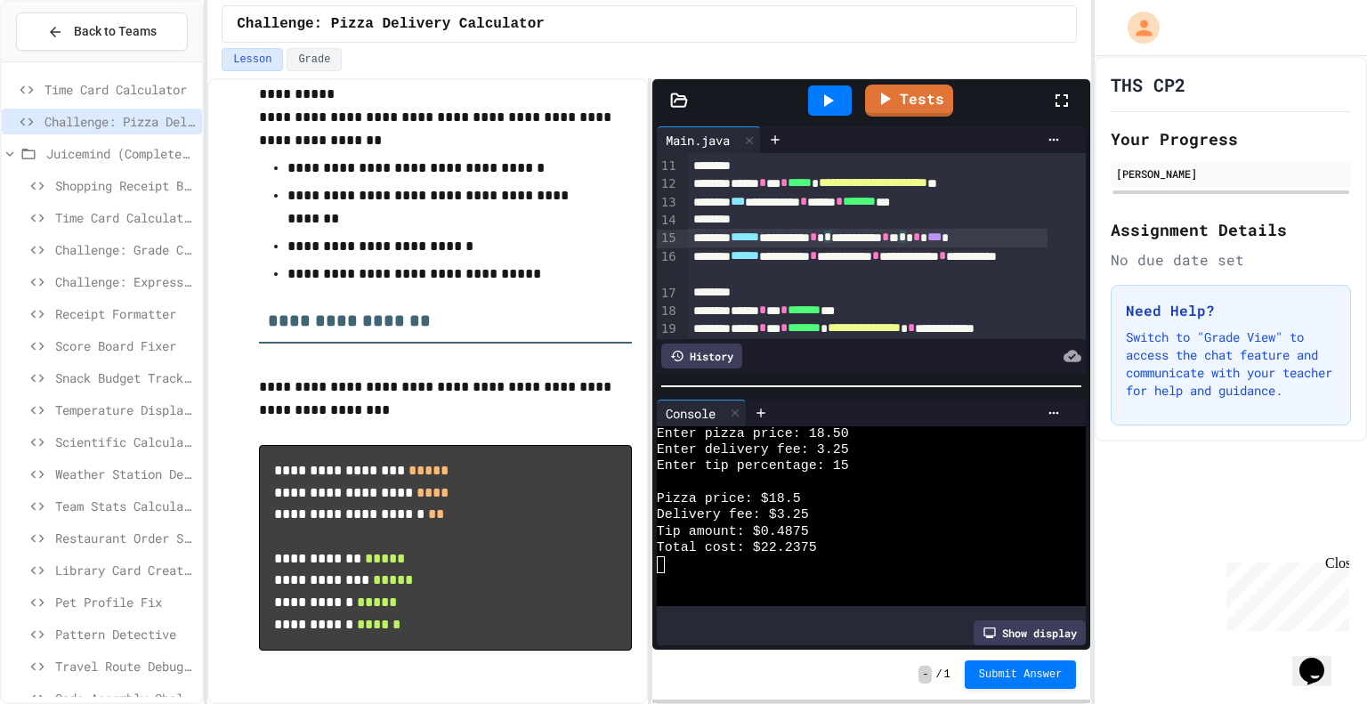
click at [1027, 238] on div "**********" at bounding box center [867, 238] width 359 height 19
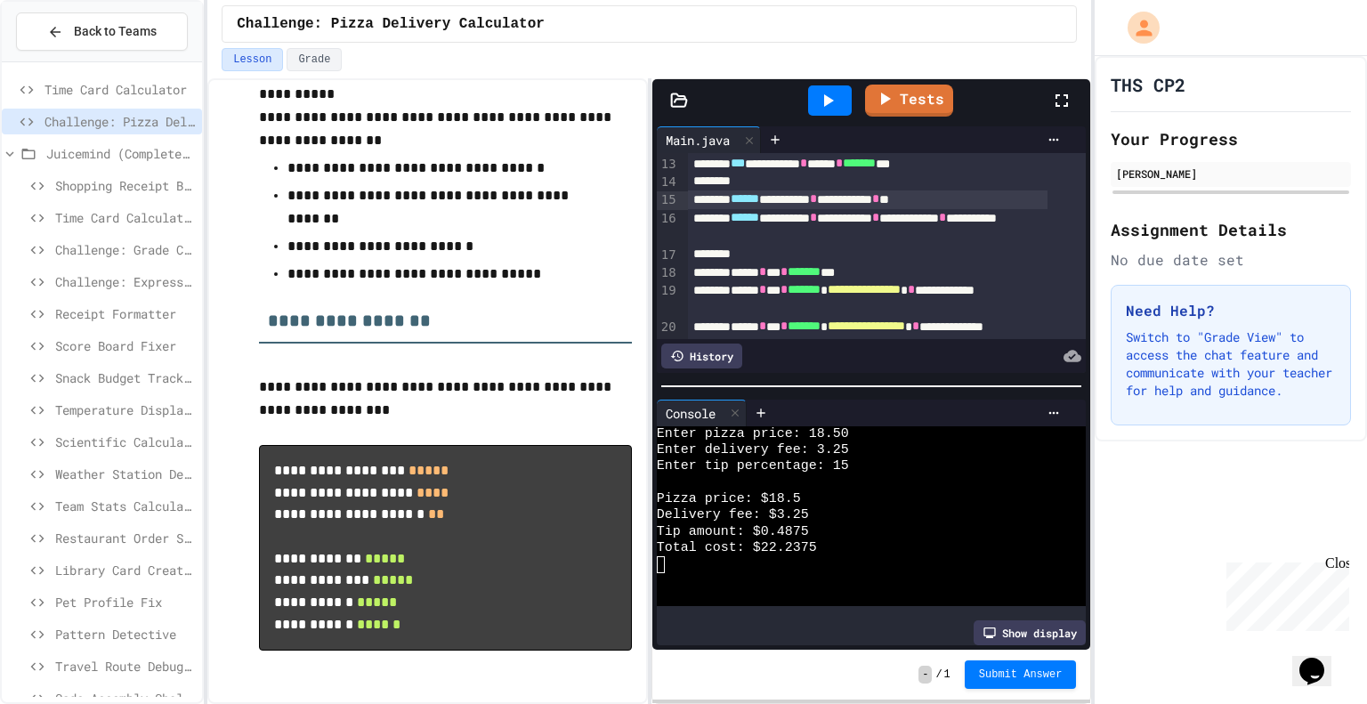
scroll to position [221, 0]
click at [827, 102] on icon at bounding box center [829, 100] width 10 height 12
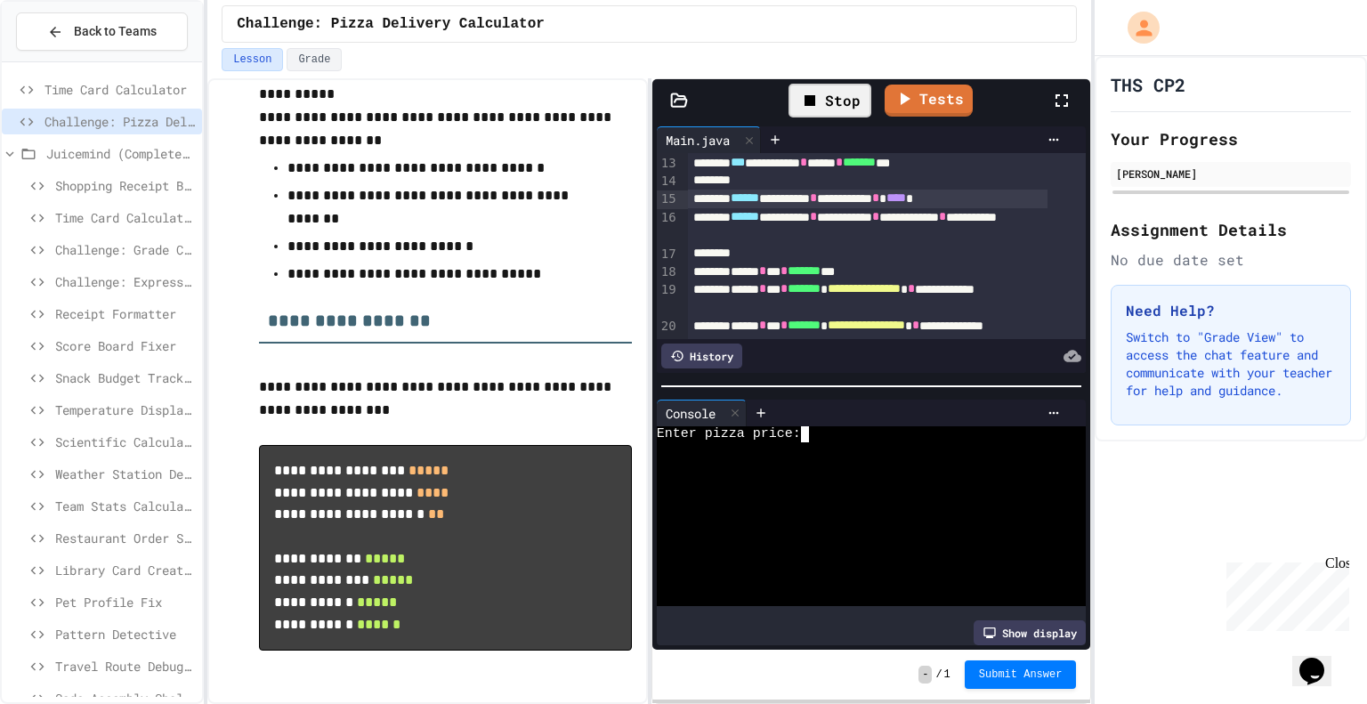
click at [828, 442] on div at bounding box center [857, 450] width 400 height 16
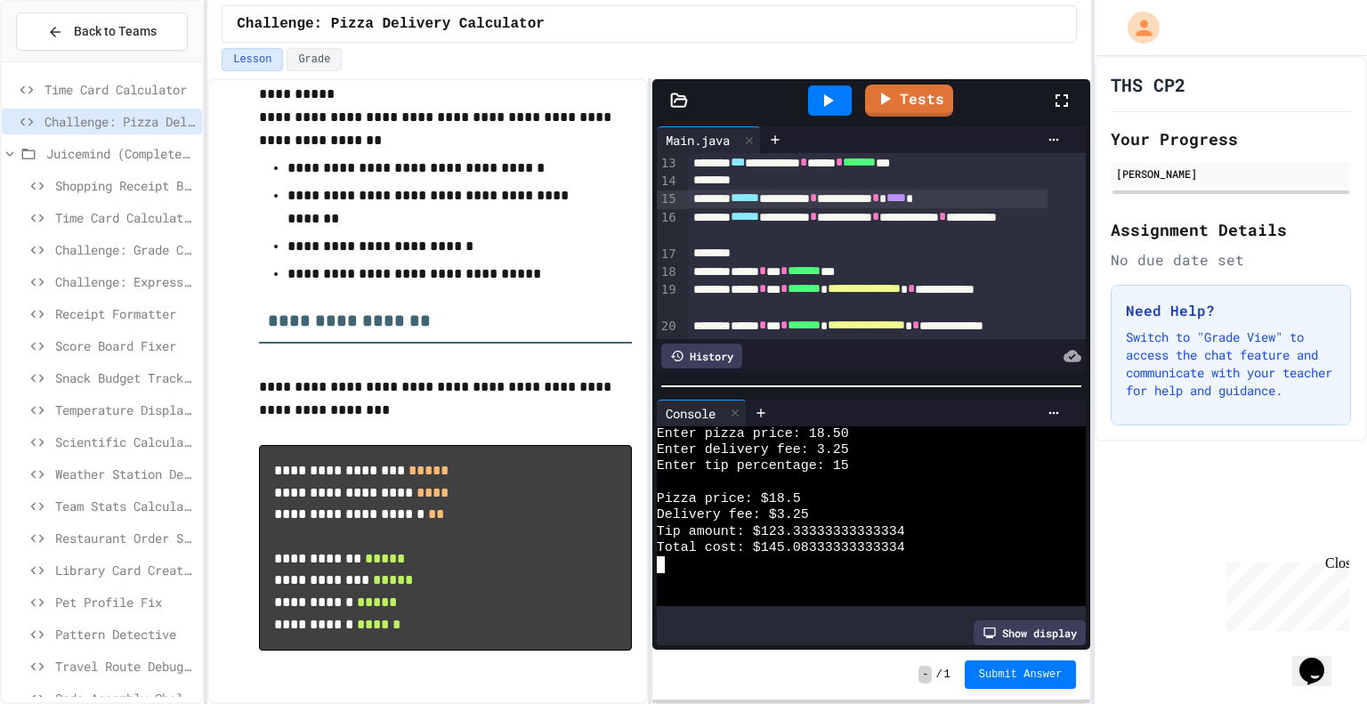
click at [906, 198] on span "****" at bounding box center [896, 197] width 20 height 12
click at [822, 95] on icon at bounding box center [827, 100] width 21 height 21
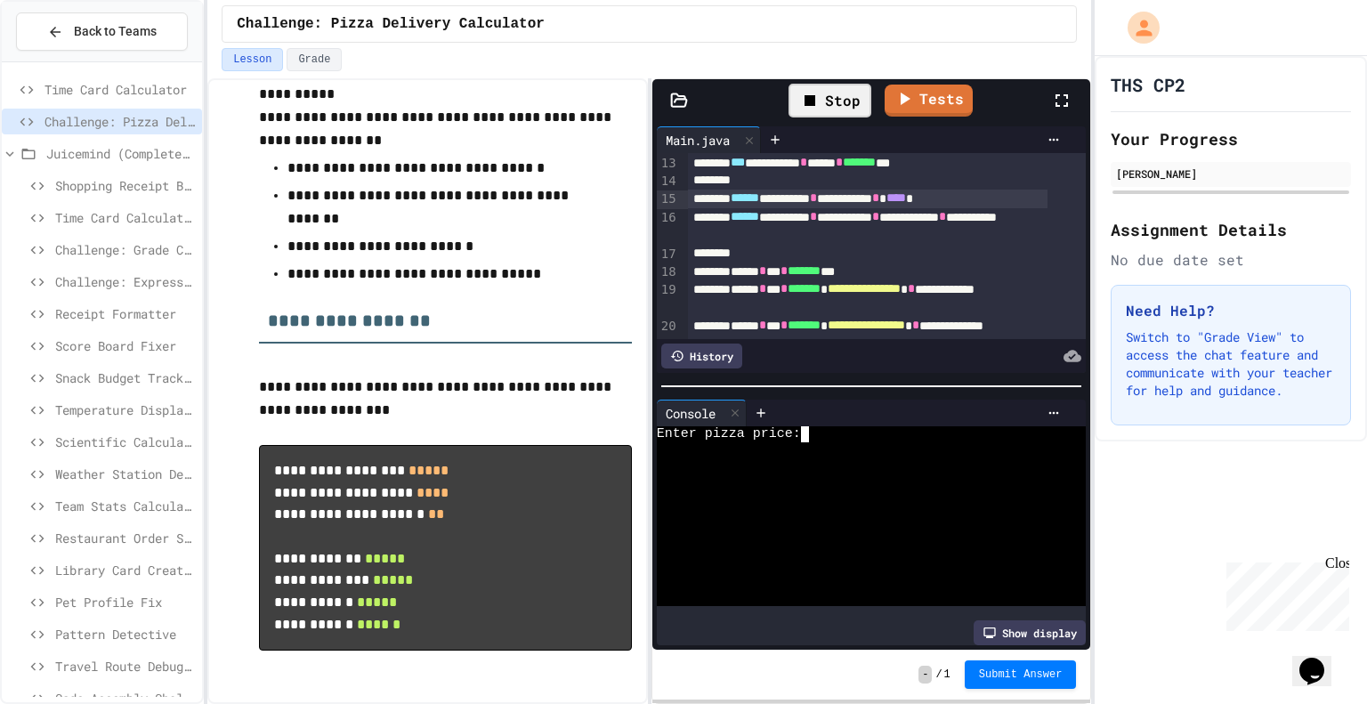
click at [760, 458] on div at bounding box center [857, 466] width 400 height 16
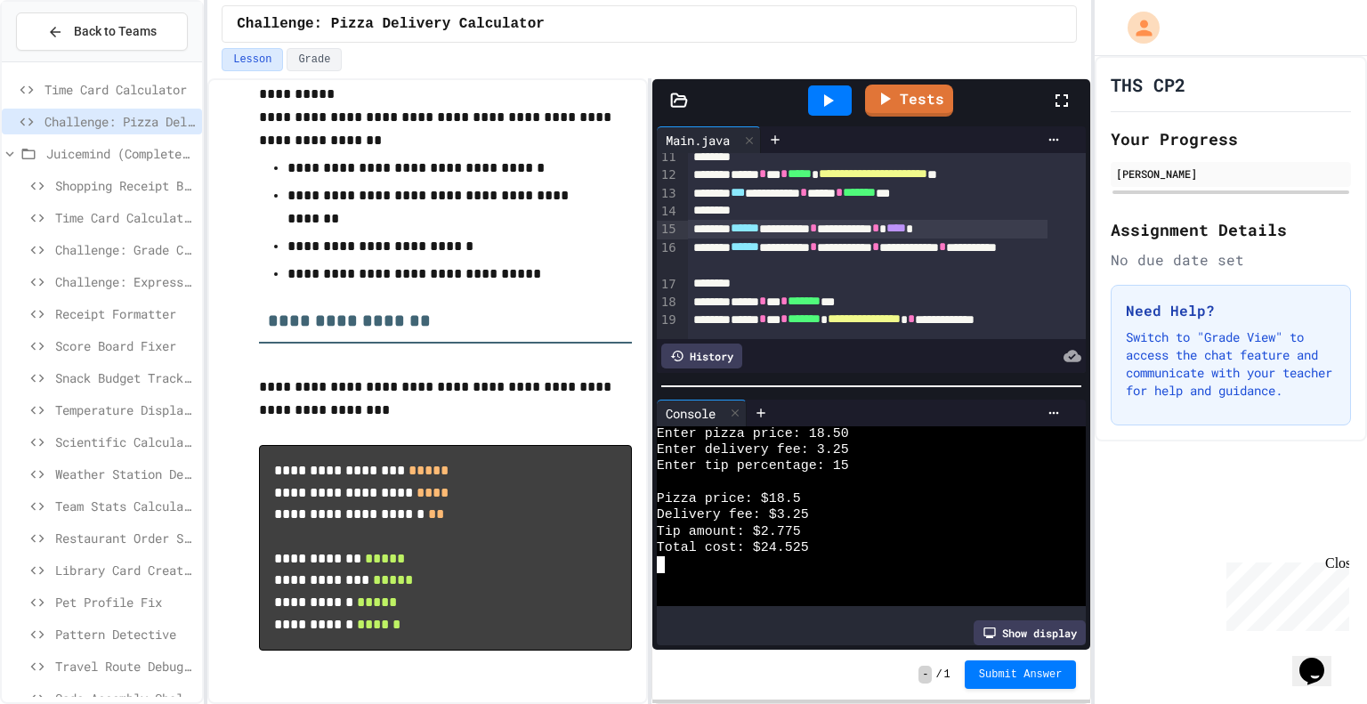
scroll to position [189, 0]
click at [993, 230] on div "**********" at bounding box center [867, 231] width 359 height 19
